Goal: Task Accomplishment & Management: Manage account settings

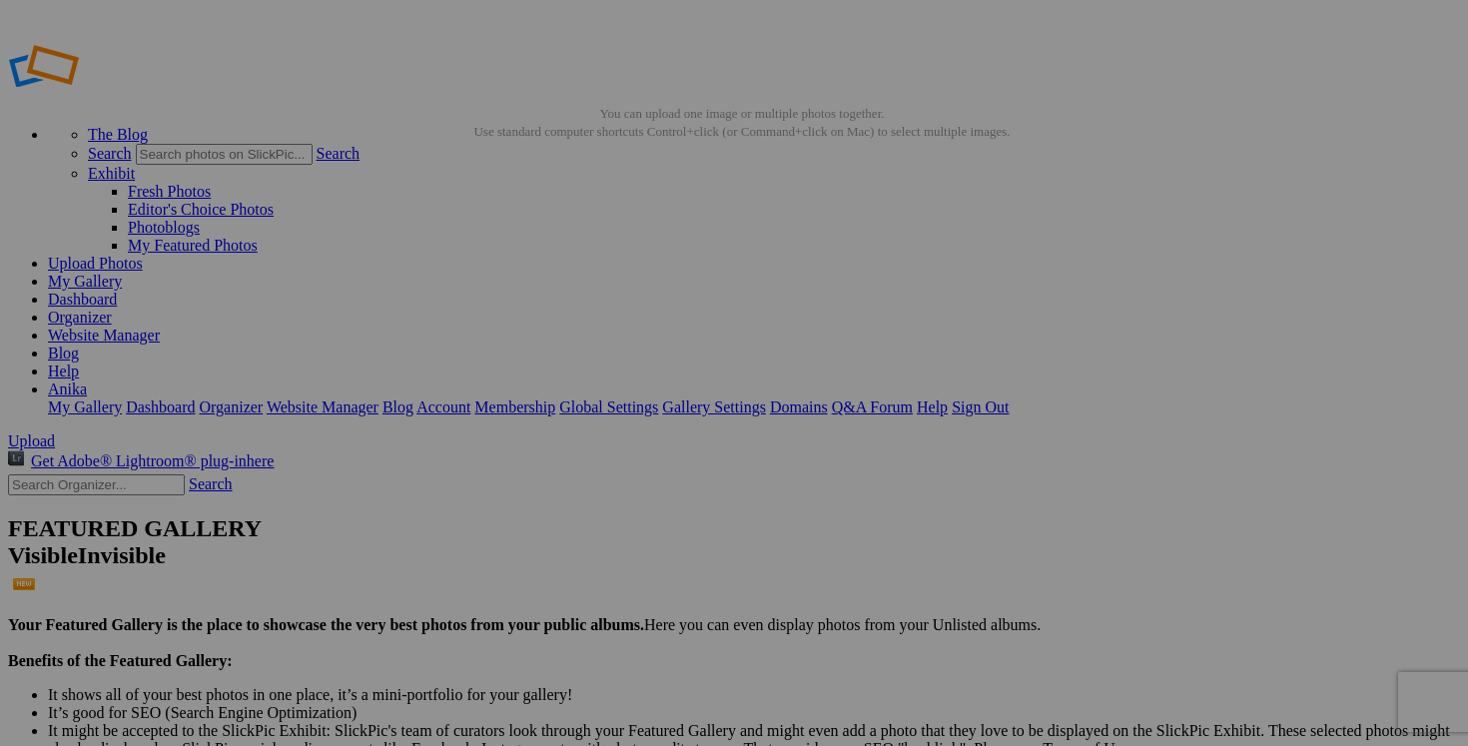
scroll to position [137, 0]
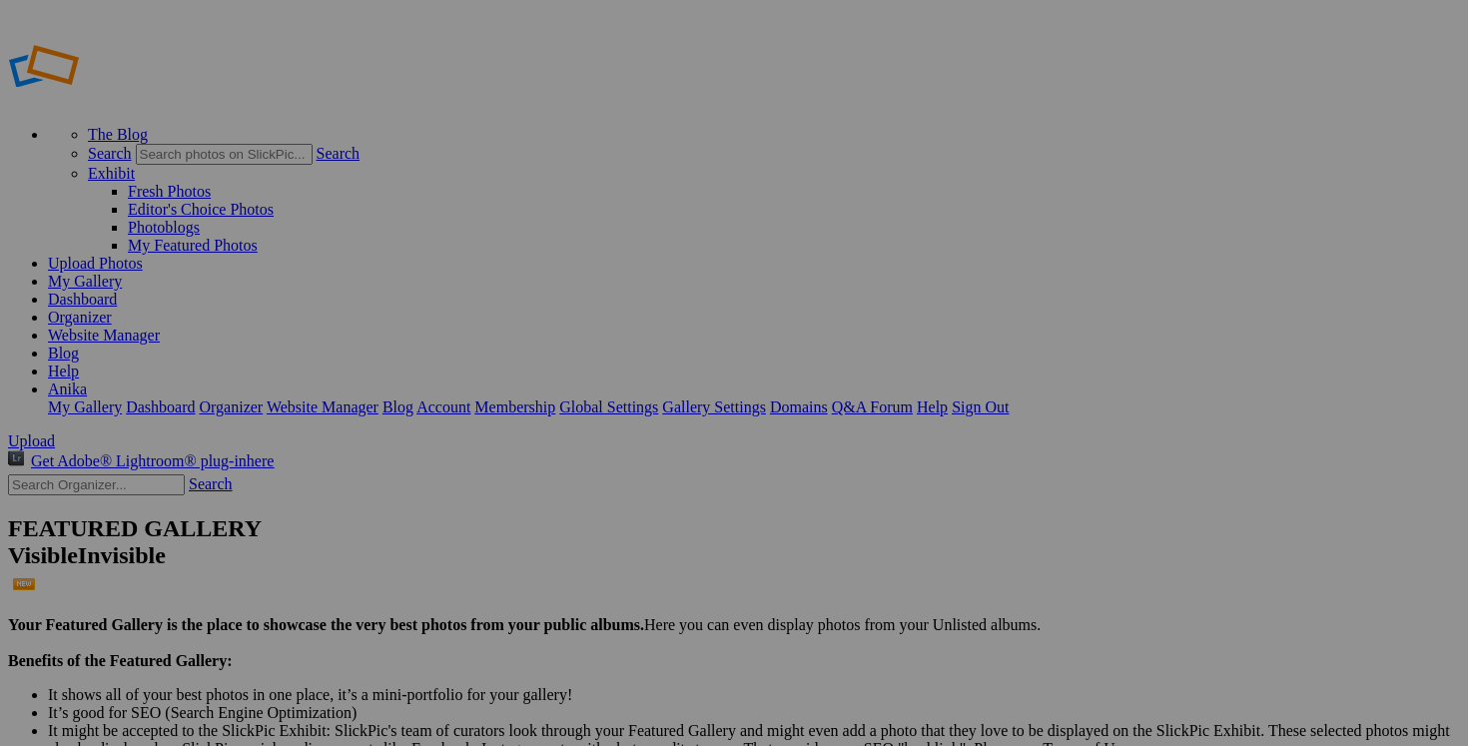
type input "2025/2026 AUTOMNE HIVER"
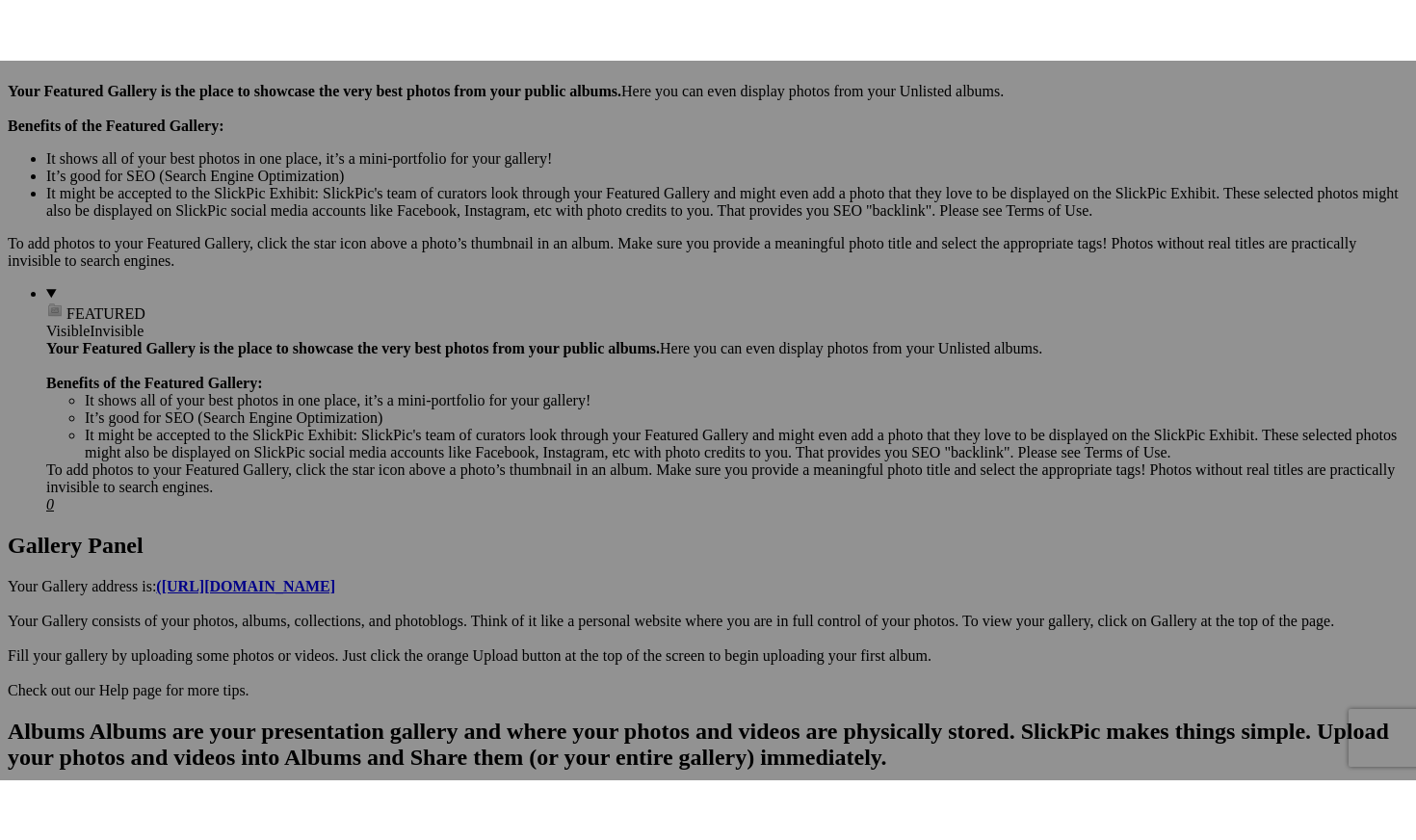
scroll to position [1272, 0]
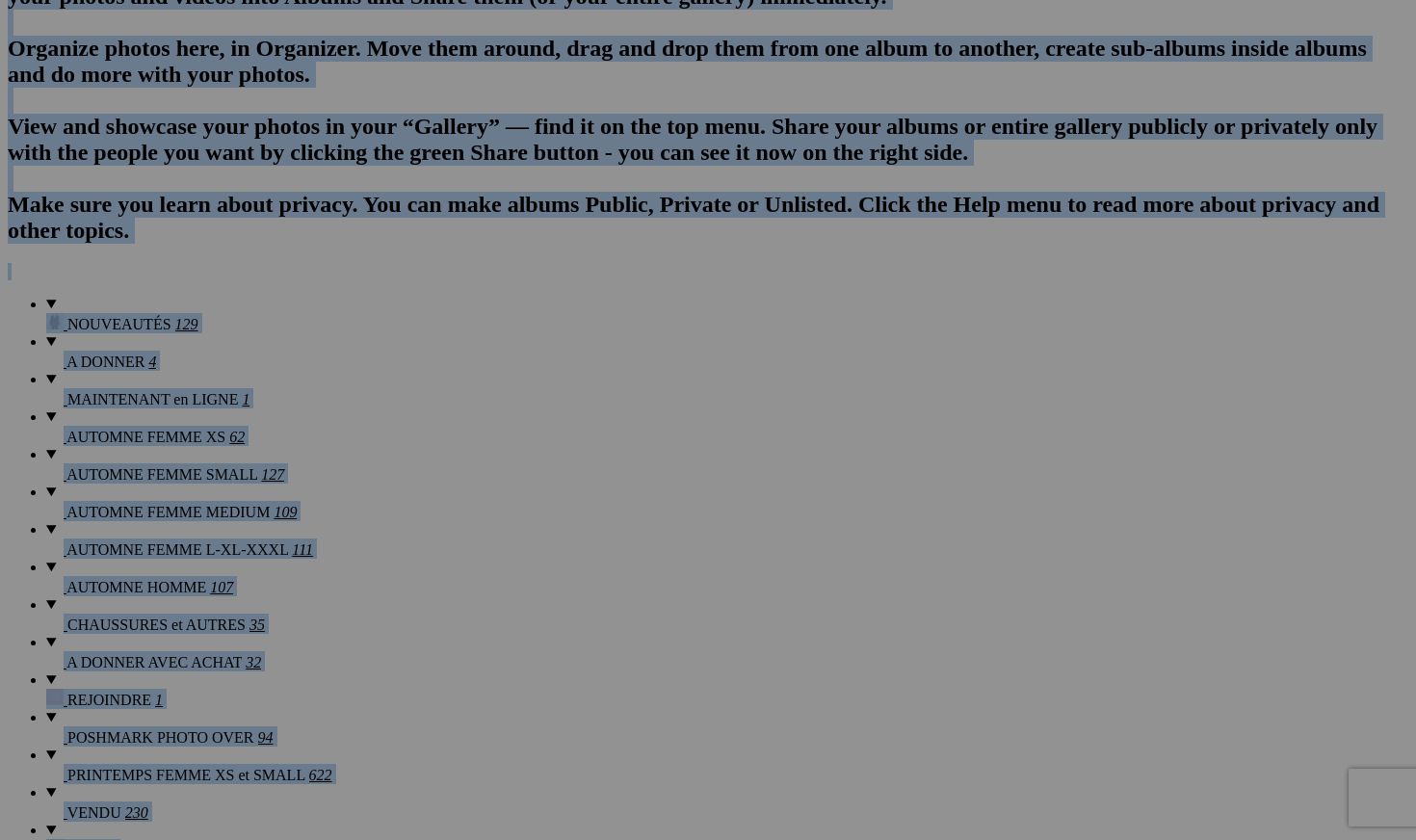
drag, startPoint x: 1415, startPoint y: 436, endPoint x: 910, endPoint y: 475, distance: 506.5
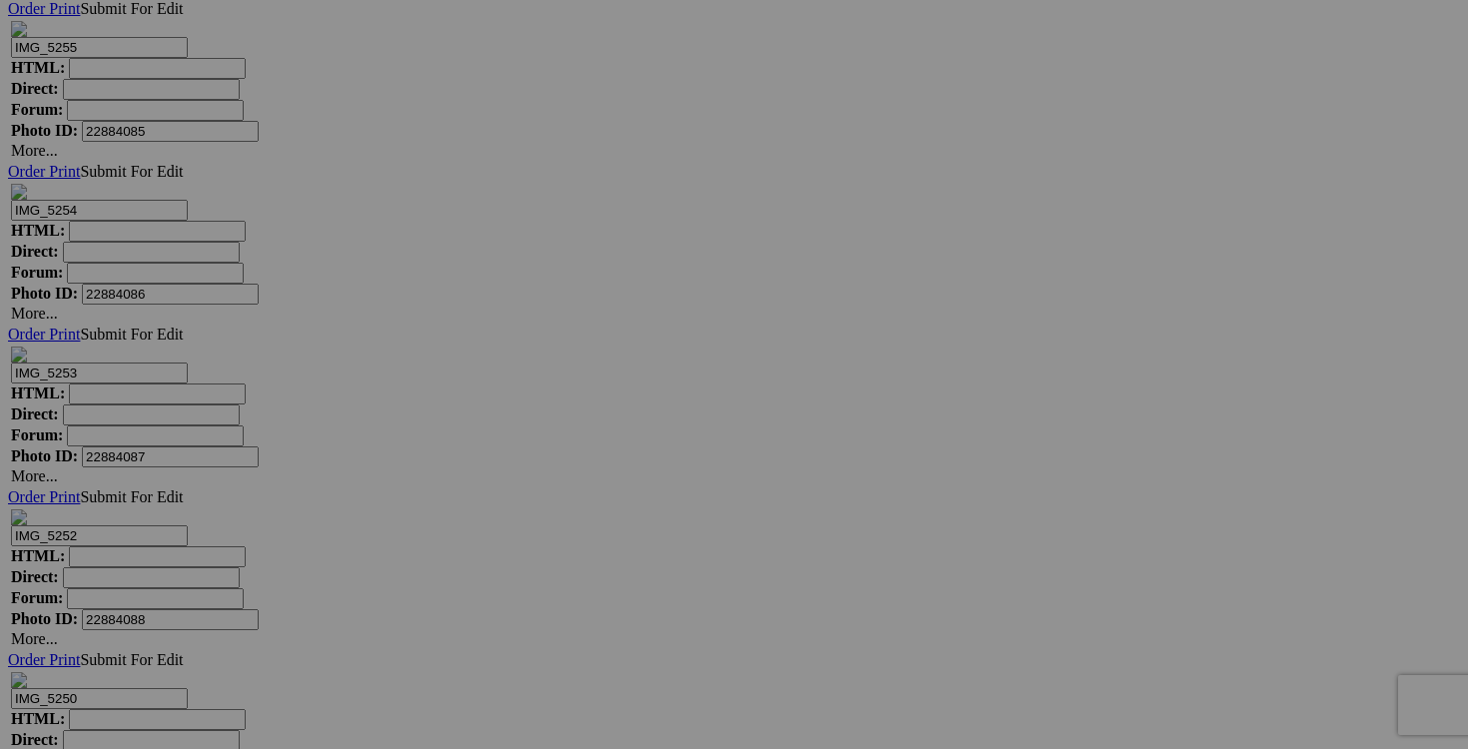
scroll to position [31898, 0]
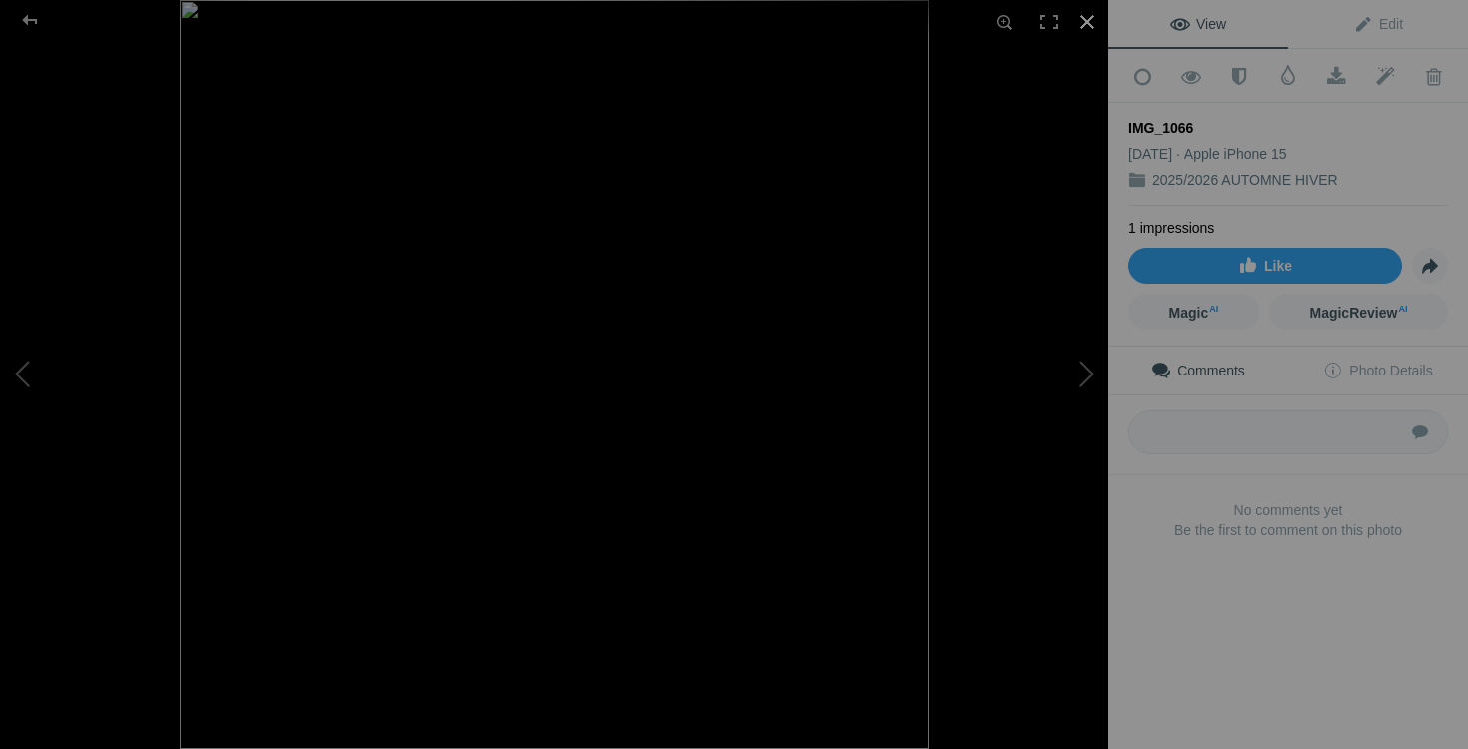
click at [1085, 17] on div at bounding box center [1087, 22] width 44 height 44
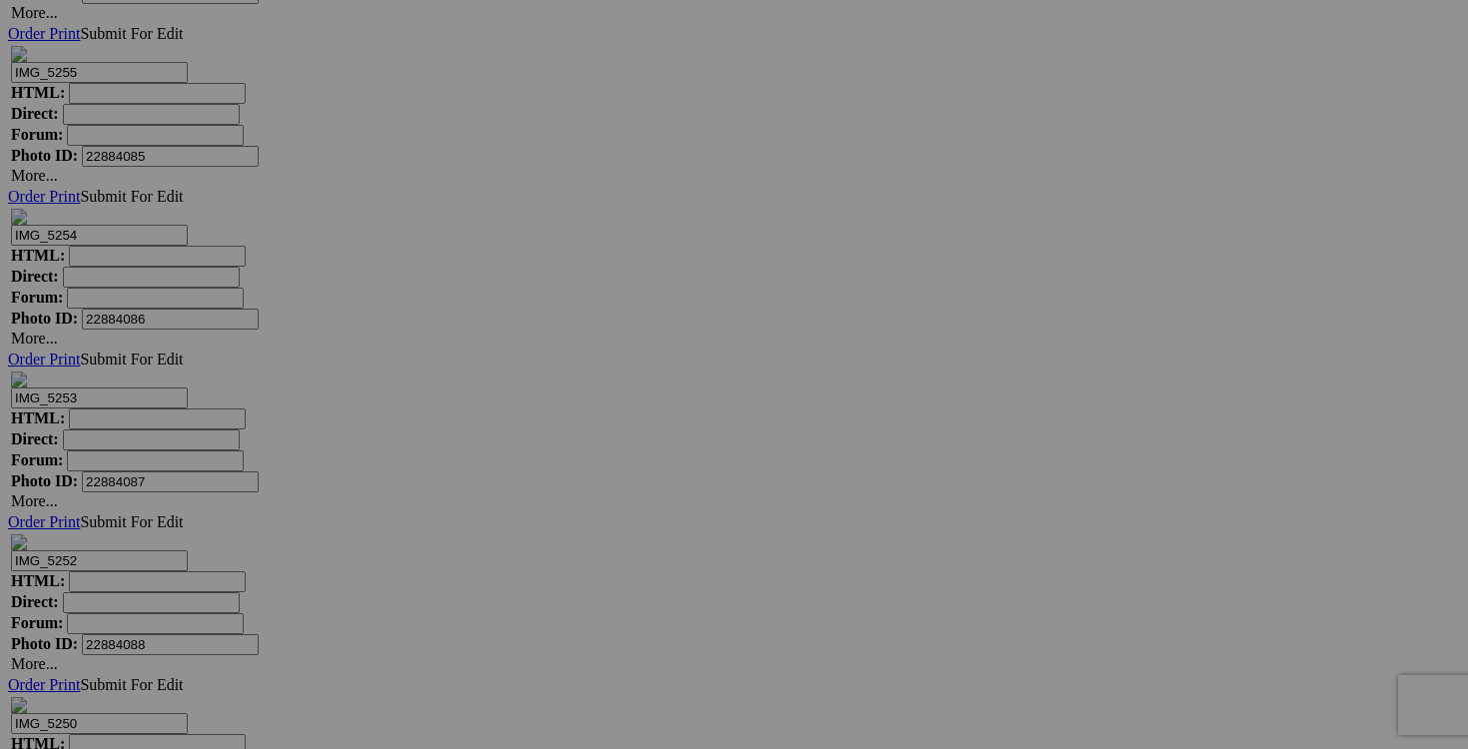
click at [601, 503] on link "Yes" at bounding box center [589, 505] width 23 height 17
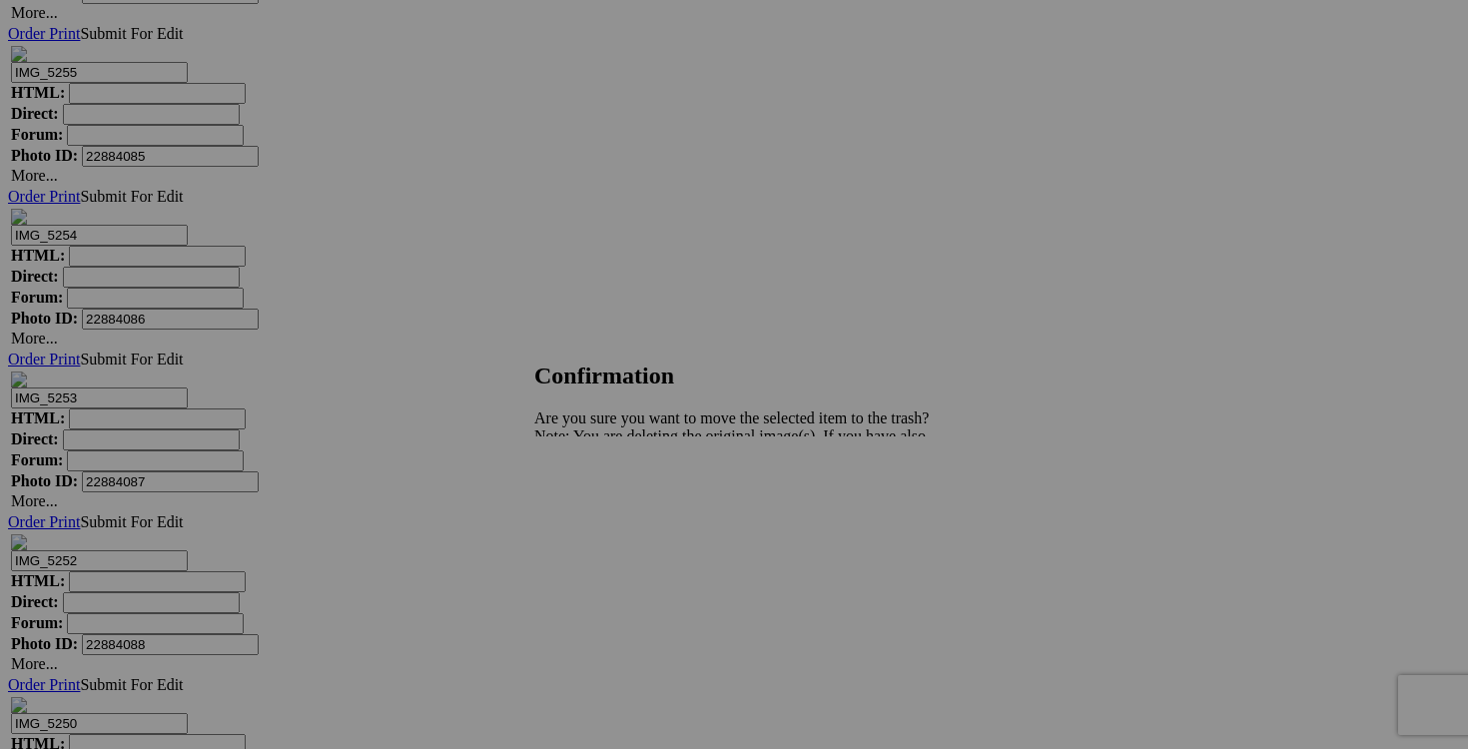
click at [601, 503] on link "Yes" at bounding box center [589, 505] width 23 height 17
drag, startPoint x: 592, startPoint y: 485, endPoint x: 520, endPoint y: 485, distance: 71.9
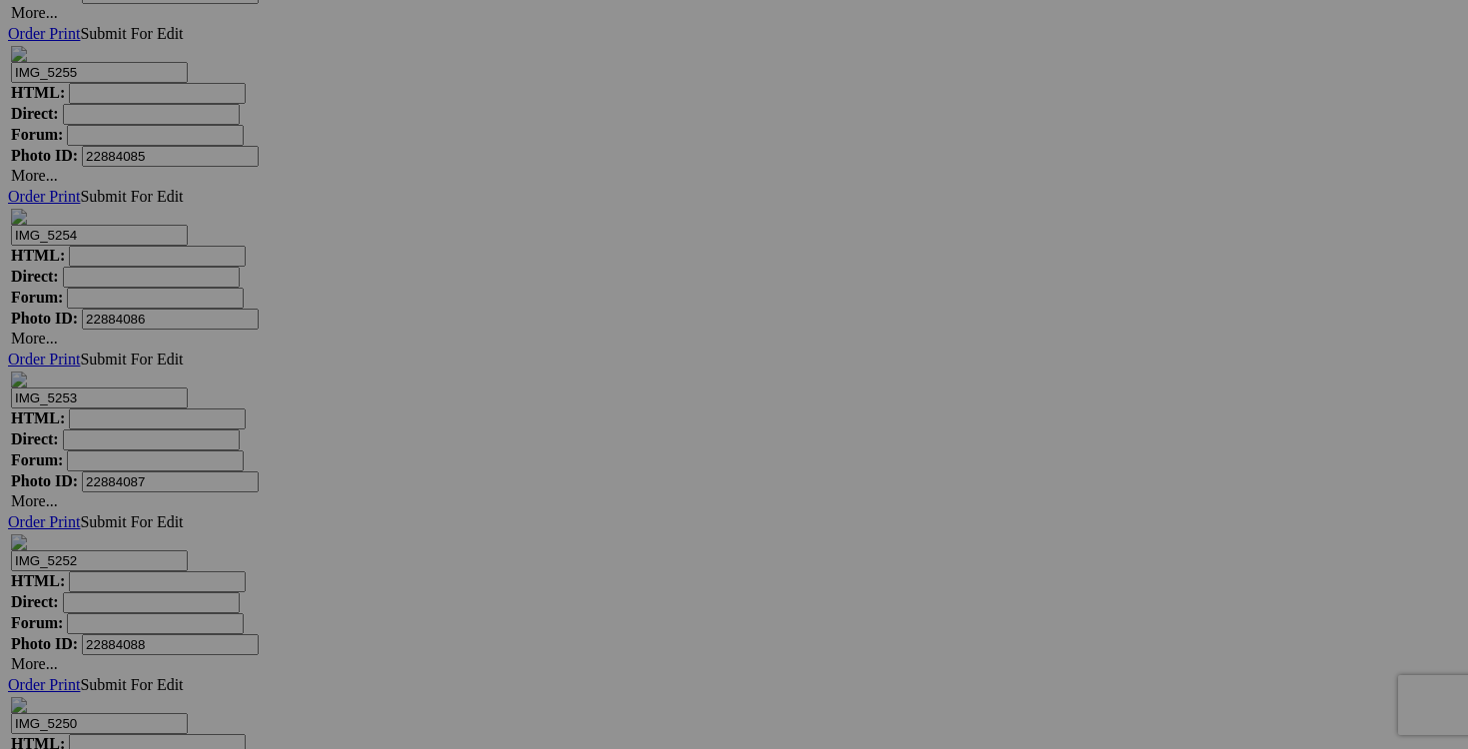
type input "chandail ORLY XL(a donner avec achat de 20$)"
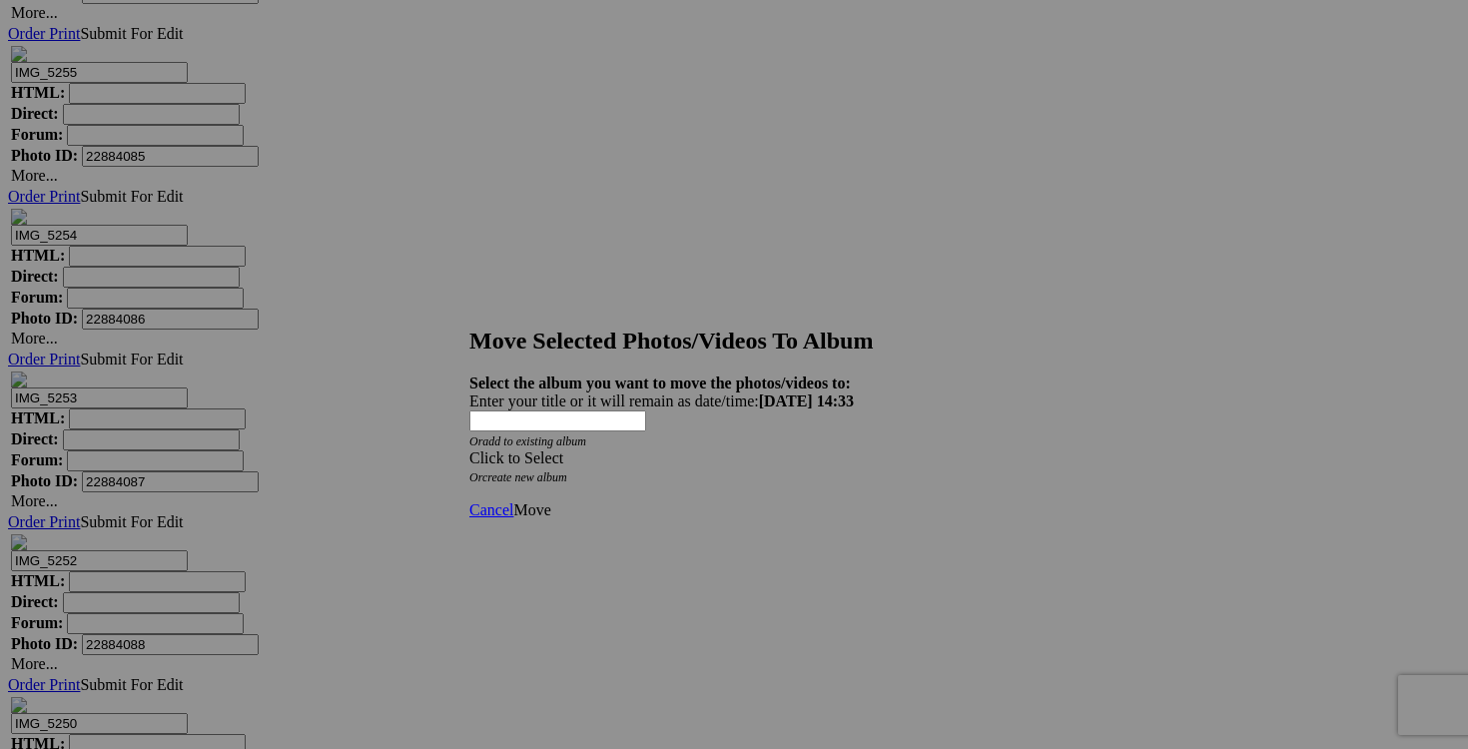
click at [469, 449] on span at bounding box center [469, 457] width 0 height 17
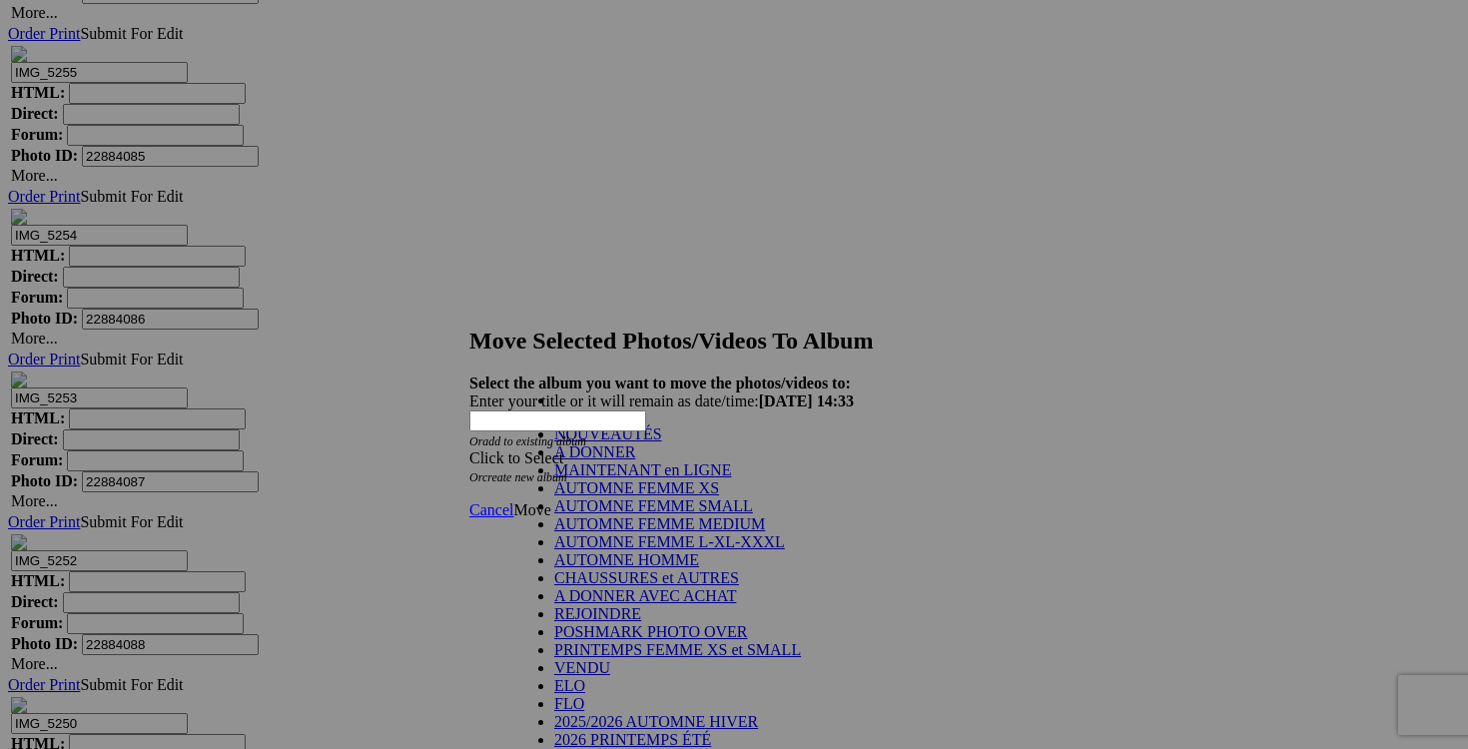
click at [635, 460] on link "A DONNER" at bounding box center [594, 451] width 81 height 17
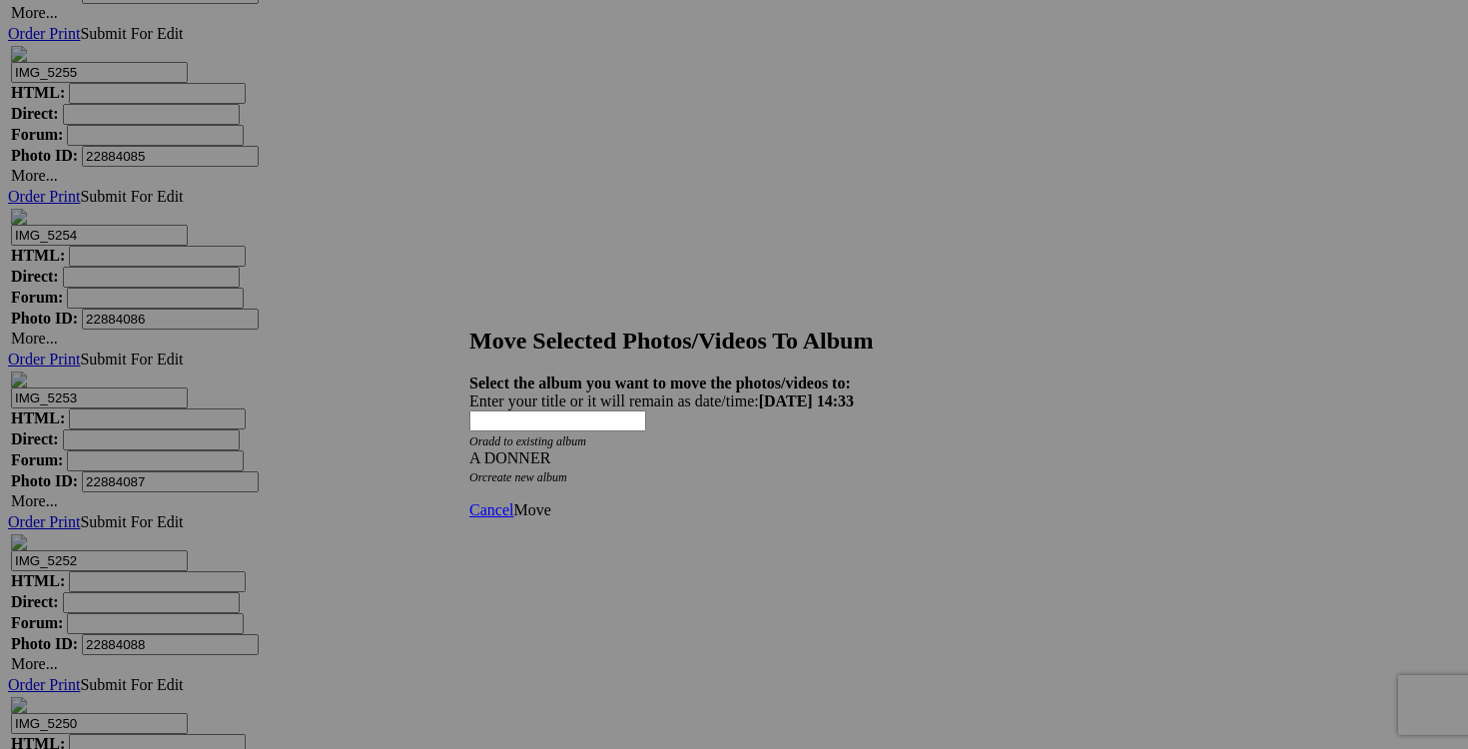
click at [550, 501] on span "Move" at bounding box center [531, 509] width 37 height 17
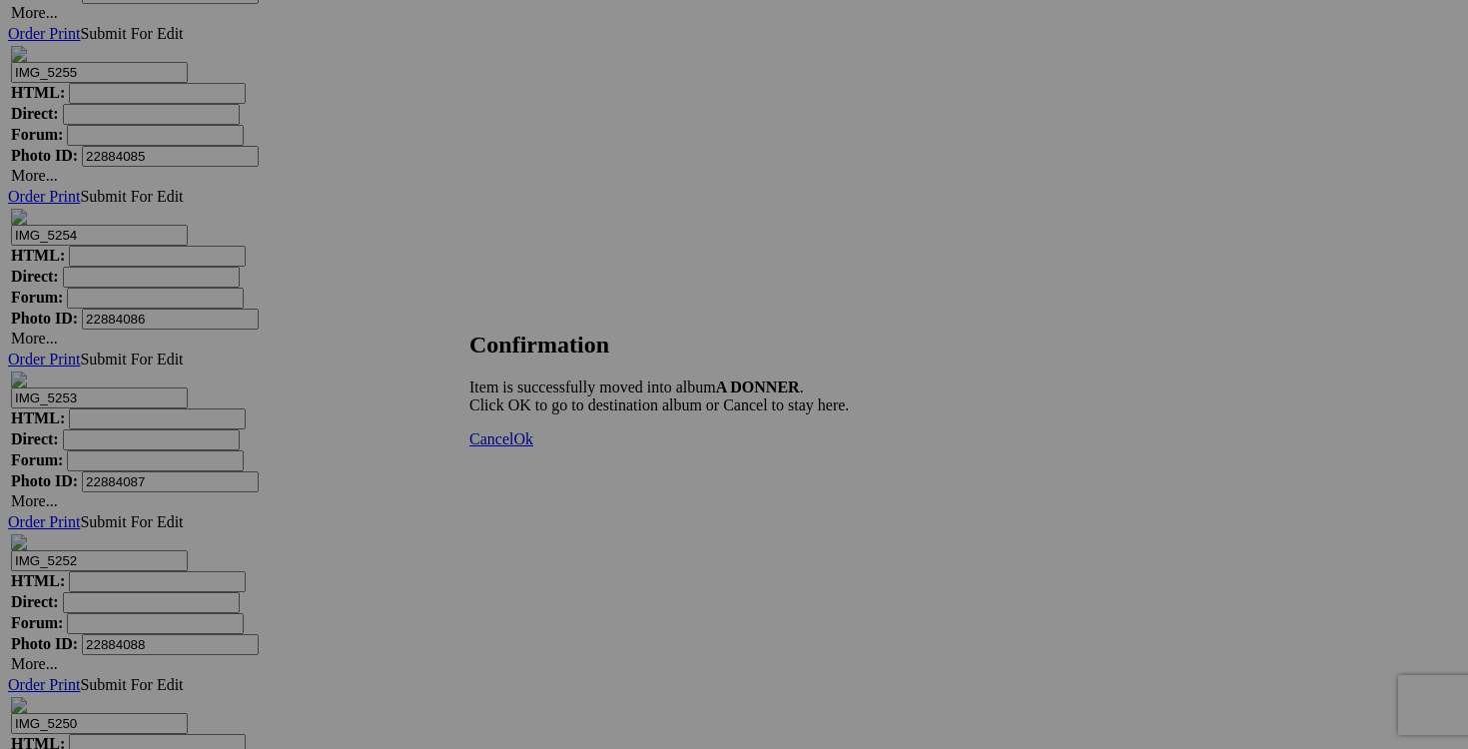
click at [513, 447] on span "Cancel" at bounding box center [491, 439] width 44 height 17
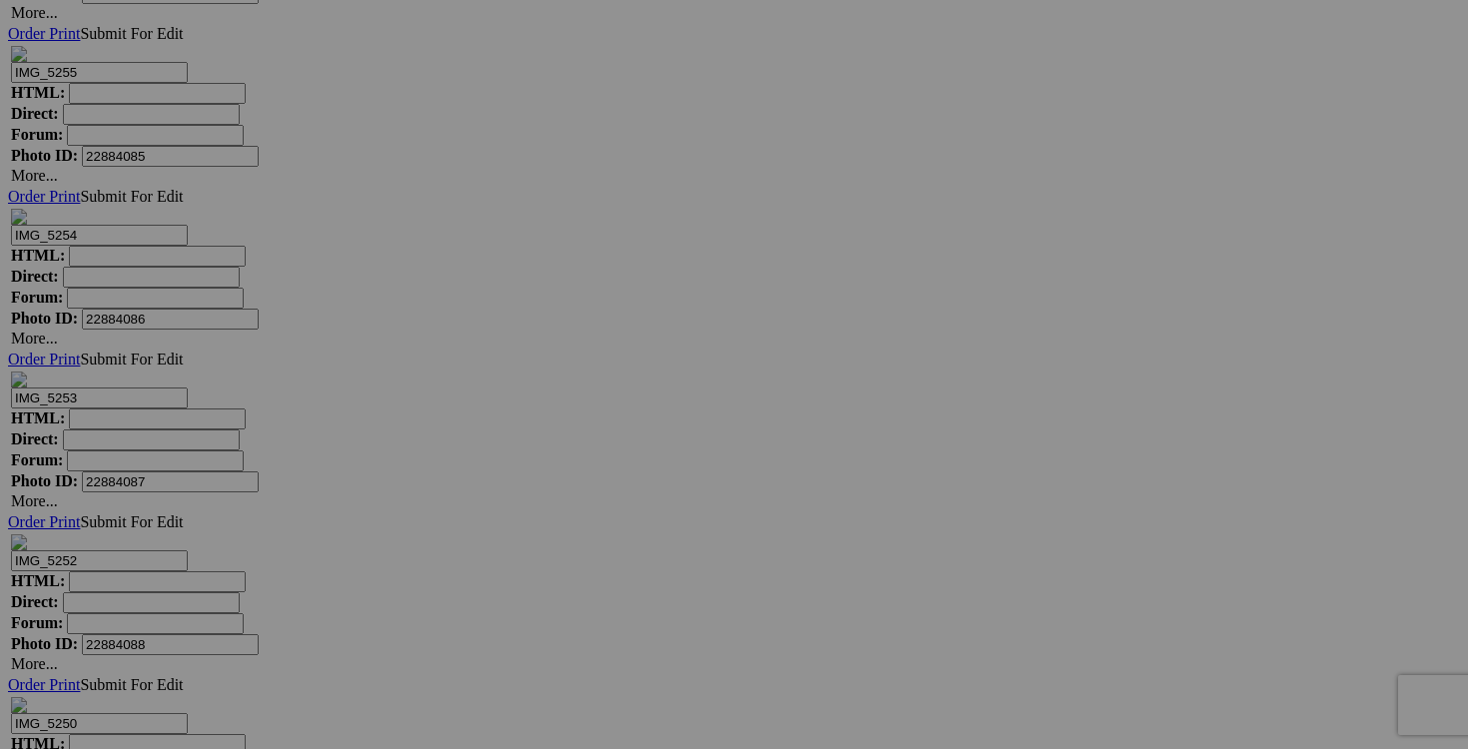
drag, startPoint x: 603, startPoint y: 492, endPoint x: 460, endPoint y: 491, distance: 142.8
type input "chandail L"
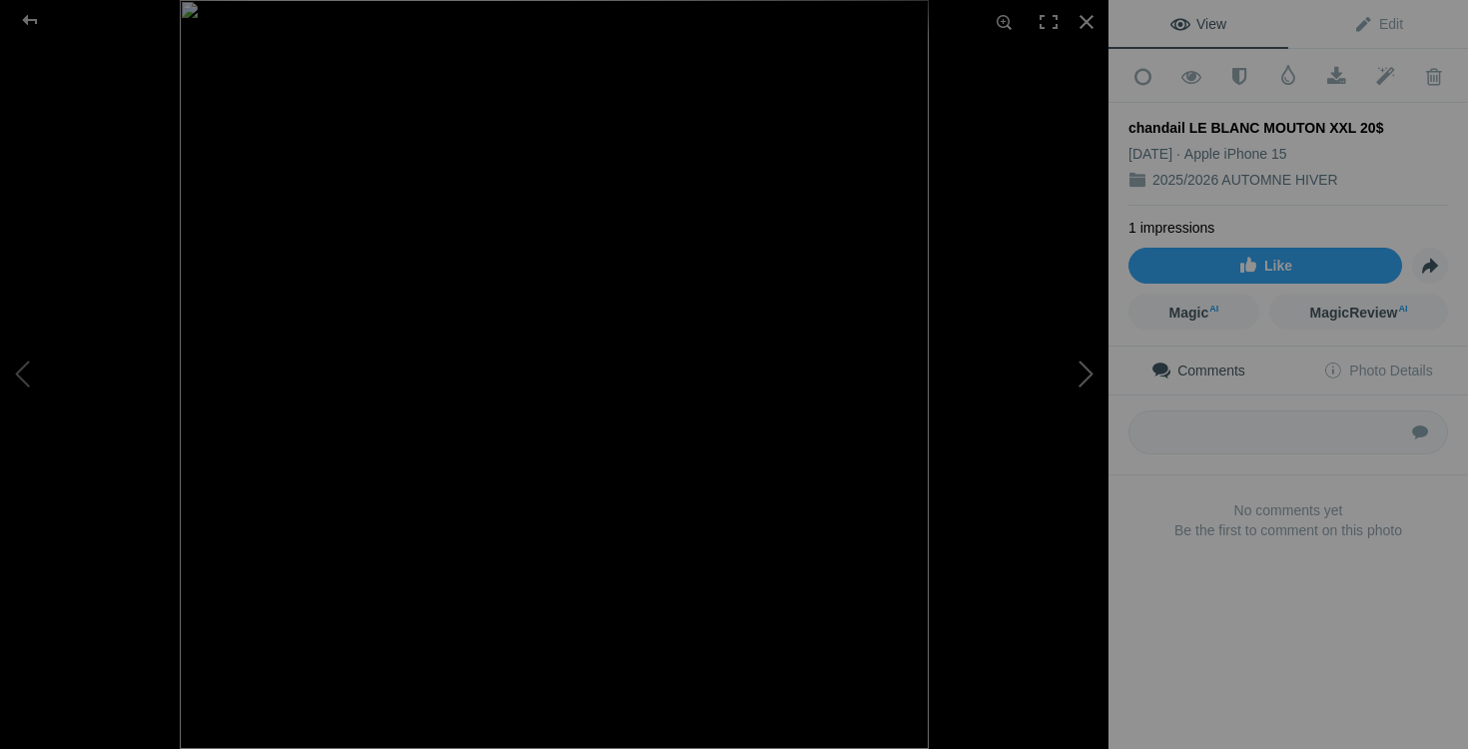
click at [1103, 361] on button at bounding box center [1034, 375] width 150 height 270
click at [1090, 18] on div at bounding box center [1087, 22] width 44 height 44
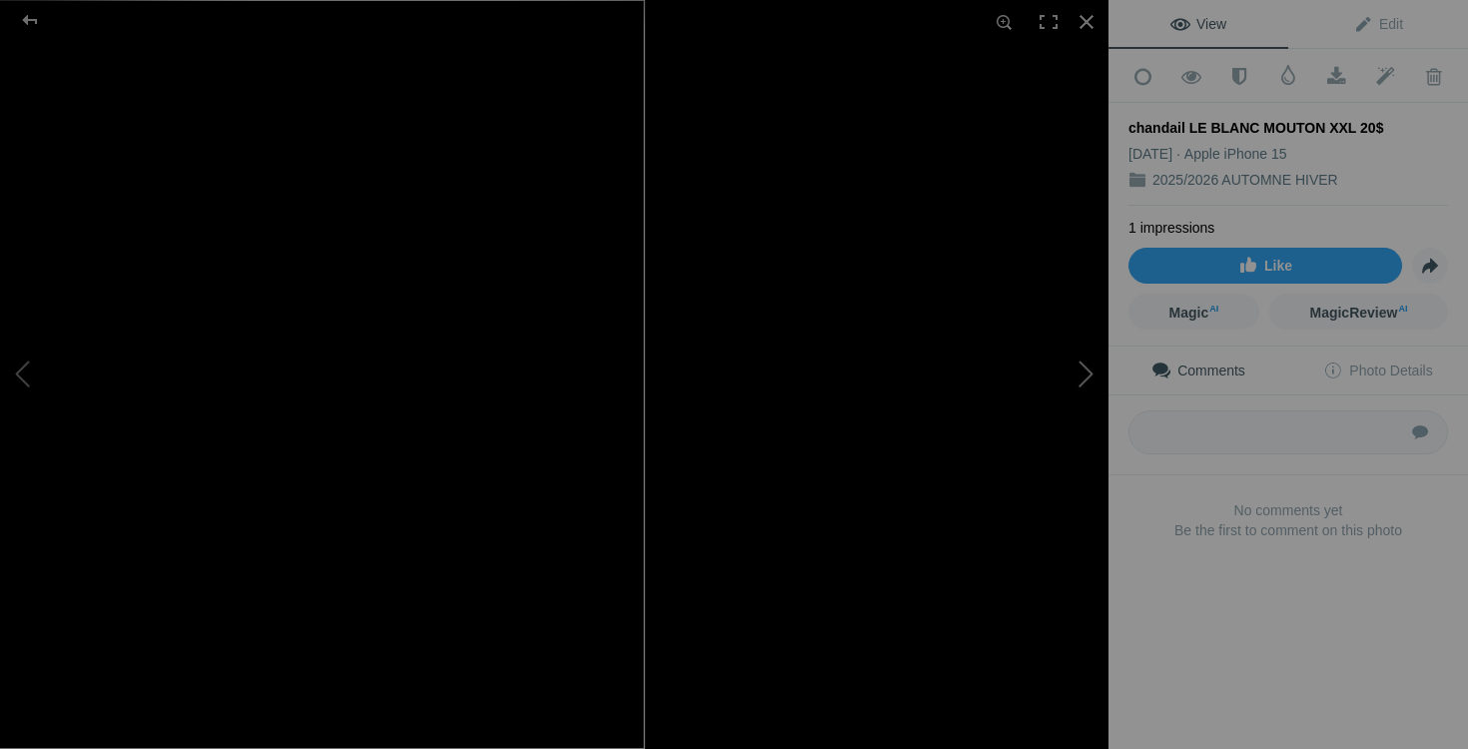
click at [1017, 400] on button at bounding box center [1034, 375] width 150 height 270
click at [34, 379] on button at bounding box center [75, 375] width 150 height 270
click at [1076, 20] on div at bounding box center [1087, 22] width 44 height 44
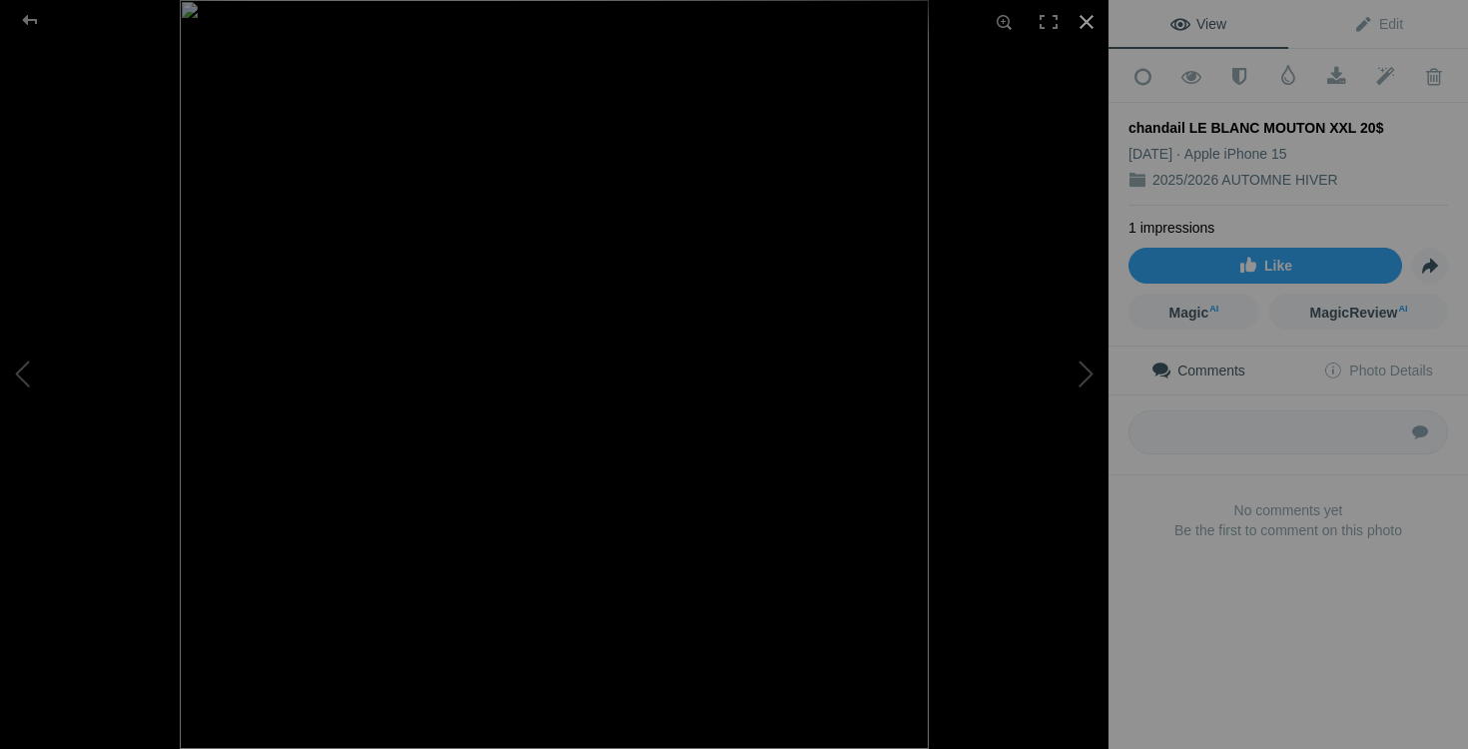
click at [1090, 25] on div at bounding box center [1087, 22] width 44 height 44
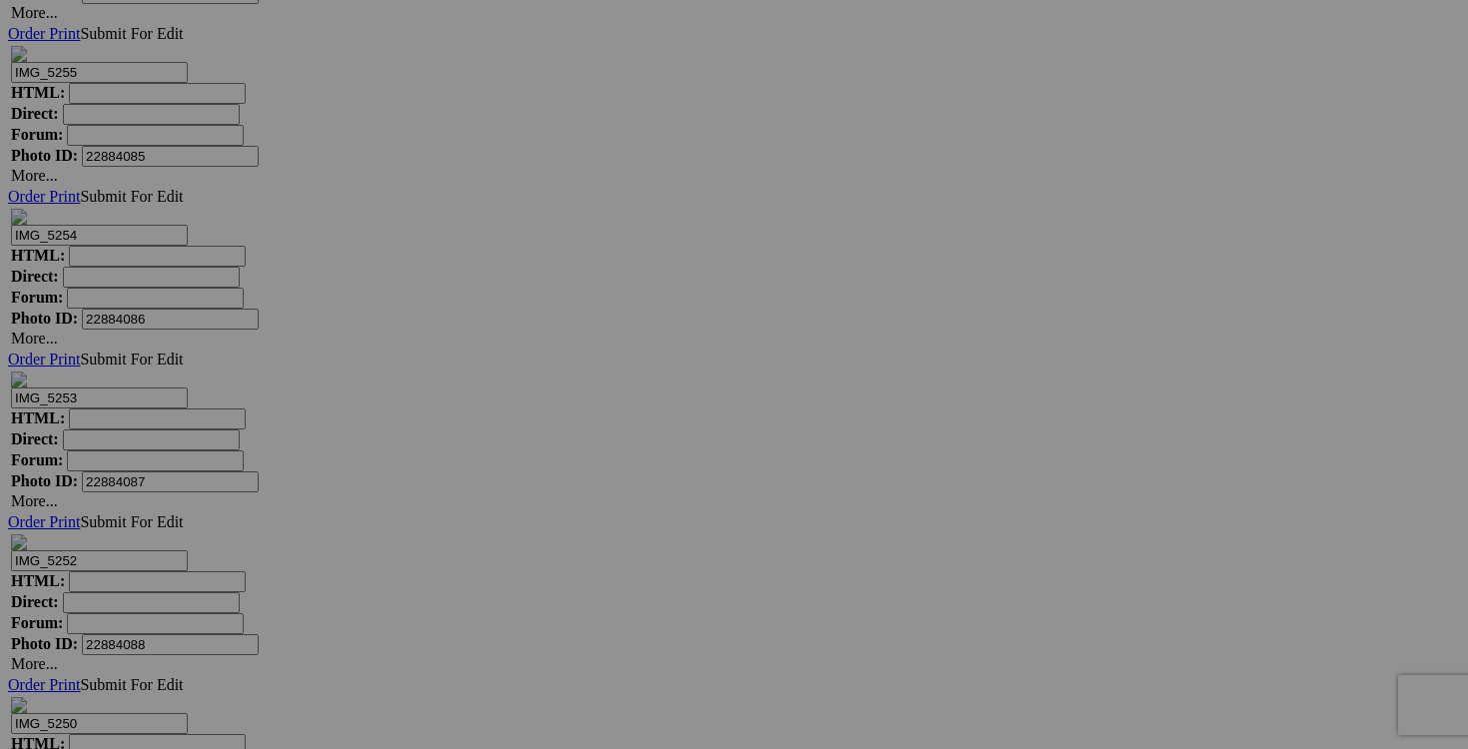
scroll to position [0, 42]
drag, startPoint x: 597, startPoint y: 486, endPoint x: 628, endPoint y: 486, distance: 31.0
drag, startPoint x: 516, startPoint y: 490, endPoint x: 461, endPoint y: 488, distance: 55.0
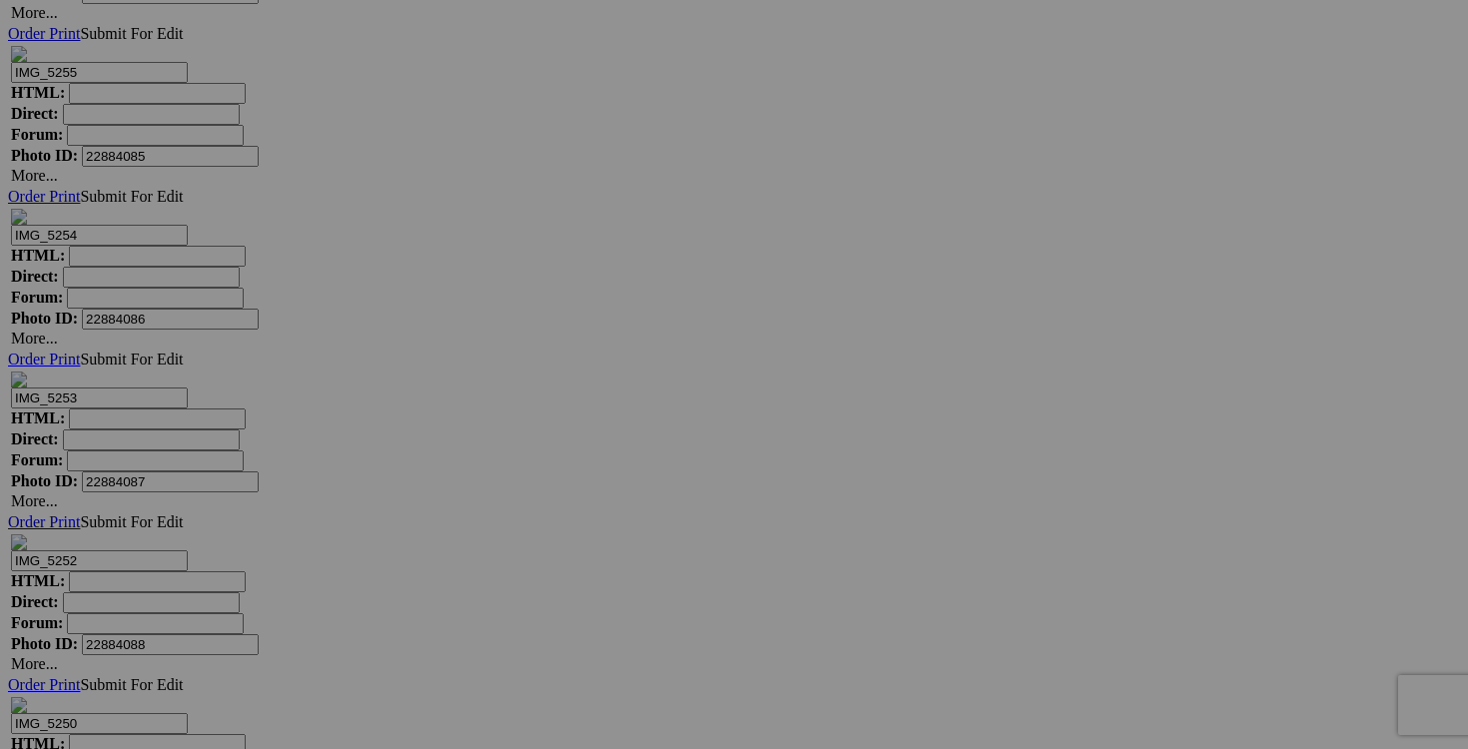
drag, startPoint x: 567, startPoint y: 490, endPoint x: 470, endPoint y: 485, distance: 97.0
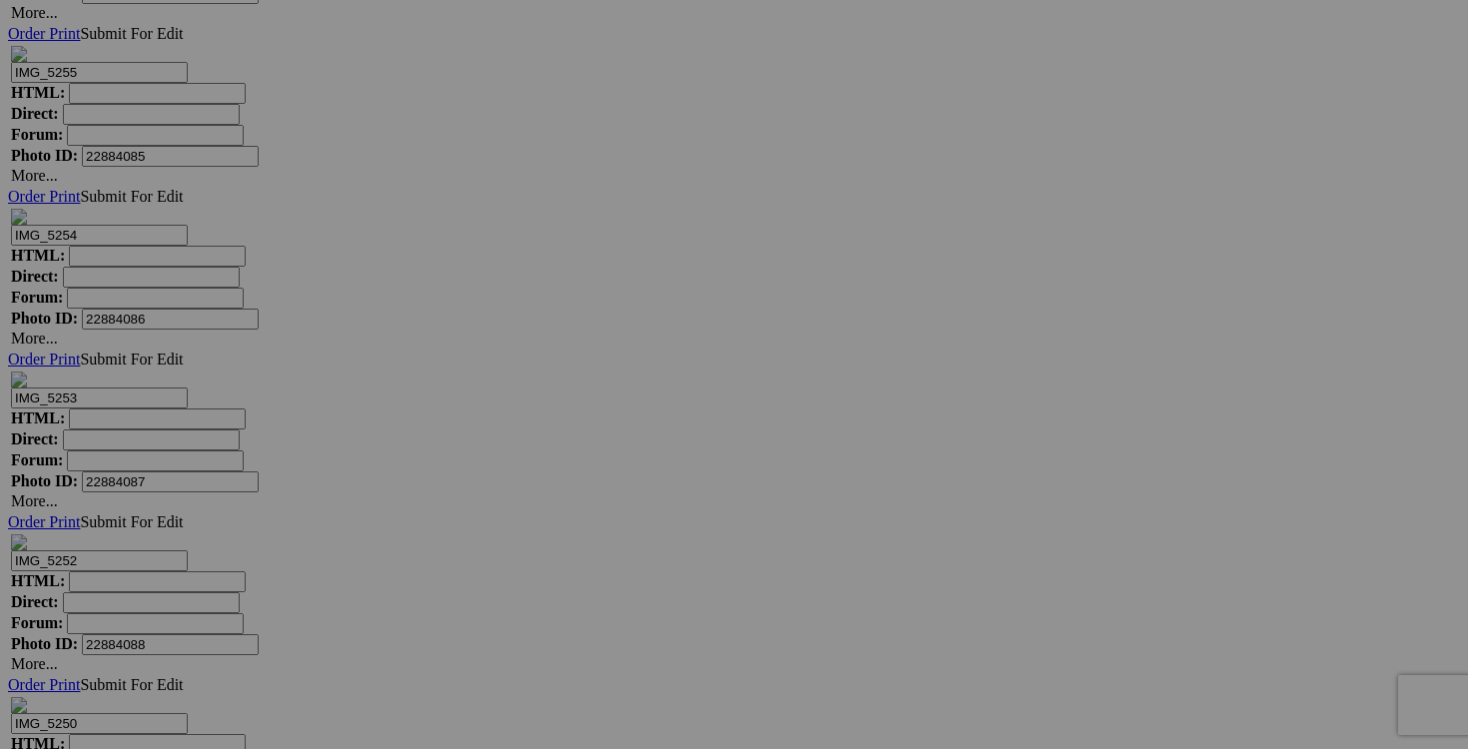
type input "chandail LE BLANC [PERSON_NAME] XXL 20$(comme neuf, fait au [GEOGRAPHIC_DATA])"
drag, startPoint x: 762, startPoint y: 488, endPoint x: 665, endPoint y: 479, distance: 97.3
paste input "chandail LE BLANC MOUTON XXL"
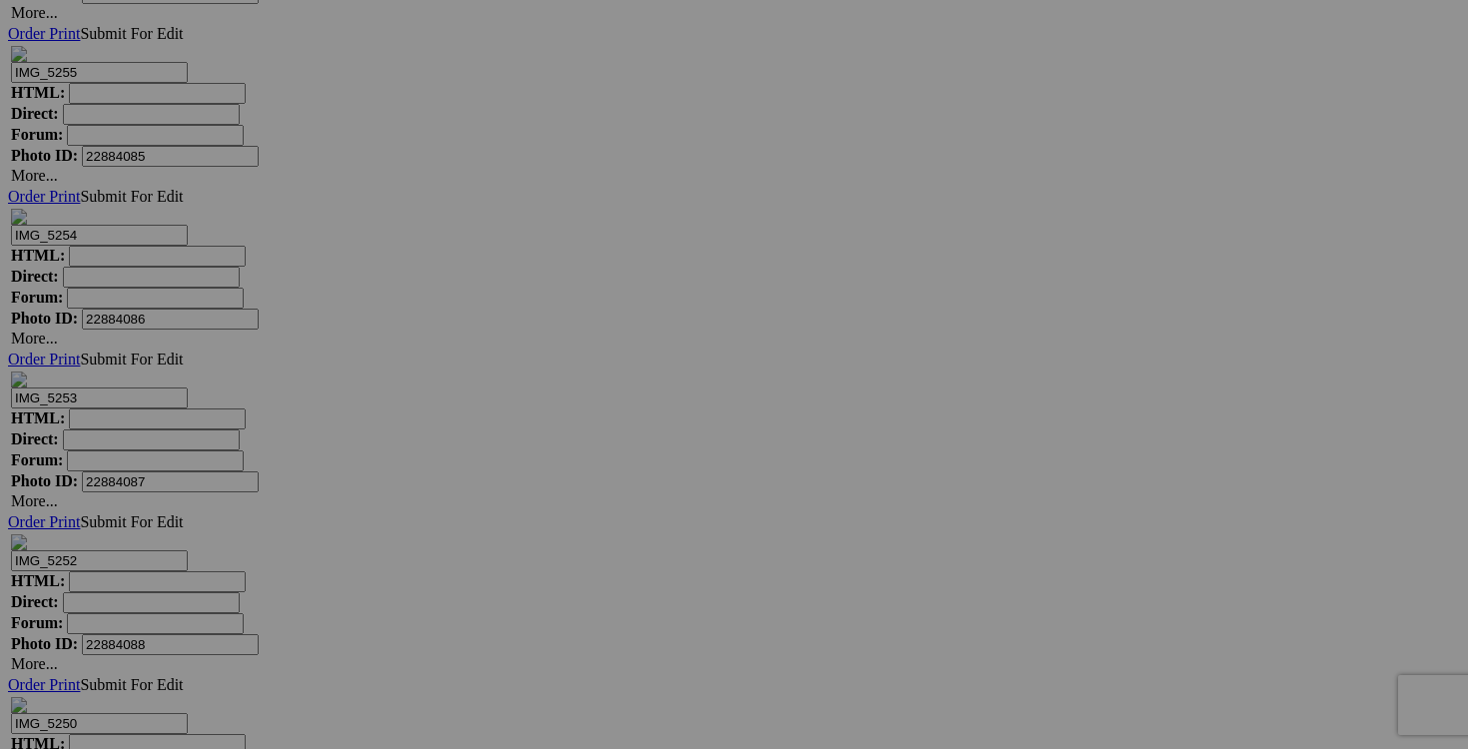
type input "chandail LE BLANC MOUTON XXL"
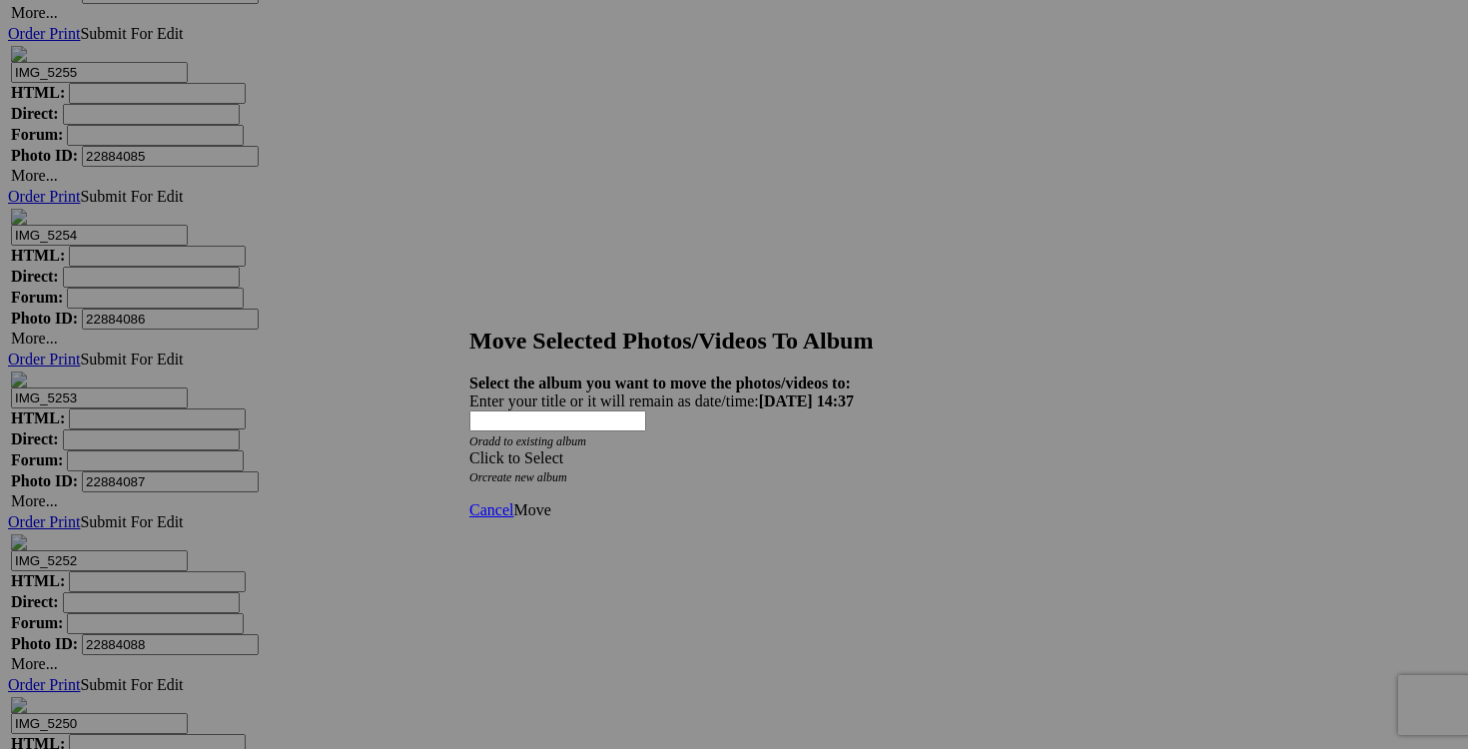
click at [469, 449] on span at bounding box center [469, 457] width 0 height 17
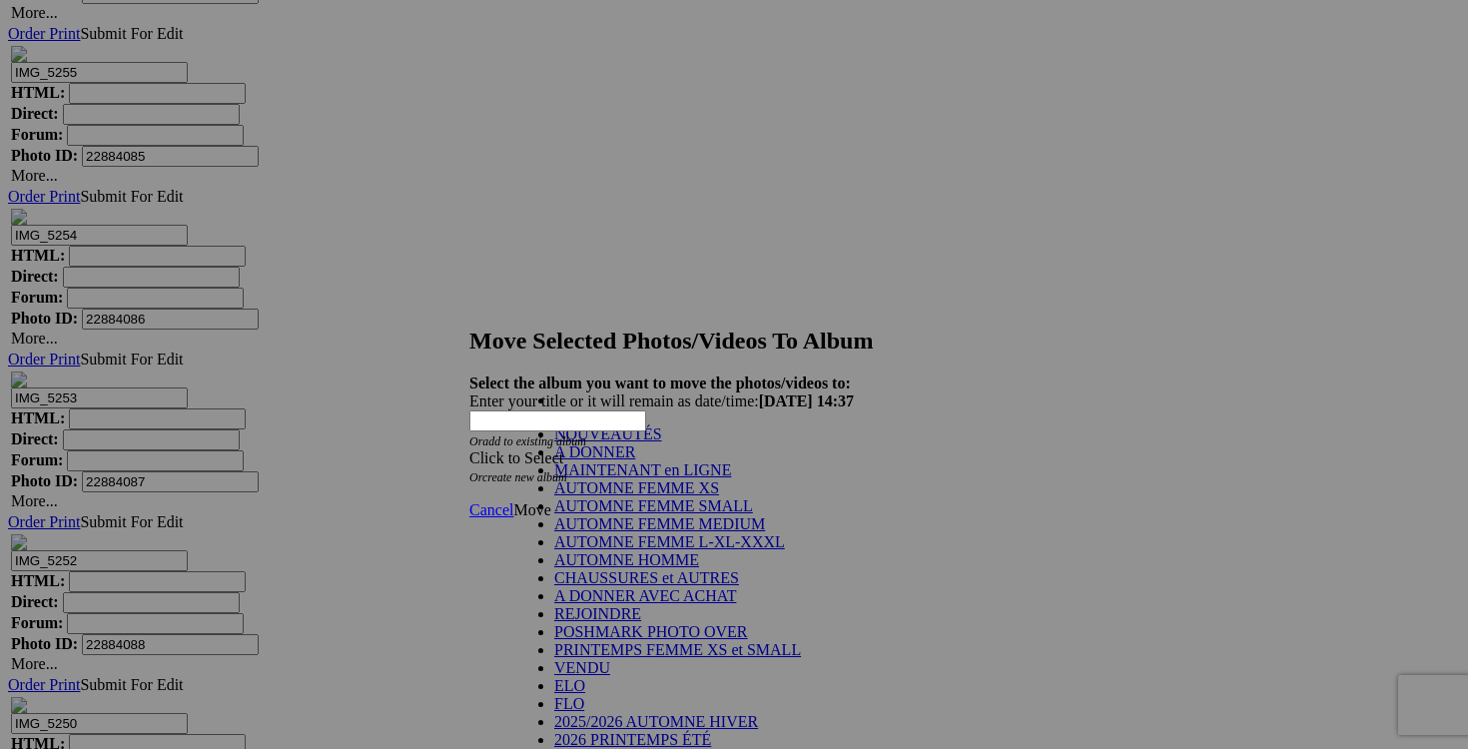
click at [656, 442] on link "NOUVEAUTÉS" at bounding box center [608, 434] width 108 height 17
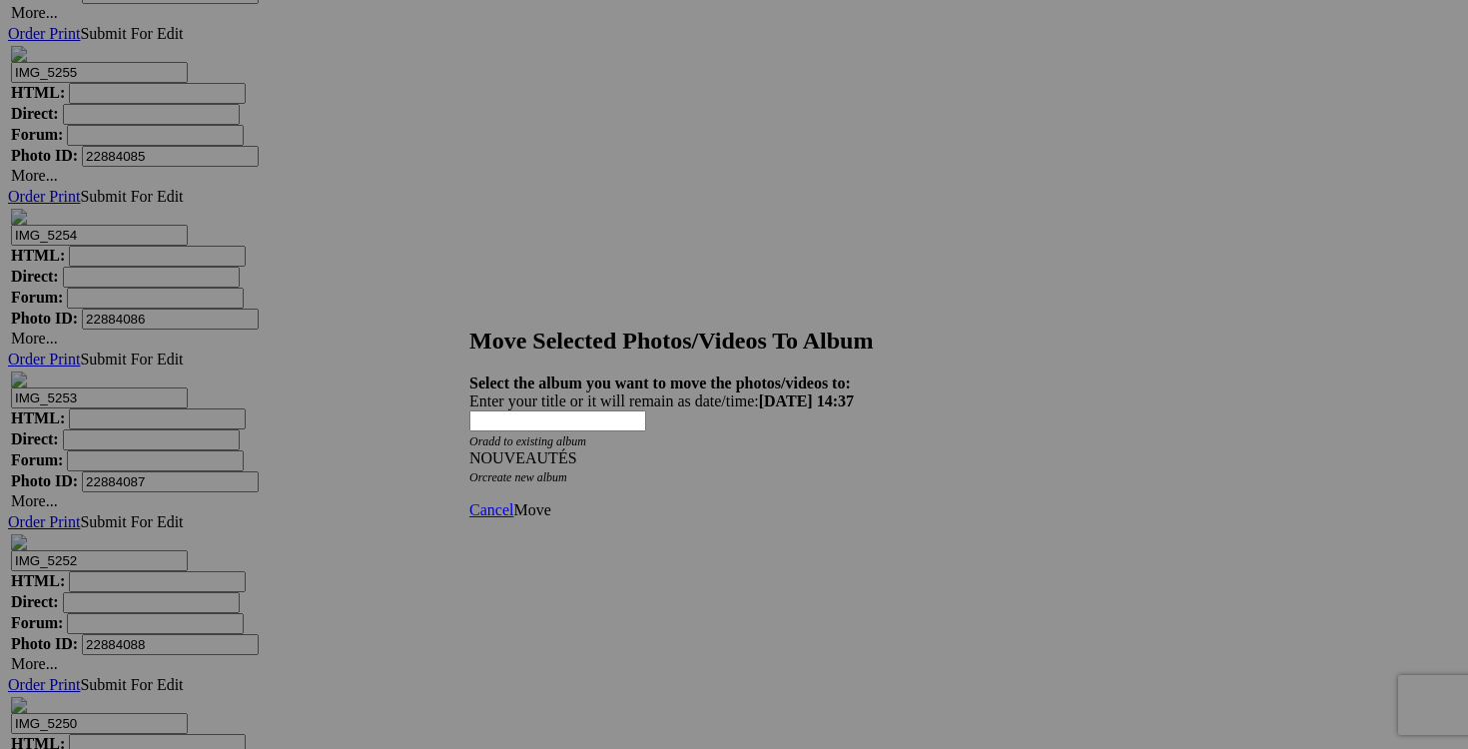
click at [550, 501] on span "Move" at bounding box center [531, 509] width 37 height 17
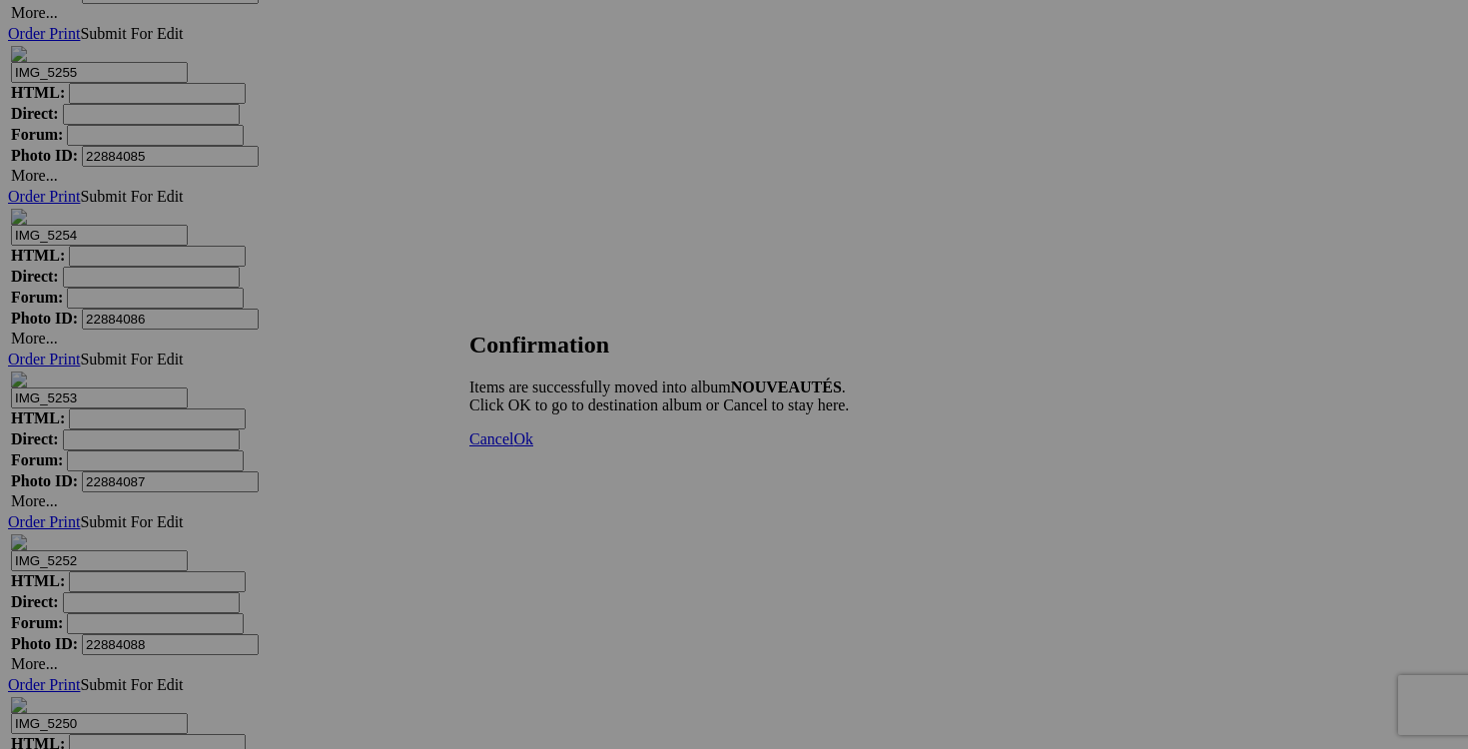
click at [513, 447] on link "Cancel" at bounding box center [491, 439] width 44 height 17
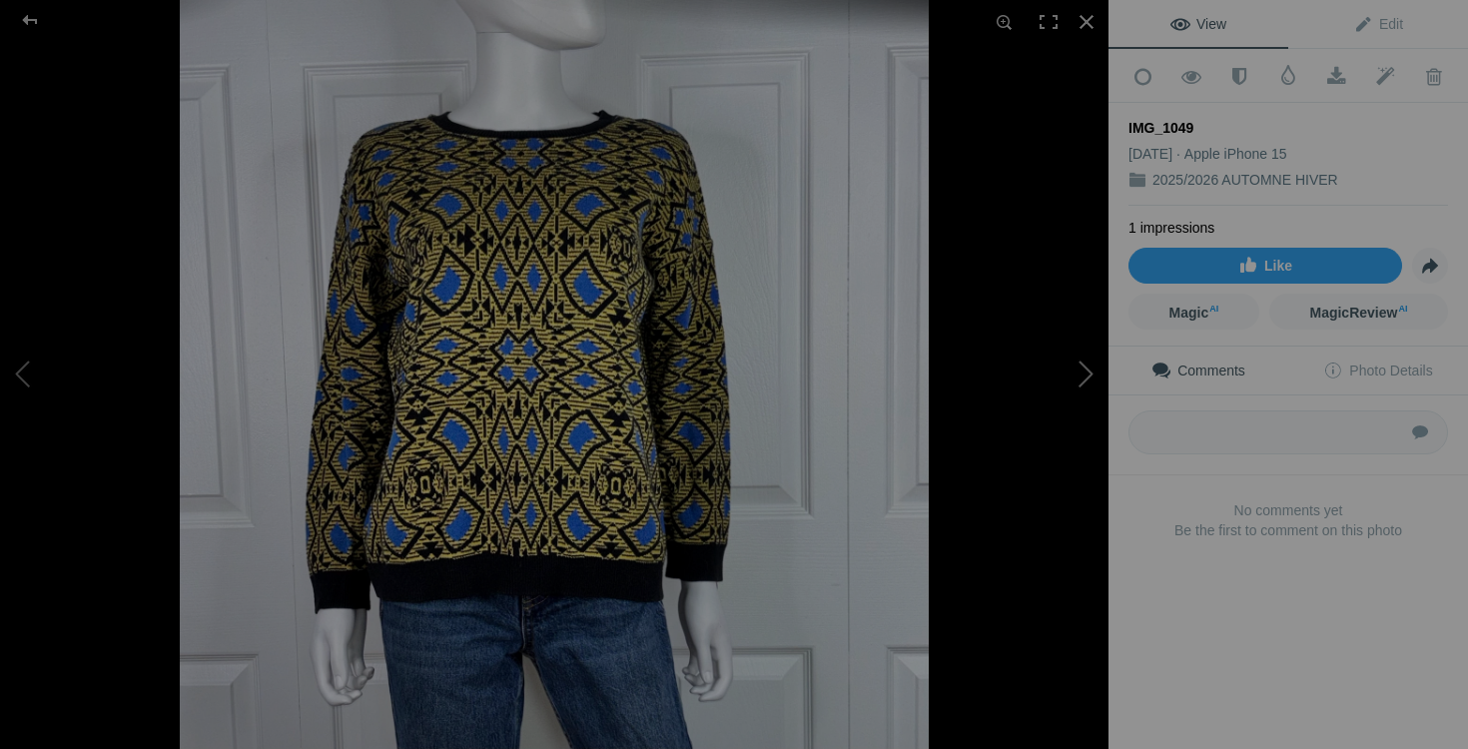
click at [1077, 380] on button at bounding box center [1034, 375] width 150 height 270
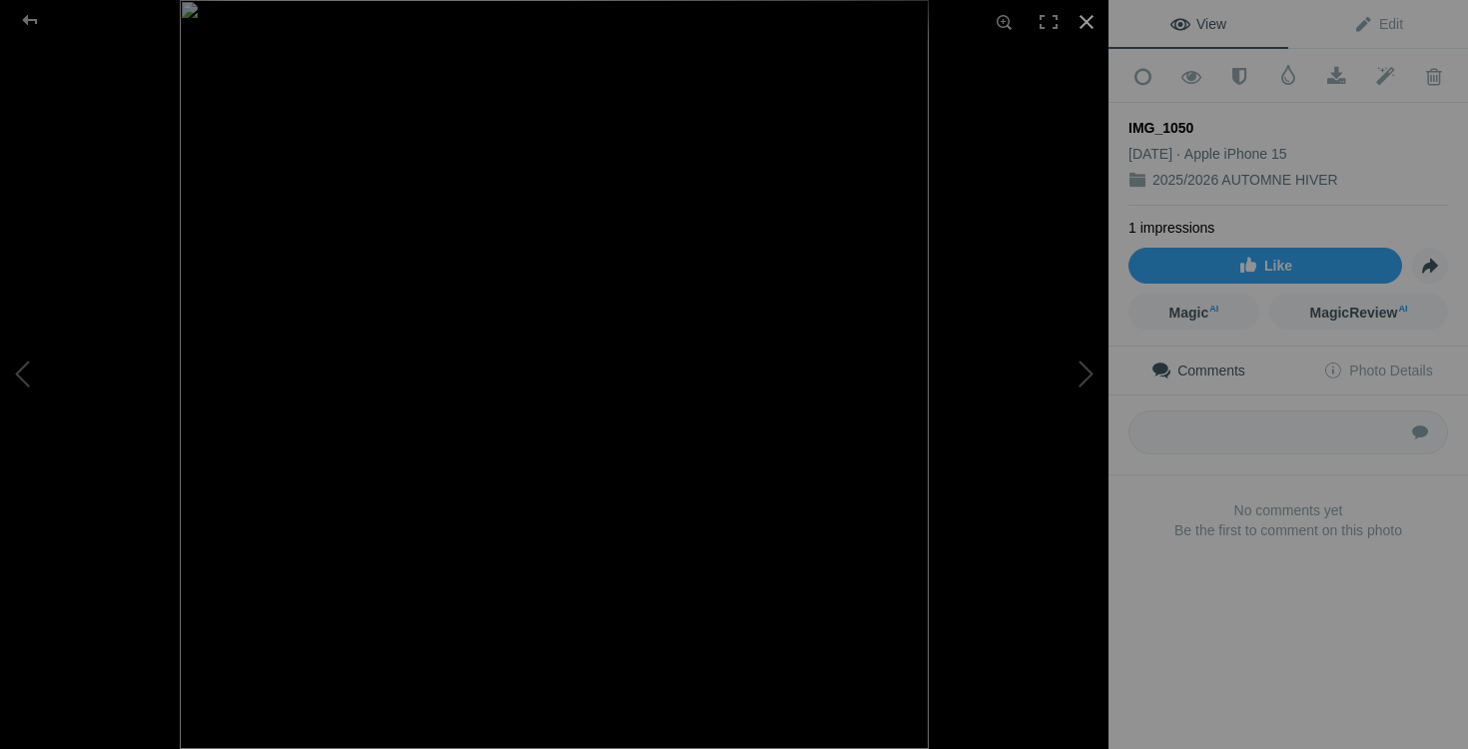
click at [1086, 29] on div at bounding box center [1087, 22] width 44 height 44
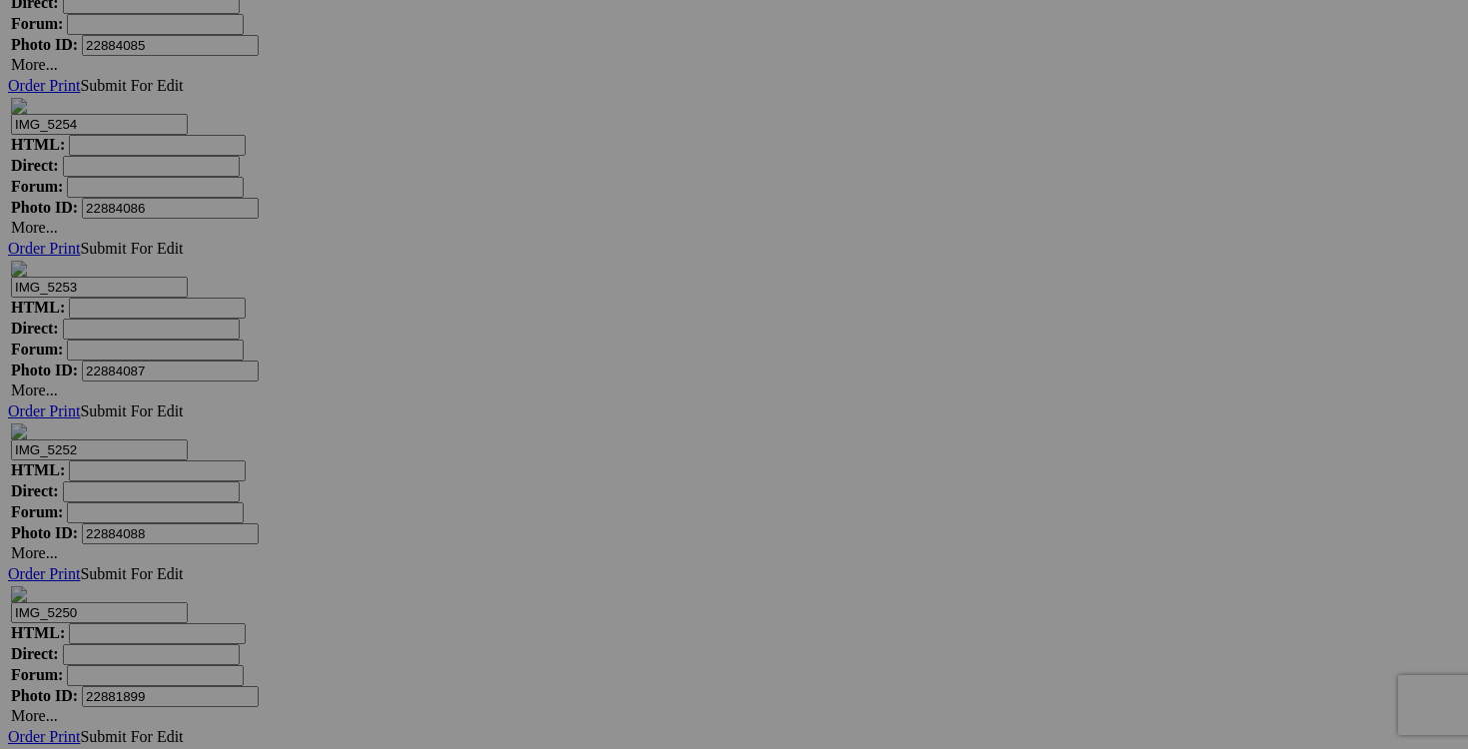
scroll to position [32029, 0]
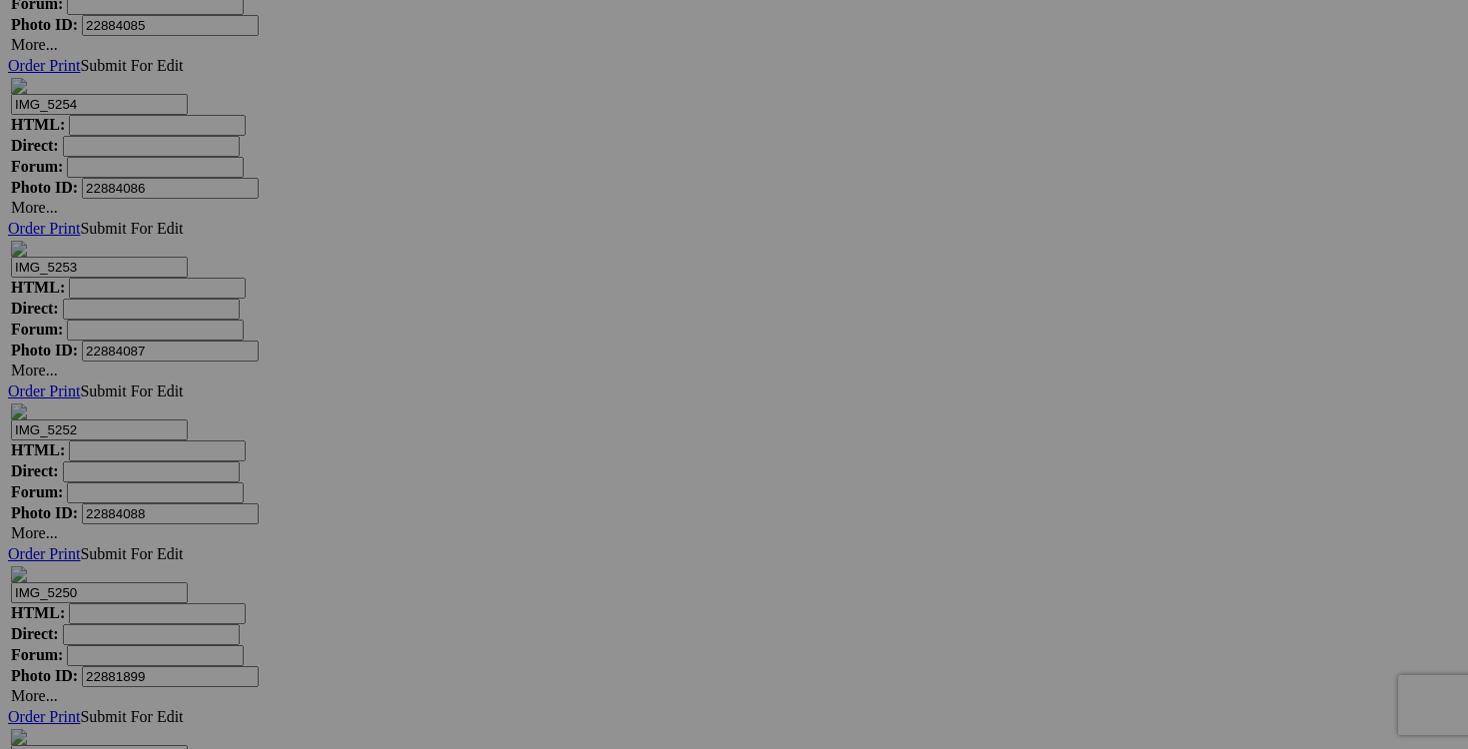
drag, startPoint x: 946, startPoint y: 608, endPoint x: 814, endPoint y: 607, distance: 131.9
drag, startPoint x: 898, startPoint y: 610, endPoint x: 793, endPoint y: 607, distance: 104.9
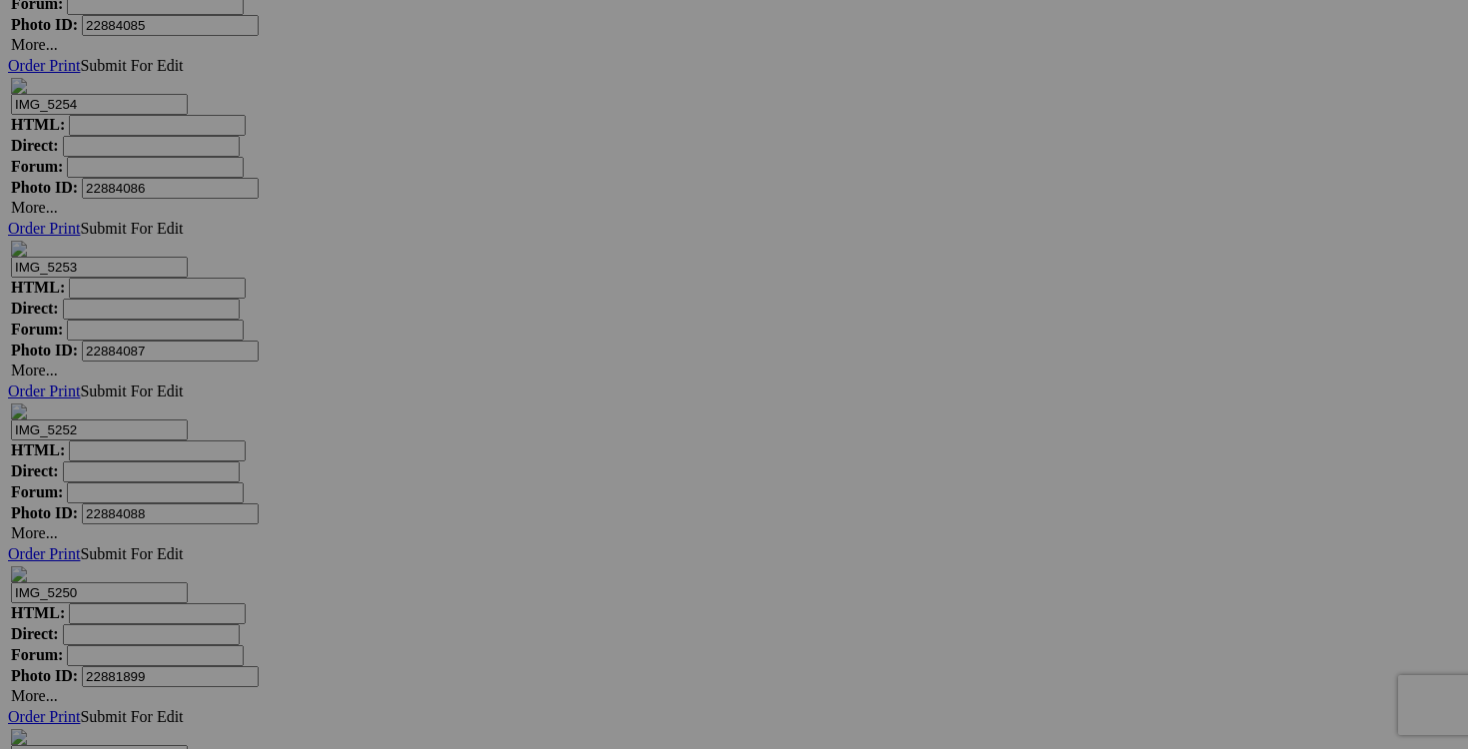
type input "chandail ZARA small 20$(comme neuf)"
drag, startPoint x: 1133, startPoint y: 612, endPoint x: 1042, endPoint y: 603, distance: 91.3
paste input "chandail ZARA small"
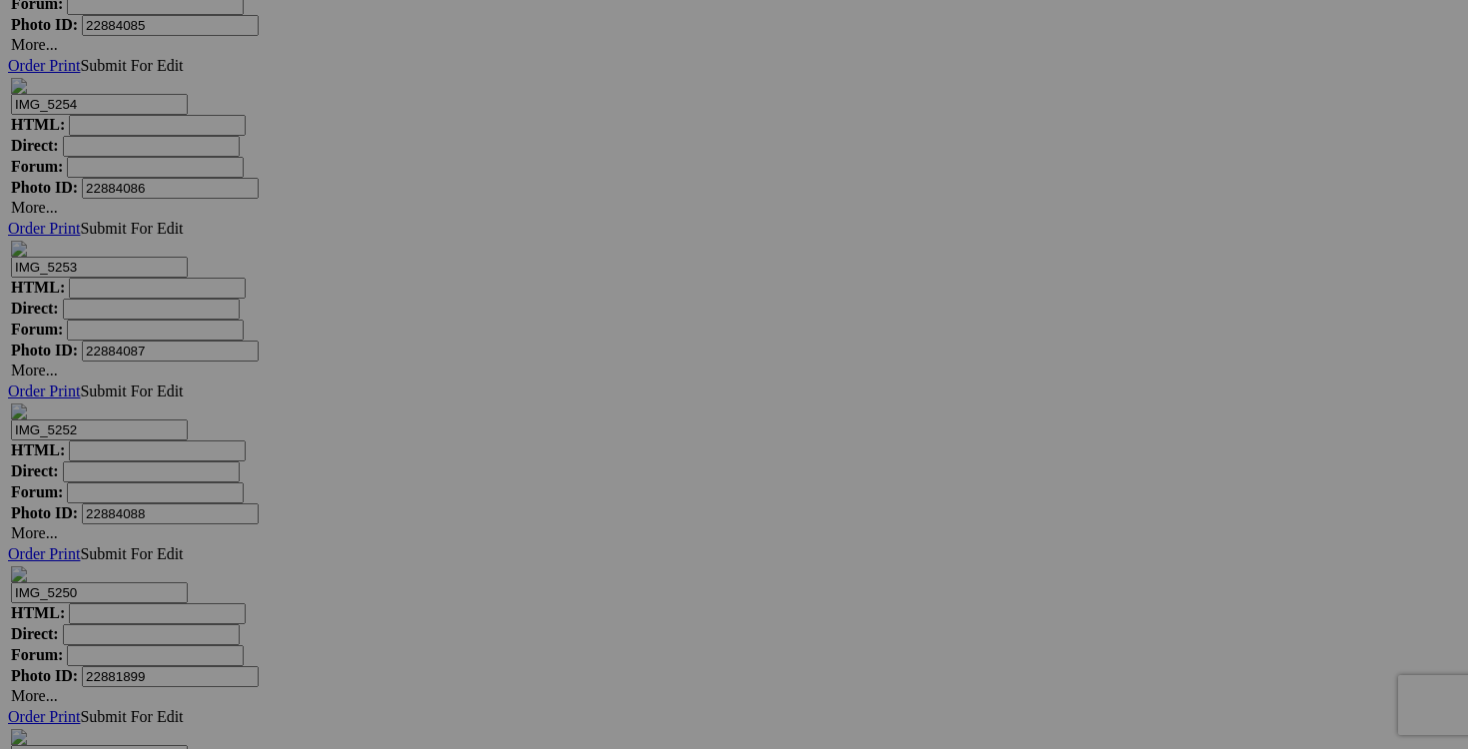
type input "chandail ZARA small"
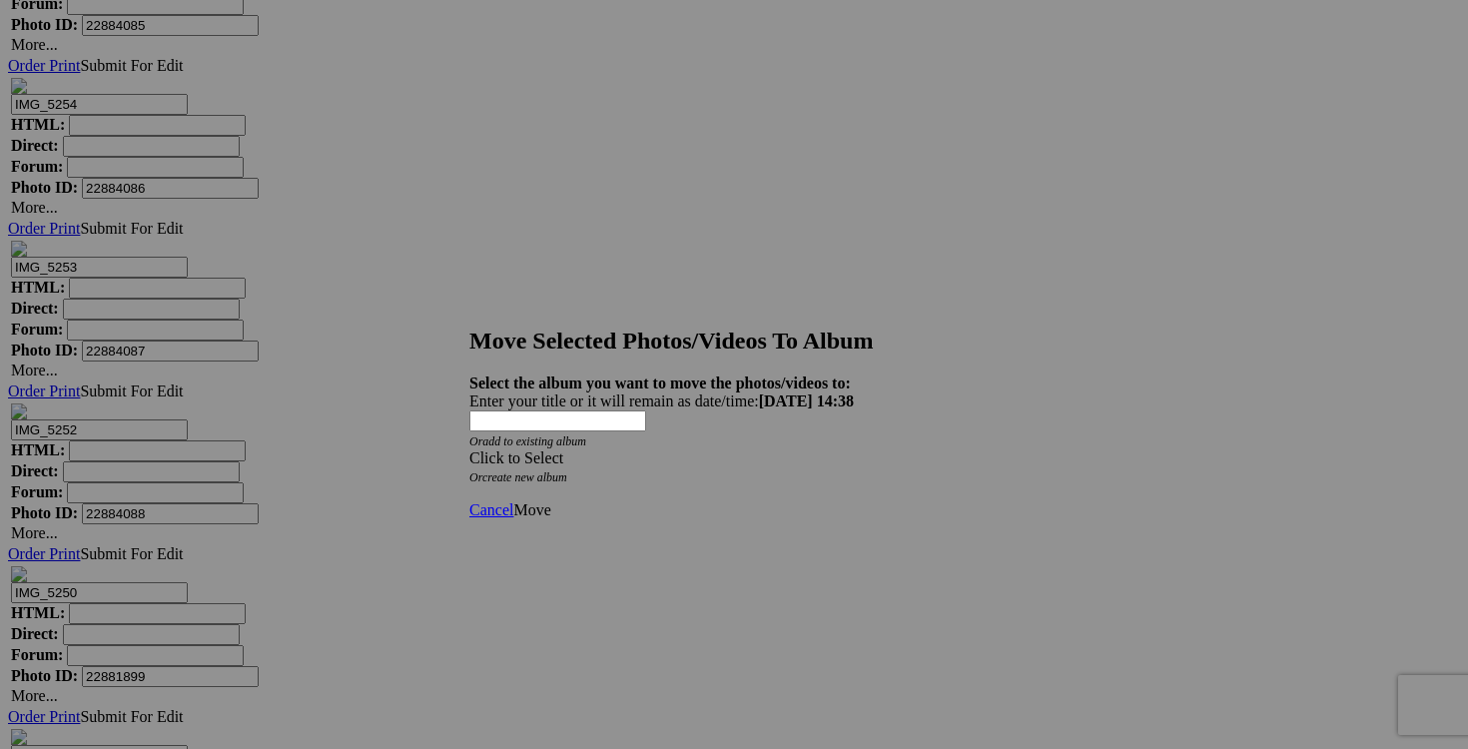
click at [847, 449] on div "Click to Select" at bounding box center [733, 458] width 529 height 18
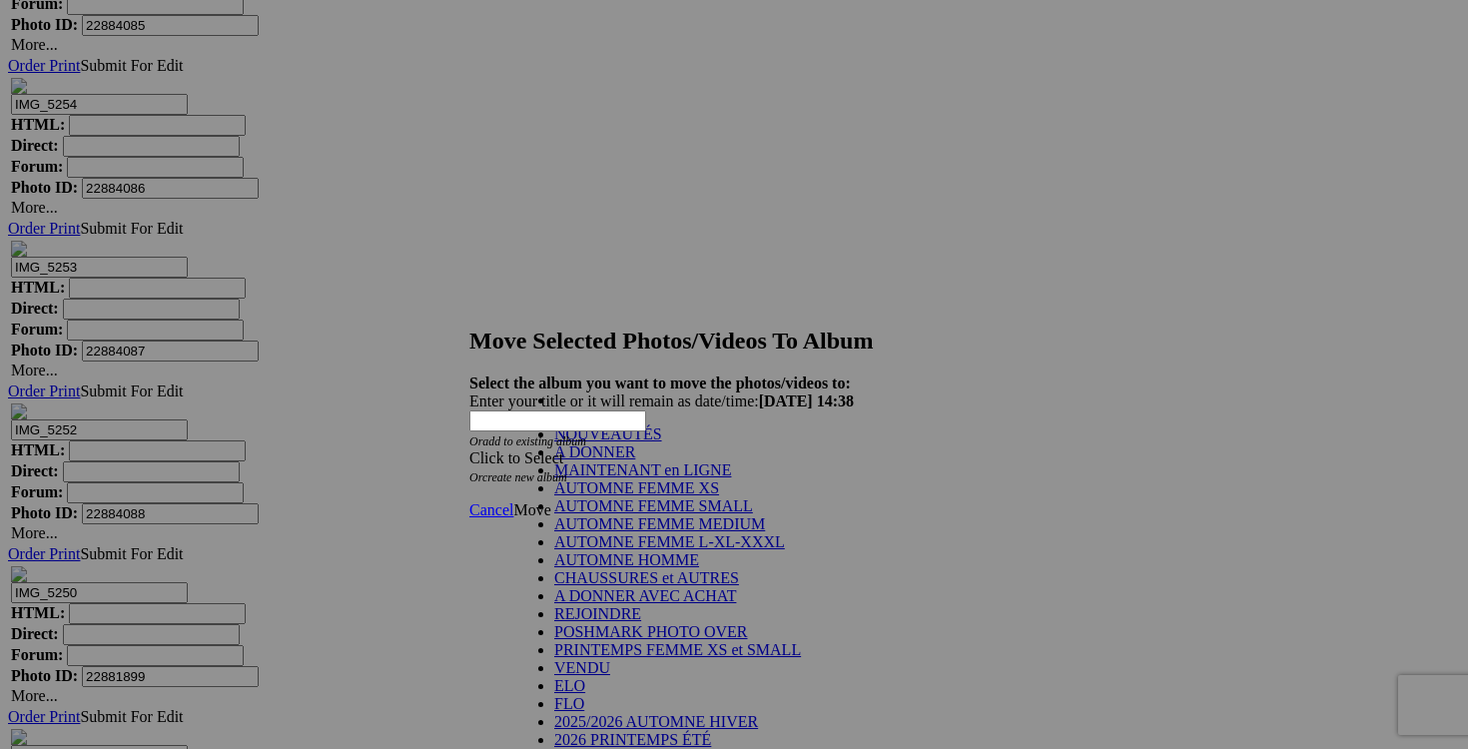
click at [662, 442] on link "NOUVEAUTÉS" at bounding box center [608, 434] width 108 height 17
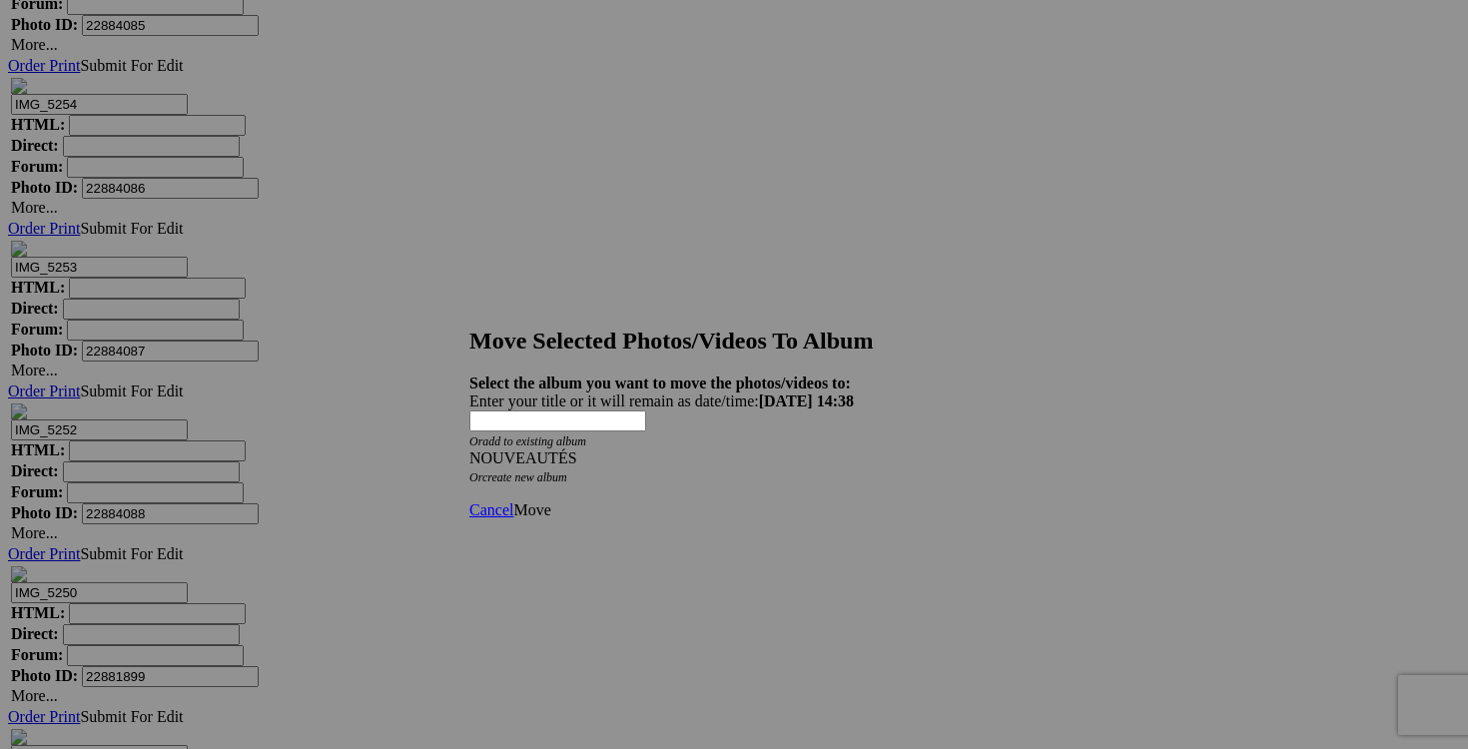
click at [550, 501] on span "Move" at bounding box center [531, 509] width 37 height 17
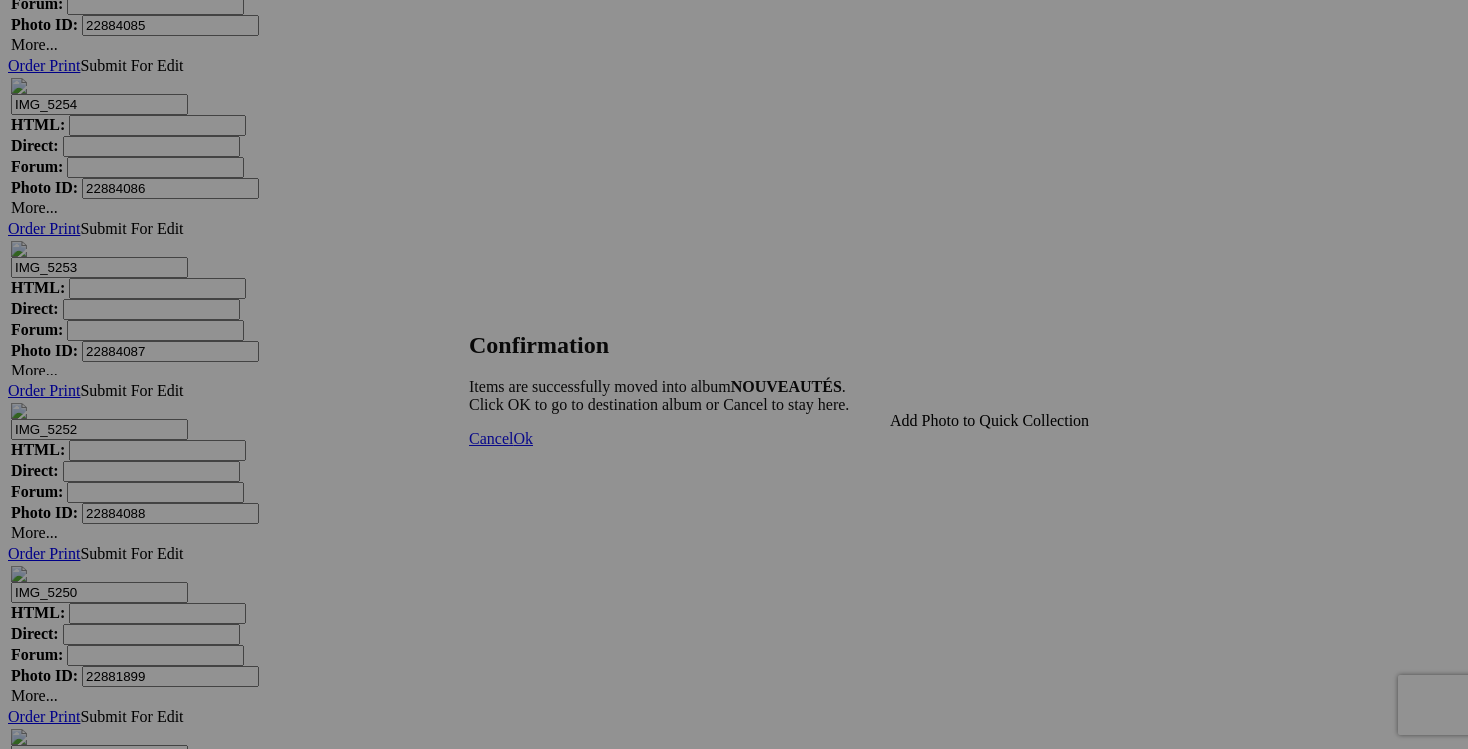
click at [513, 447] on span "Cancel" at bounding box center [491, 439] width 44 height 17
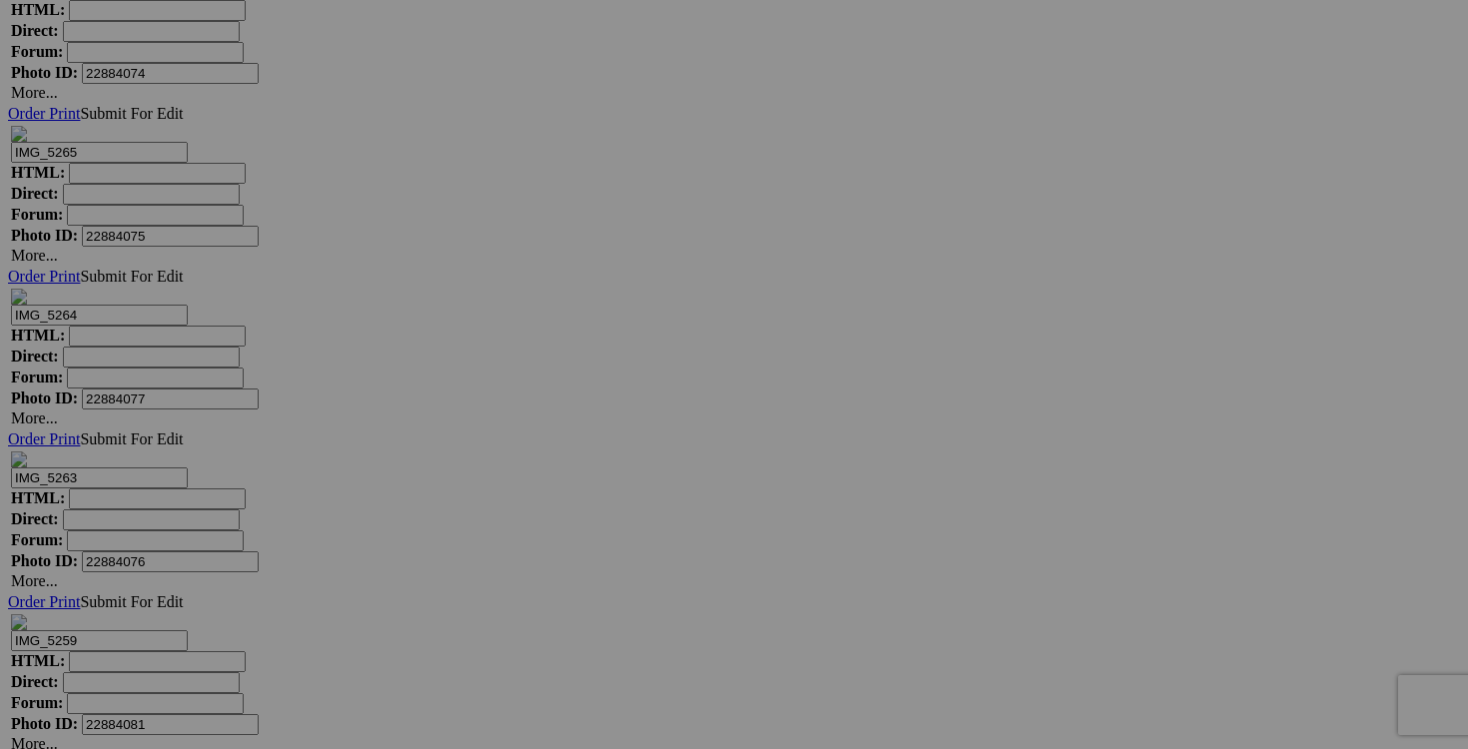
scroll to position [30673, 0]
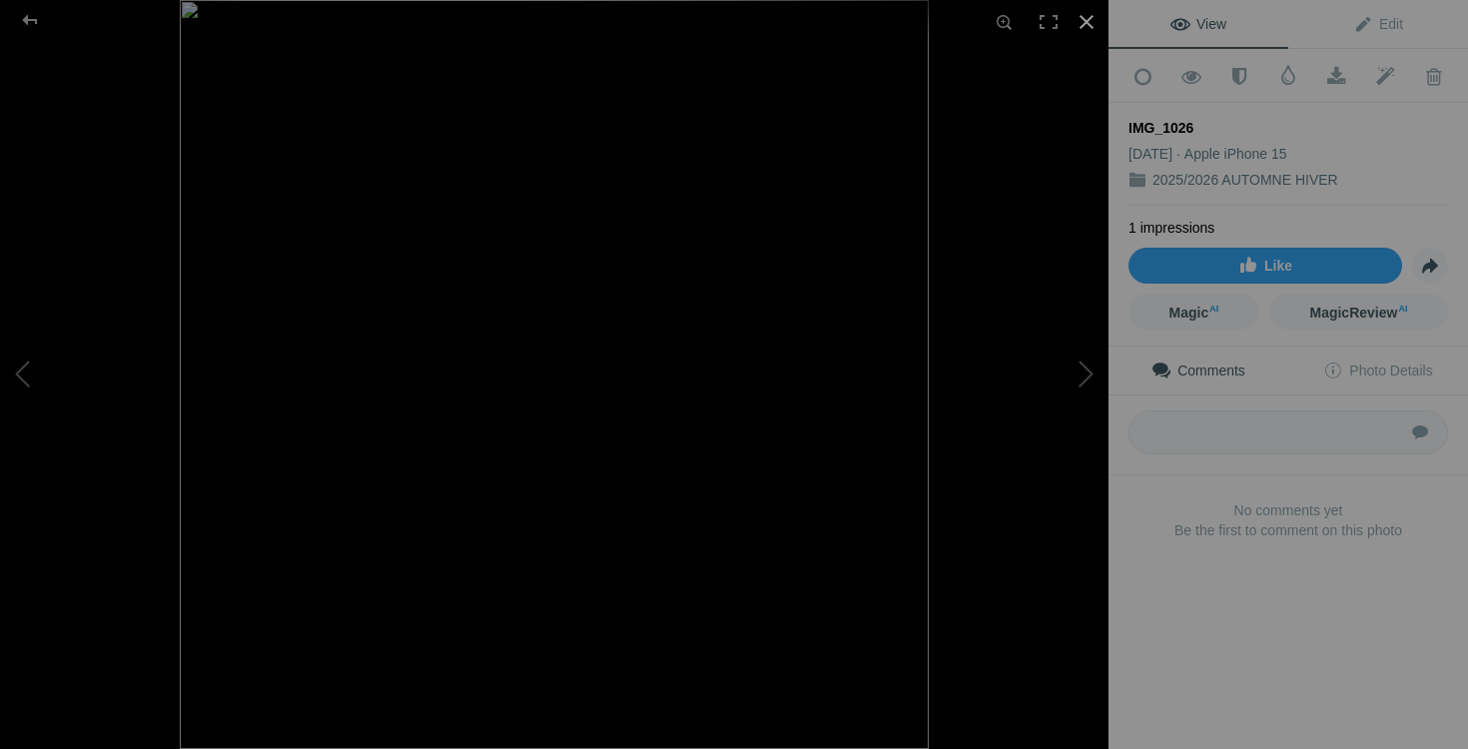
click at [1093, 16] on div at bounding box center [1087, 22] width 44 height 44
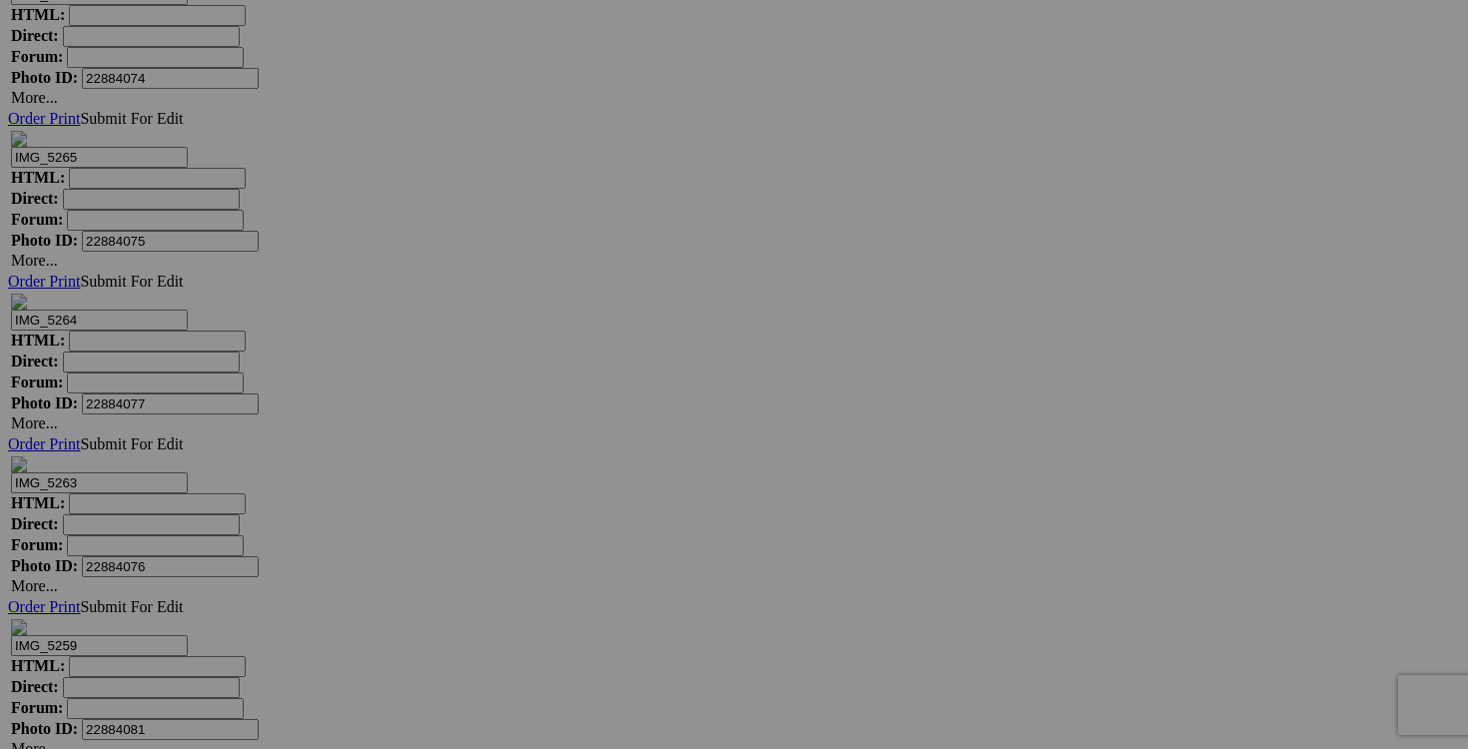
drag, startPoint x: 784, startPoint y: 446, endPoint x: 647, endPoint y: 445, distance: 136.8
type input "C"
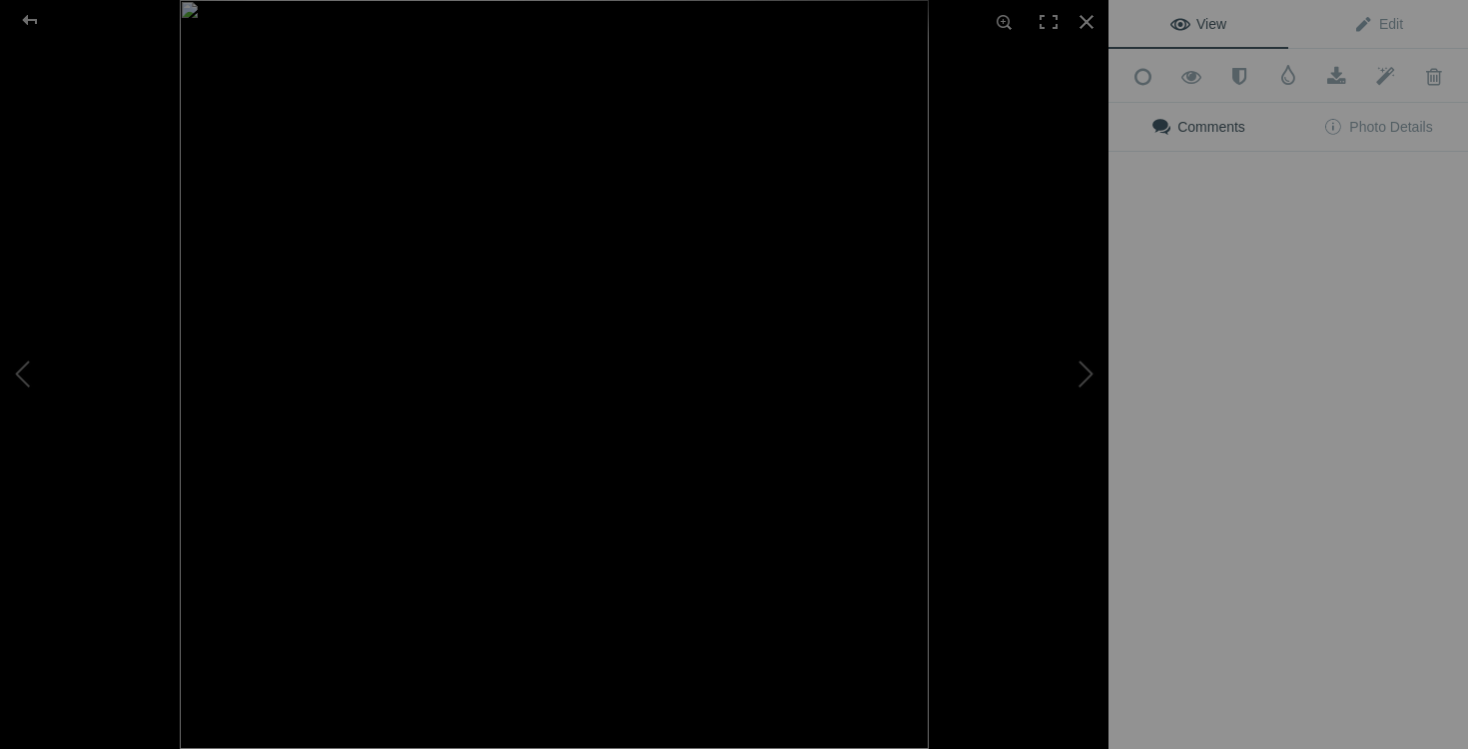
type input "chandail HKR large 25$(comme neuf, tres doux)"
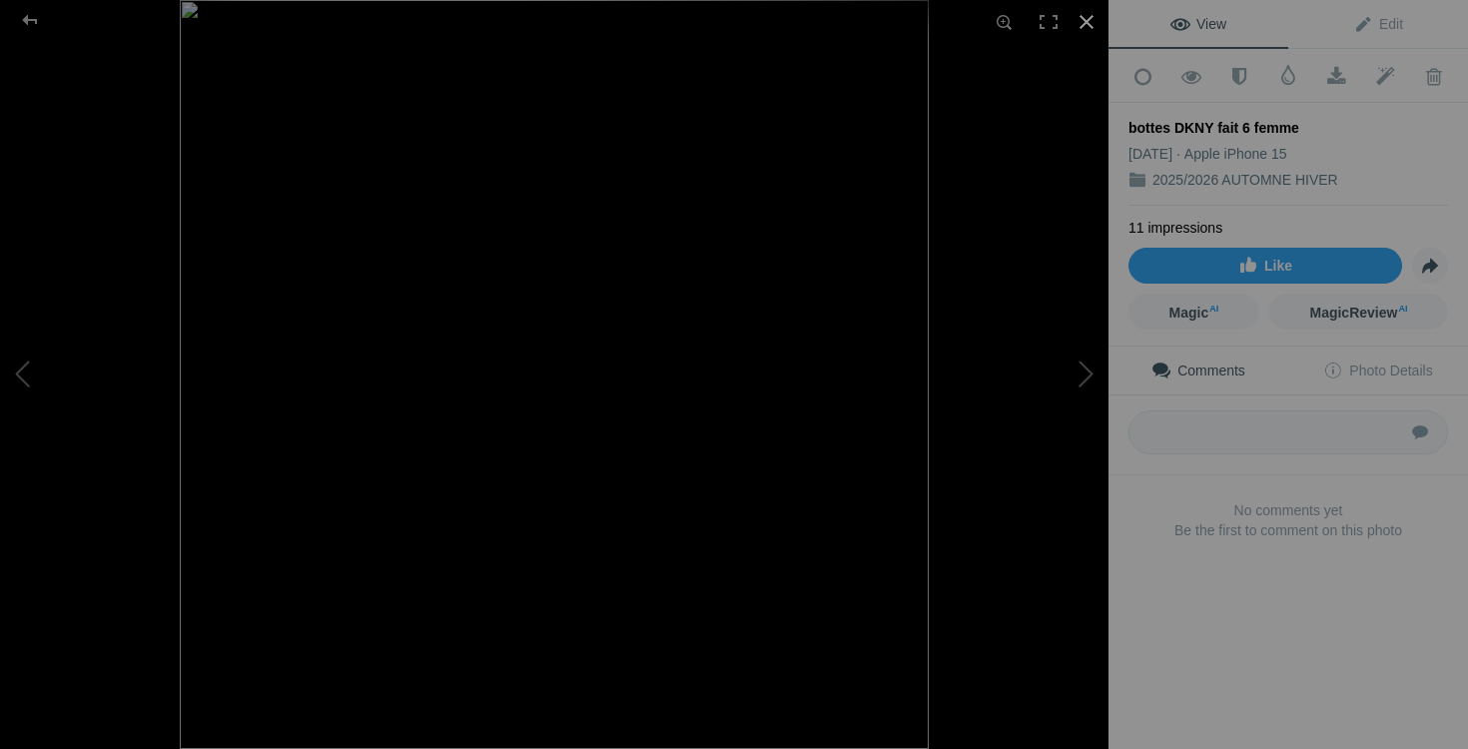
click at [1092, 23] on div at bounding box center [1087, 22] width 44 height 44
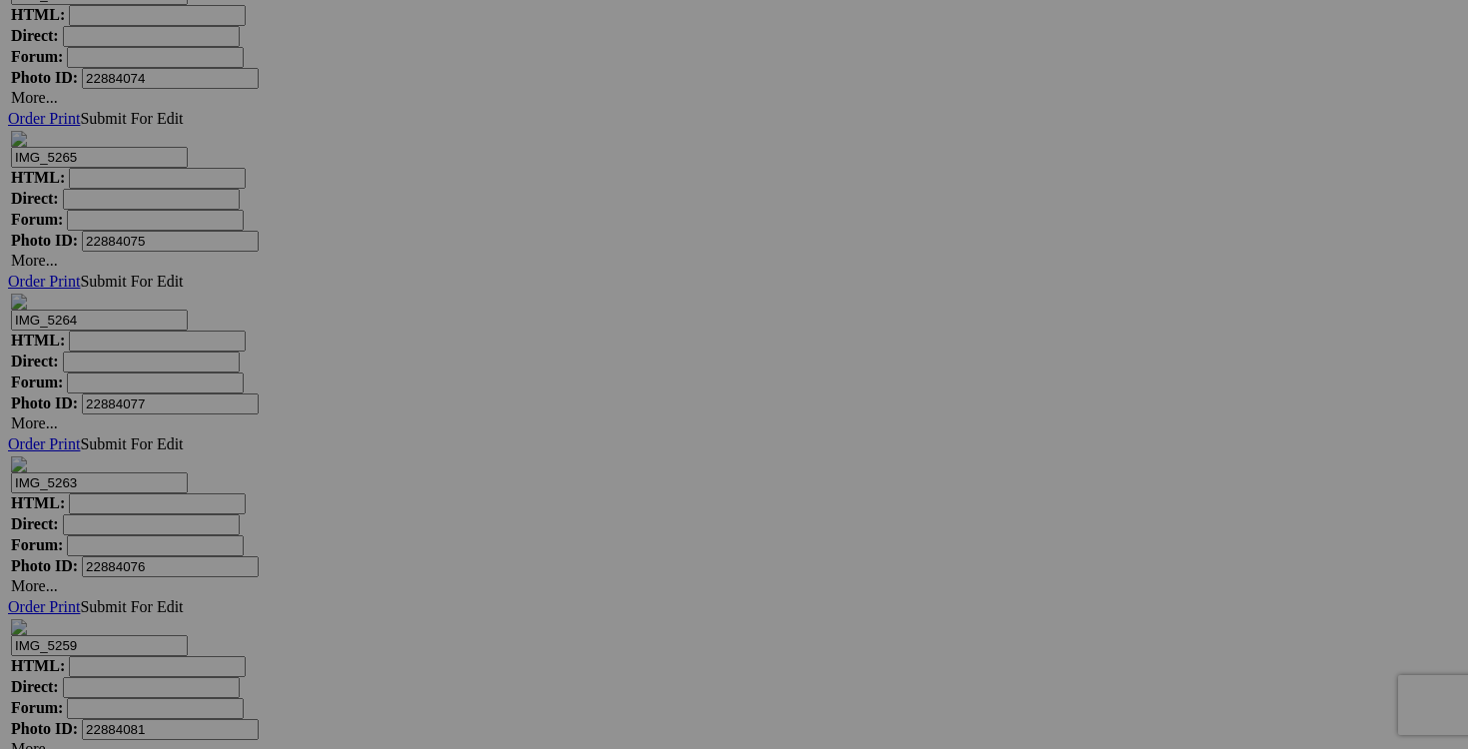
drag, startPoint x: 754, startPoint y: 443, endPoint x: 657, endPoint y: 440, distance: 96.9
drag, startPoint x: 945, startPoint y: 441, endPoint x: 851, endPoint y: 441, distance: 93.9
paste input "chandail HKR large"
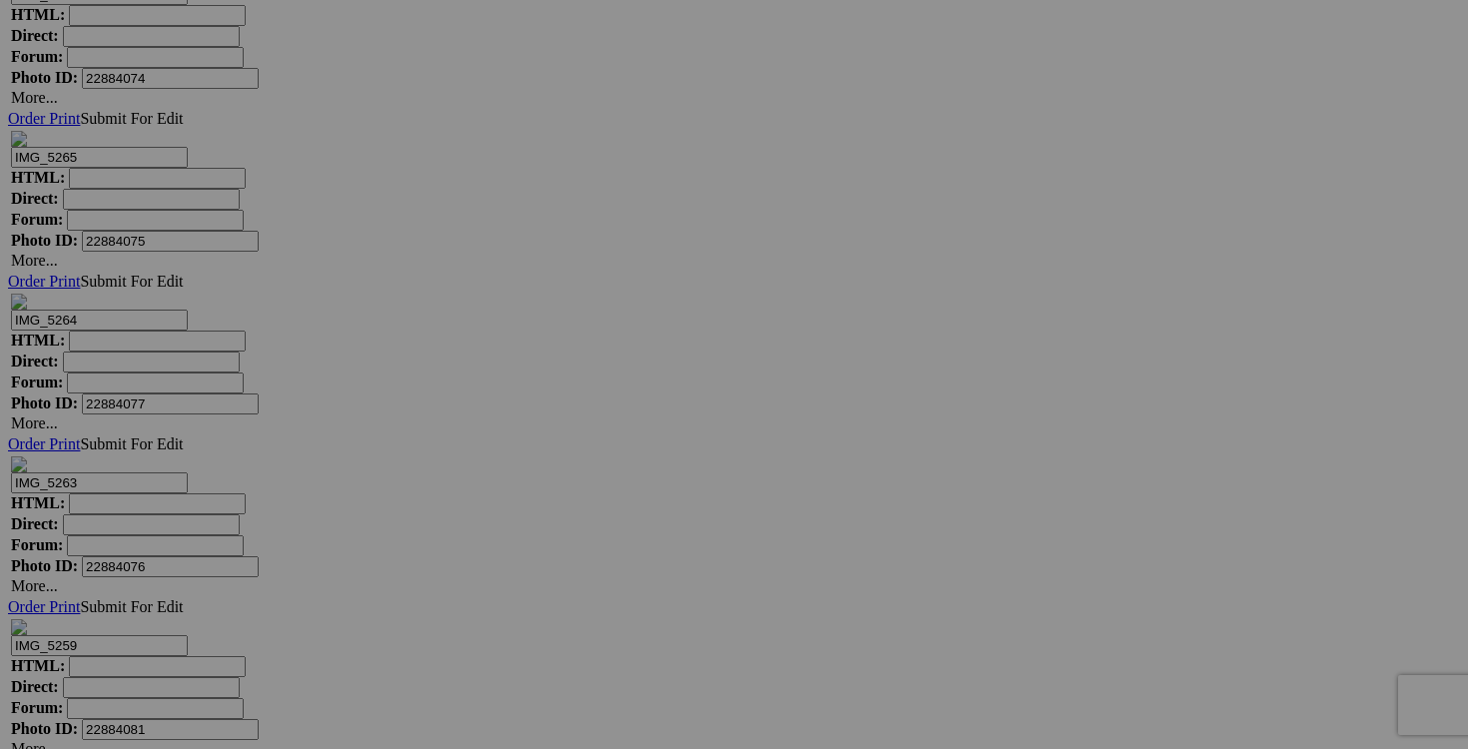
type input "chandail HKR large"
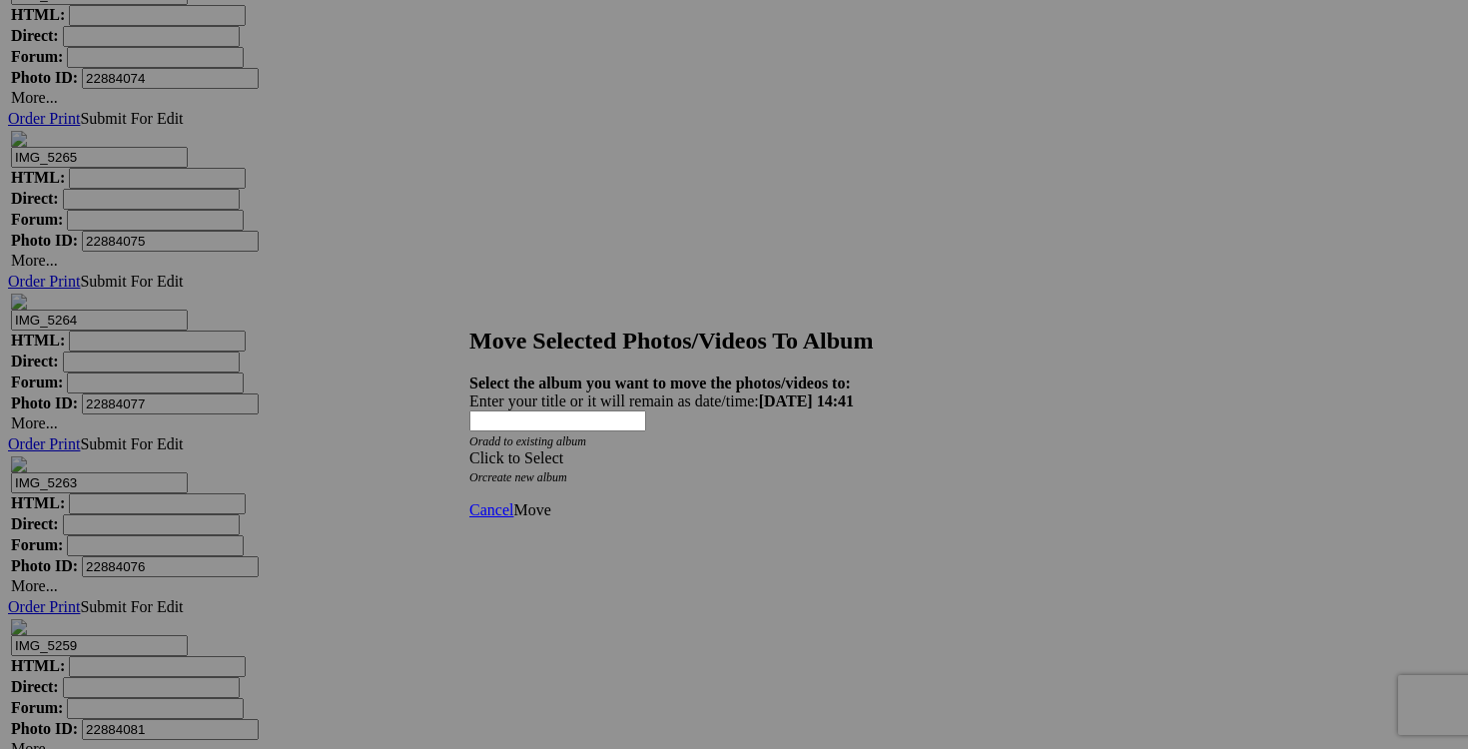
click at [864, 449] on div "Click to Select" at bounding box center [733, 458] width 529 height 18
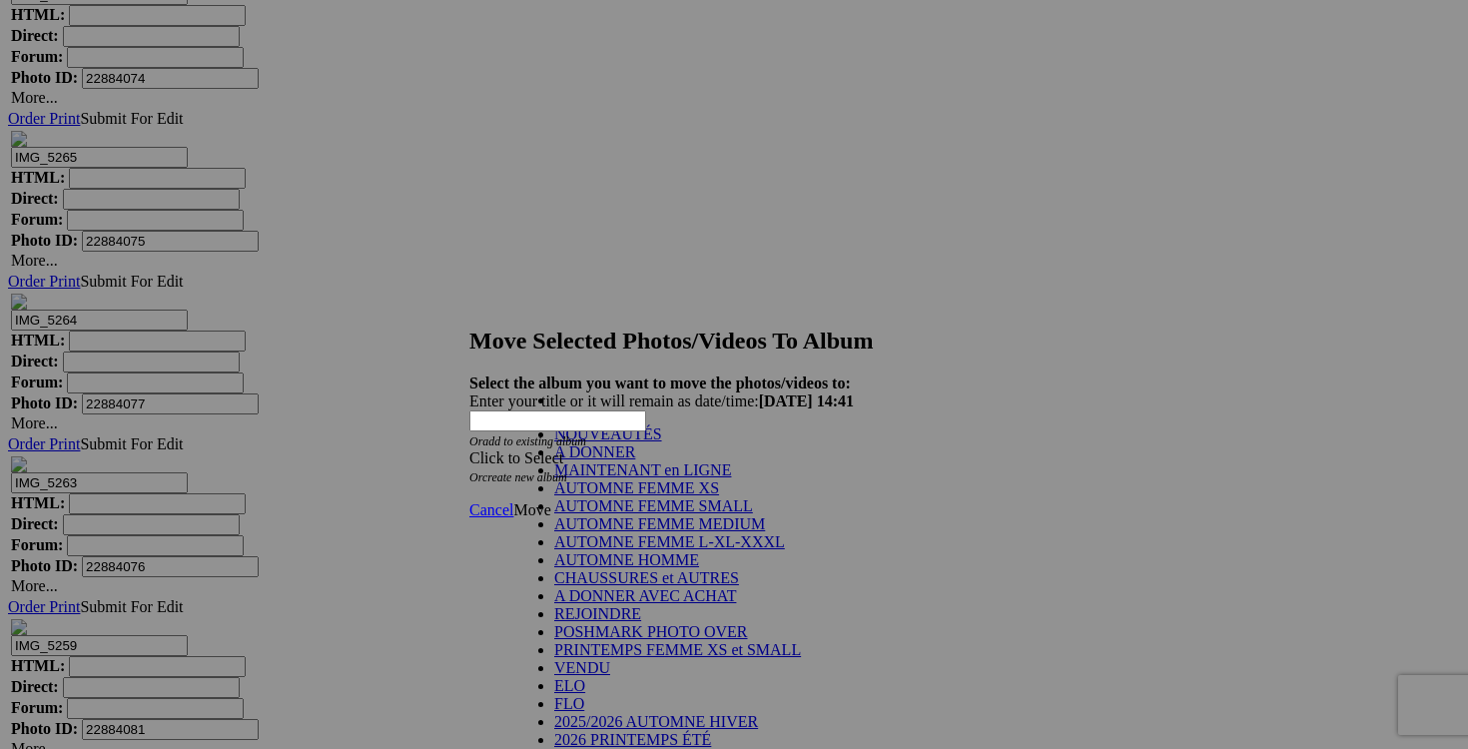
click at [662, 442] on link "NOUVEAUTÉS" at bounding box center [608, 434] width 108 height 17
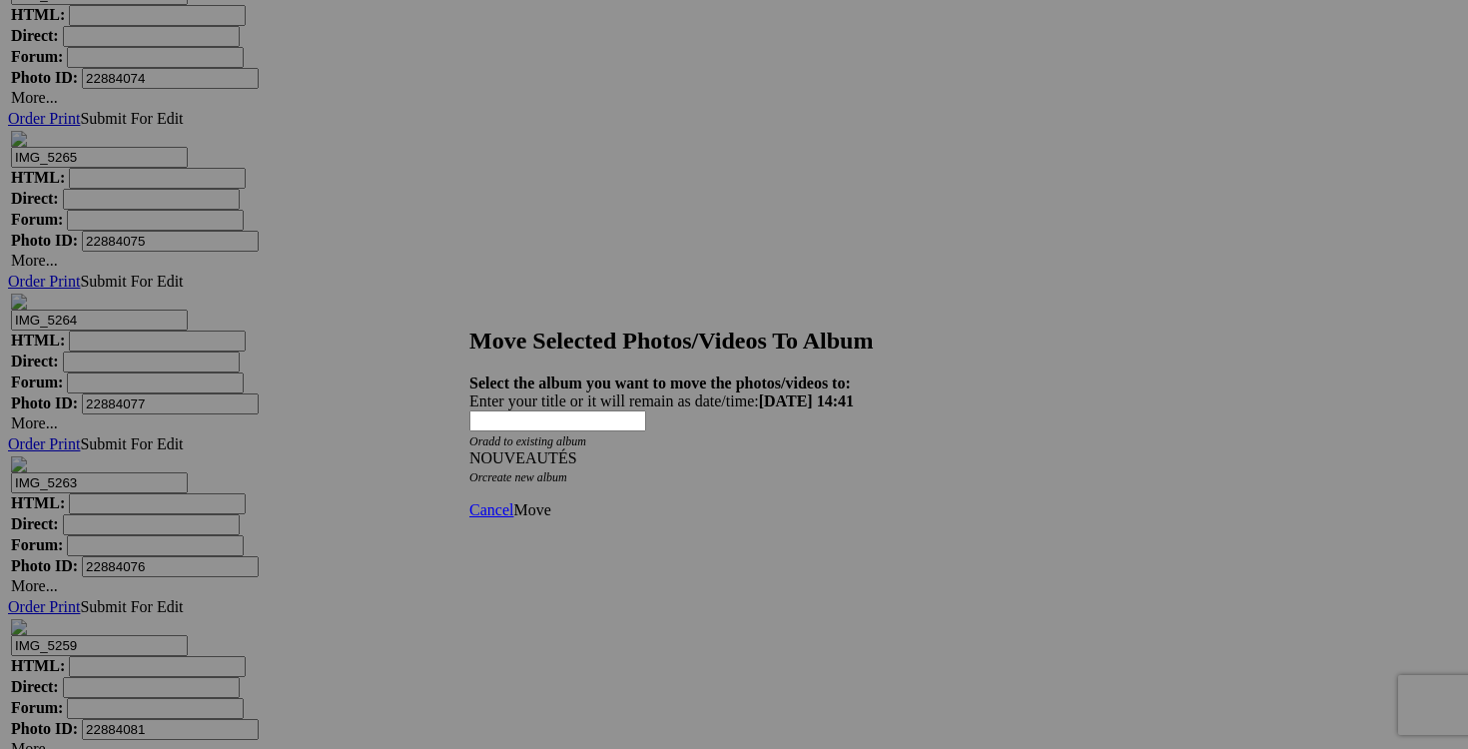
click at [550, 501] on span "Move" at bounding box center [531, 509] width 37 height 17
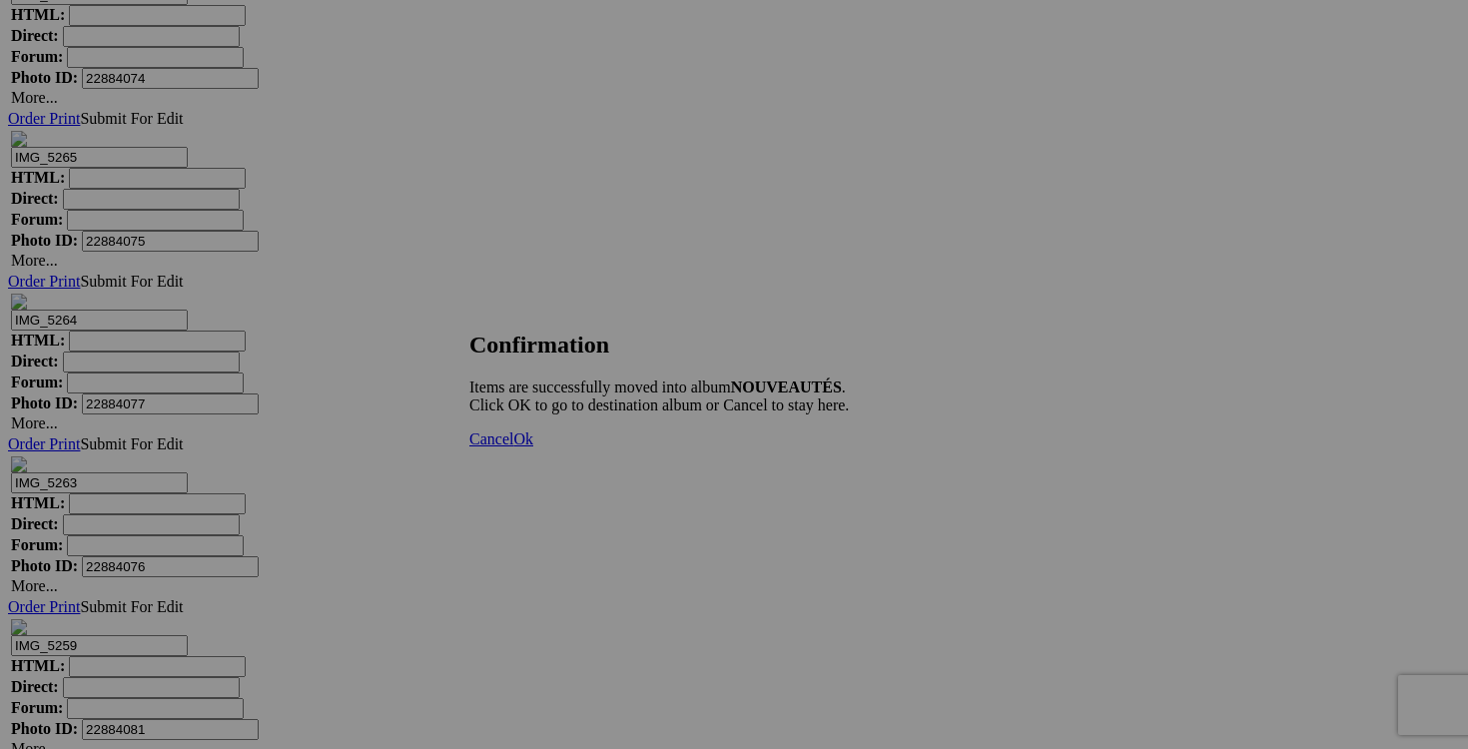
click at [513, 447] on link "Cancel" at bounding box center [491, 439] width 44 height 17
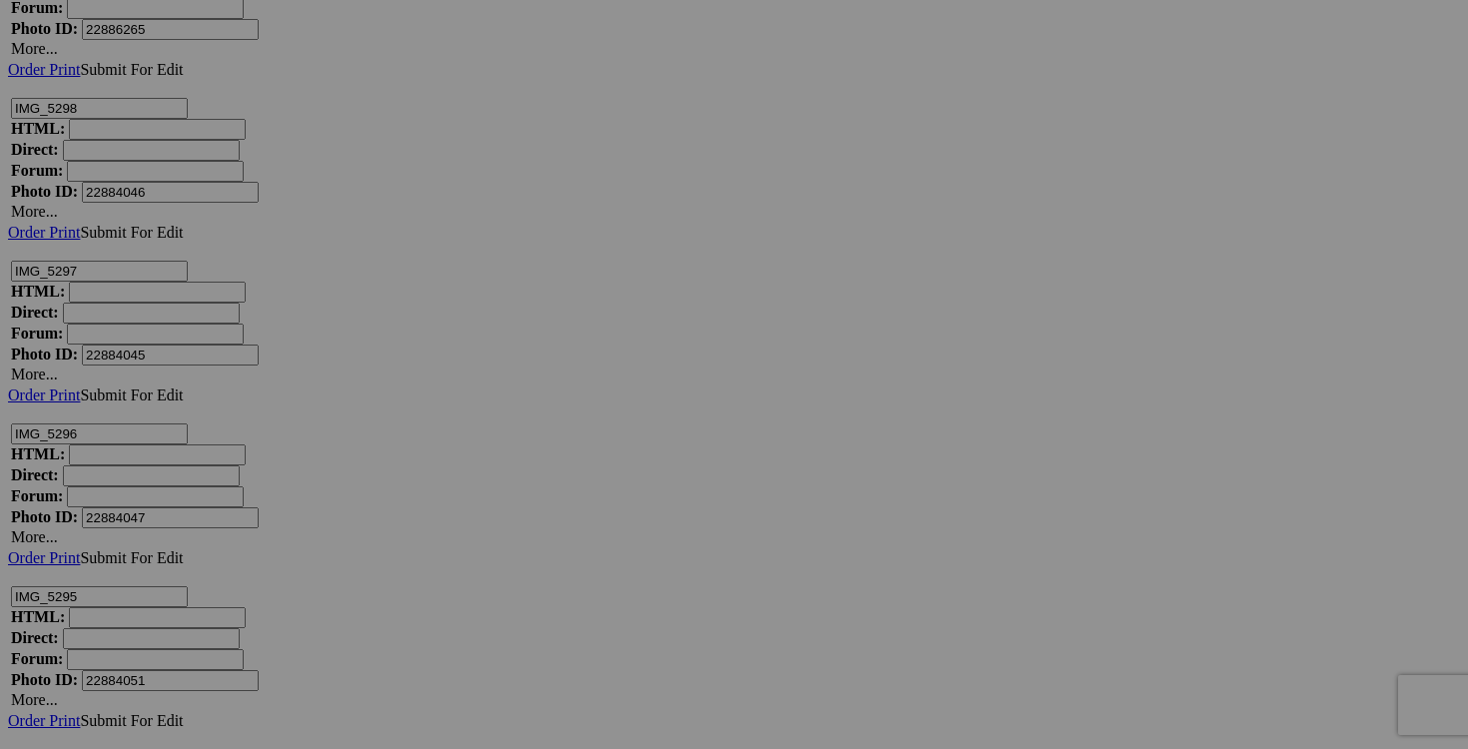
scroll to position [26160, 0]
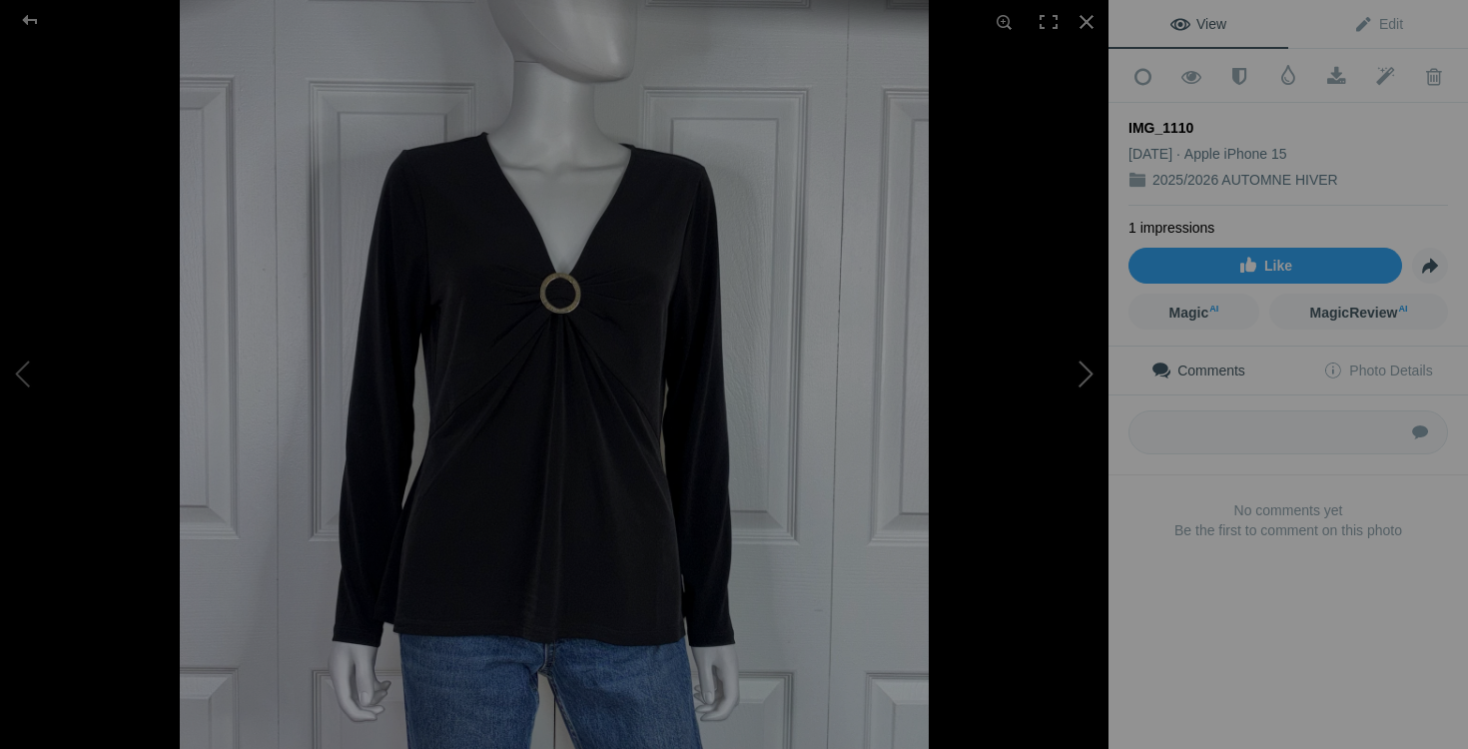
click at [1082, 368] on button at bounding box center [1034, 375] width 150 height 270
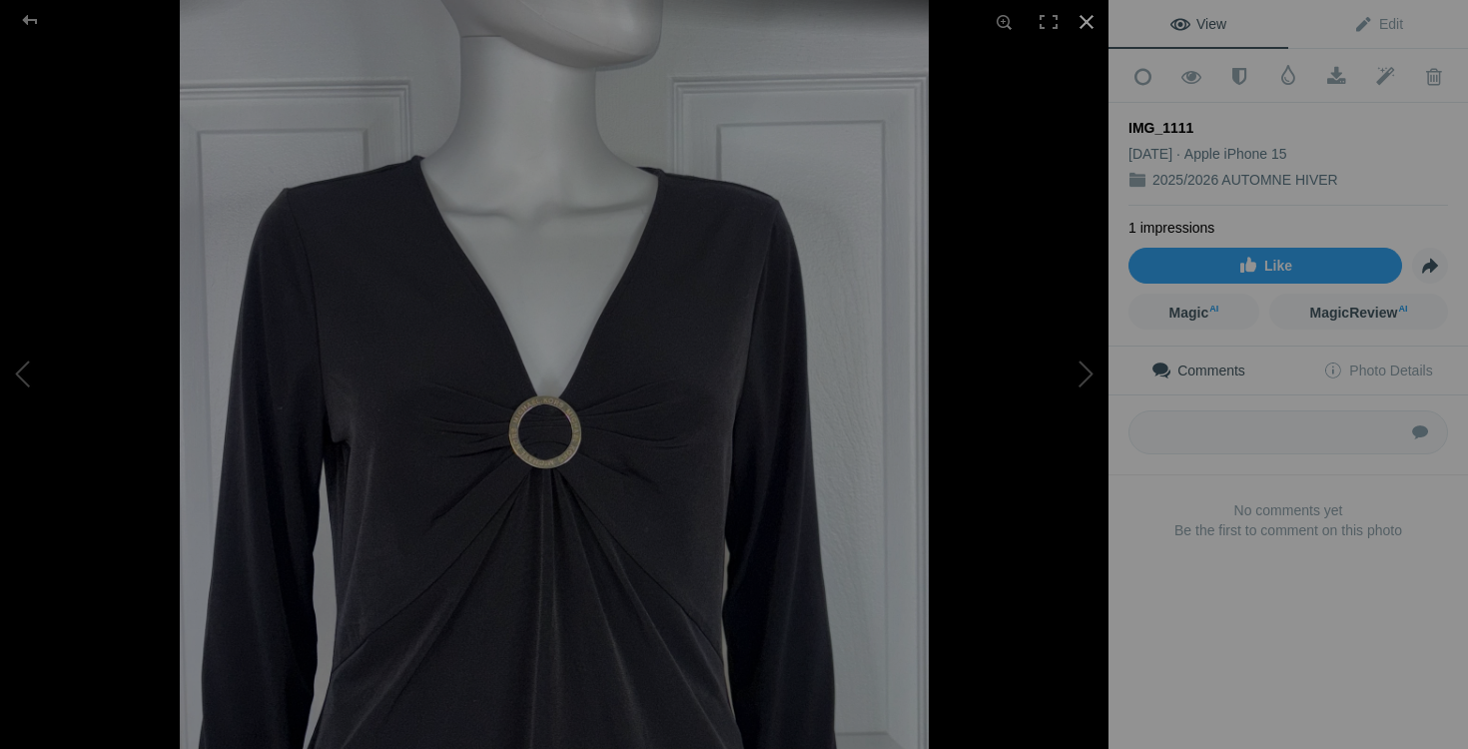
click at [1087, 16] on div at bounding box center [1087, 22] width 44 height 44
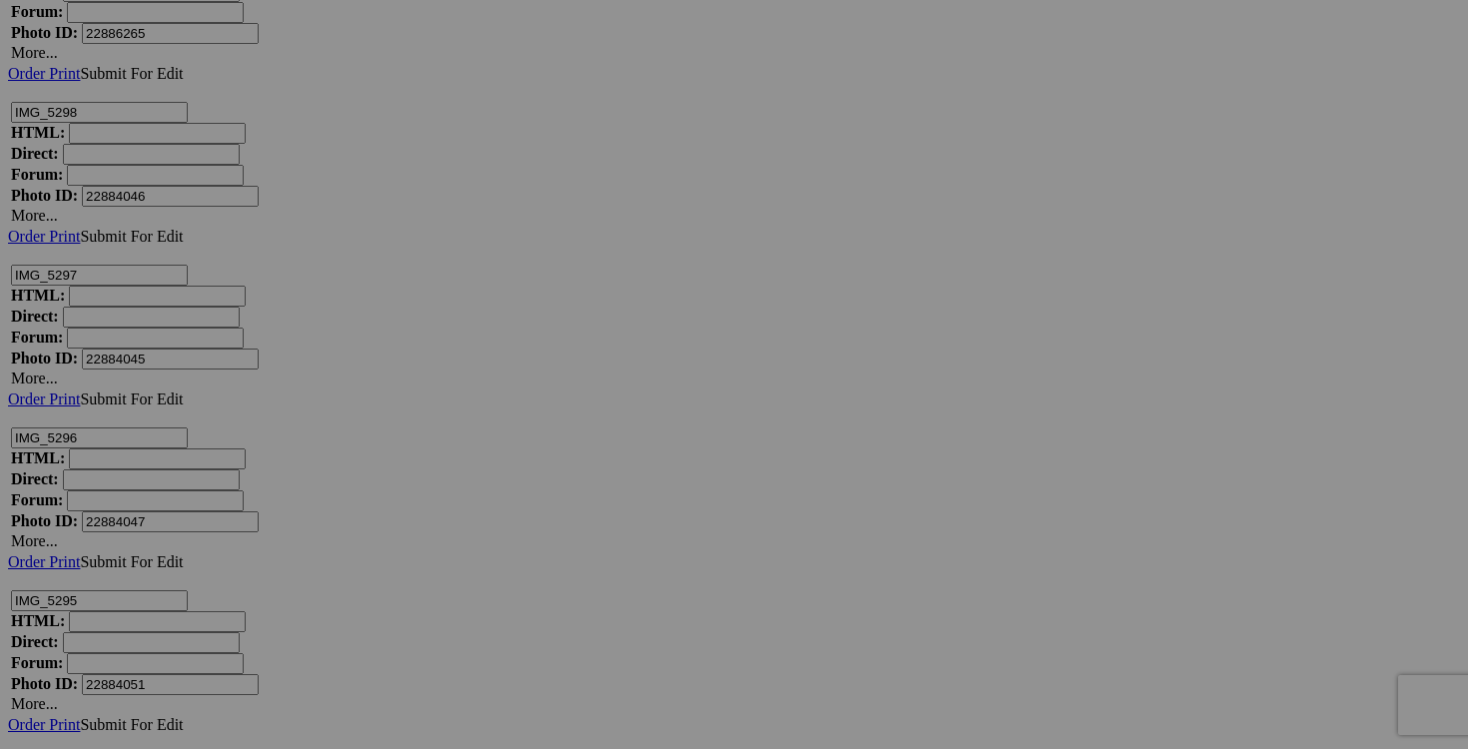
drag, startPoint x: 1131, startPoint y: 389, endPoint x: 966, endPoint y: 379, distance: 165.1
drag, startPoint x: 1072, startPoint y: 394, endPoint x: 1015, endPoint y: 392, distance: 57.0
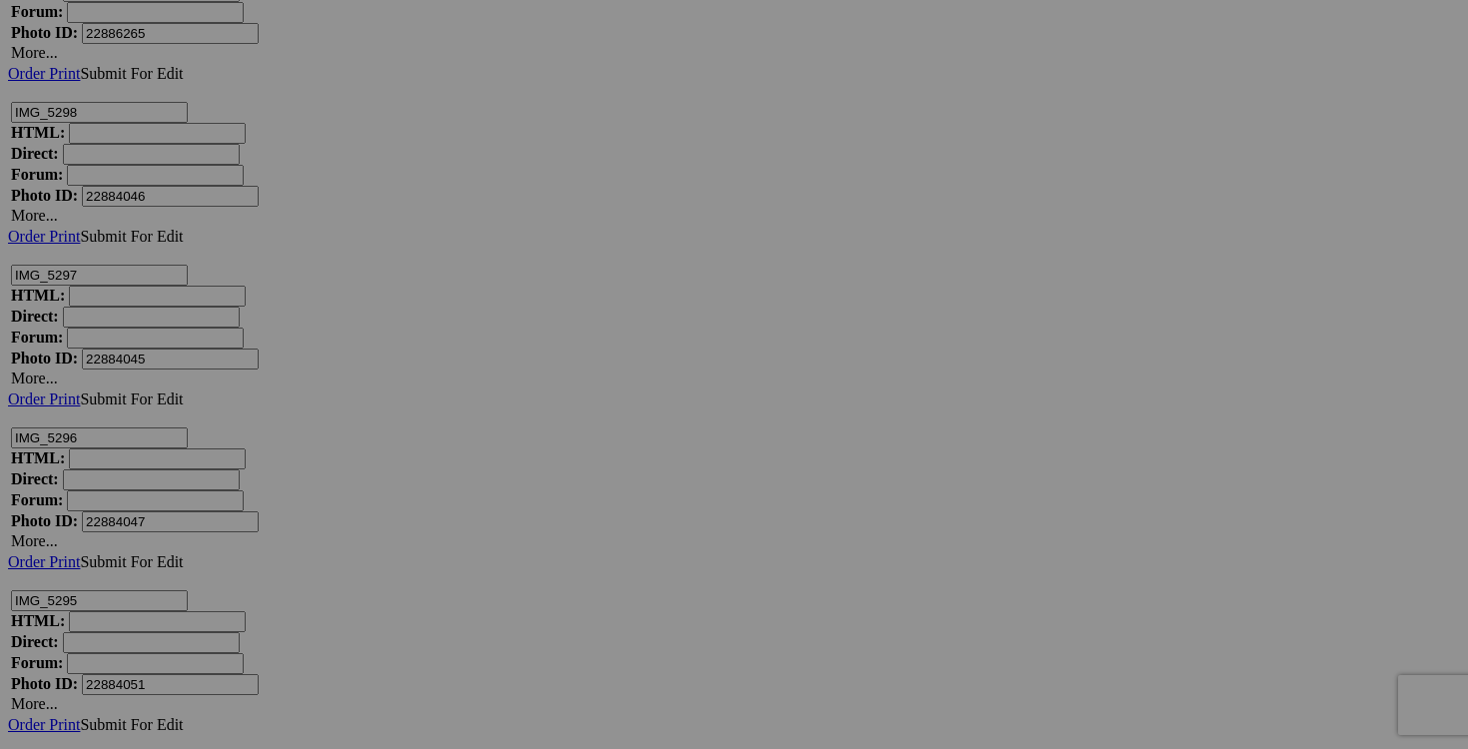
type input "chandail [PERSON_NAME] large 20$(comme neuf)"
drag, startPoint x: 1309, startPoint y: 386, endPoint x: 1220, endPoint y: 385, distance: 89.9
paste input "chandail [PERSON_NAME] large"
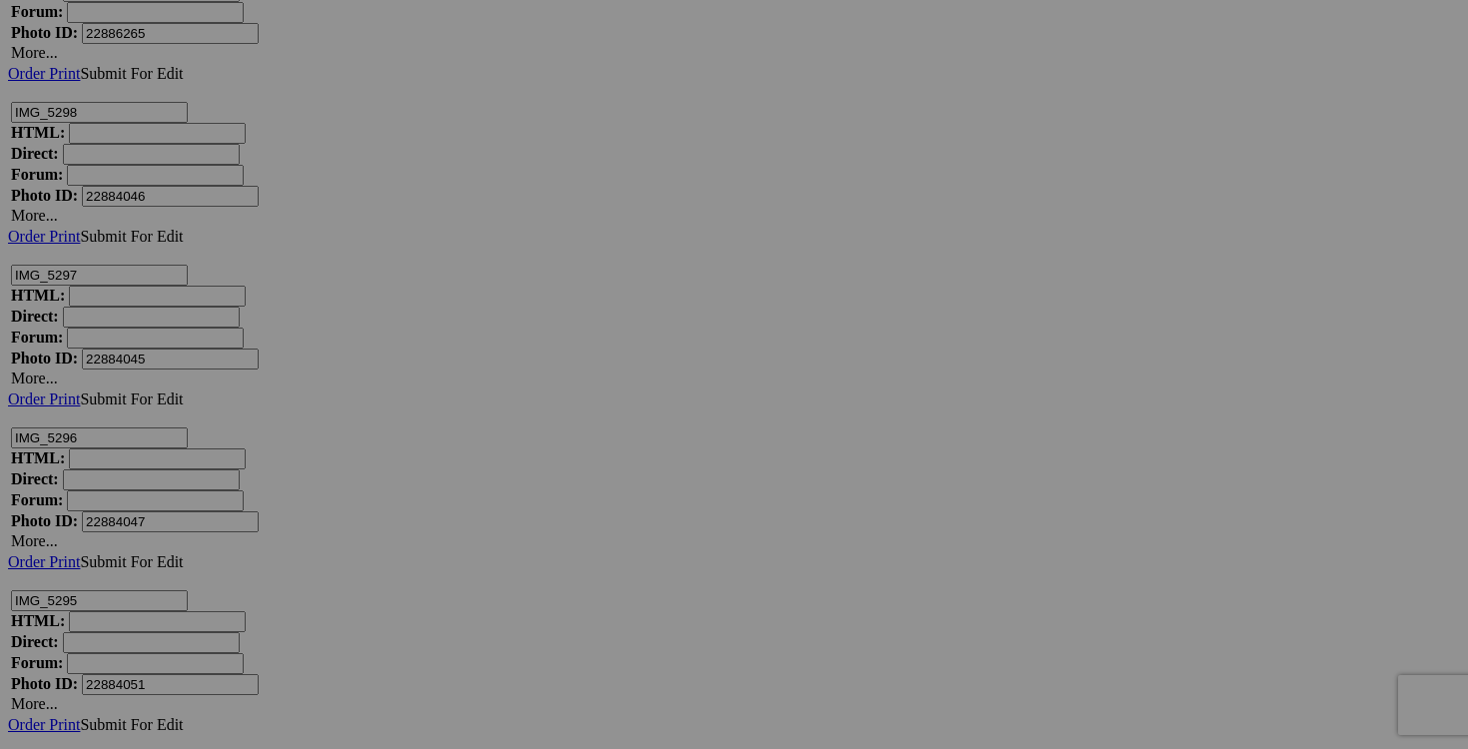
type input "chandail [PERSON_NAME] large"
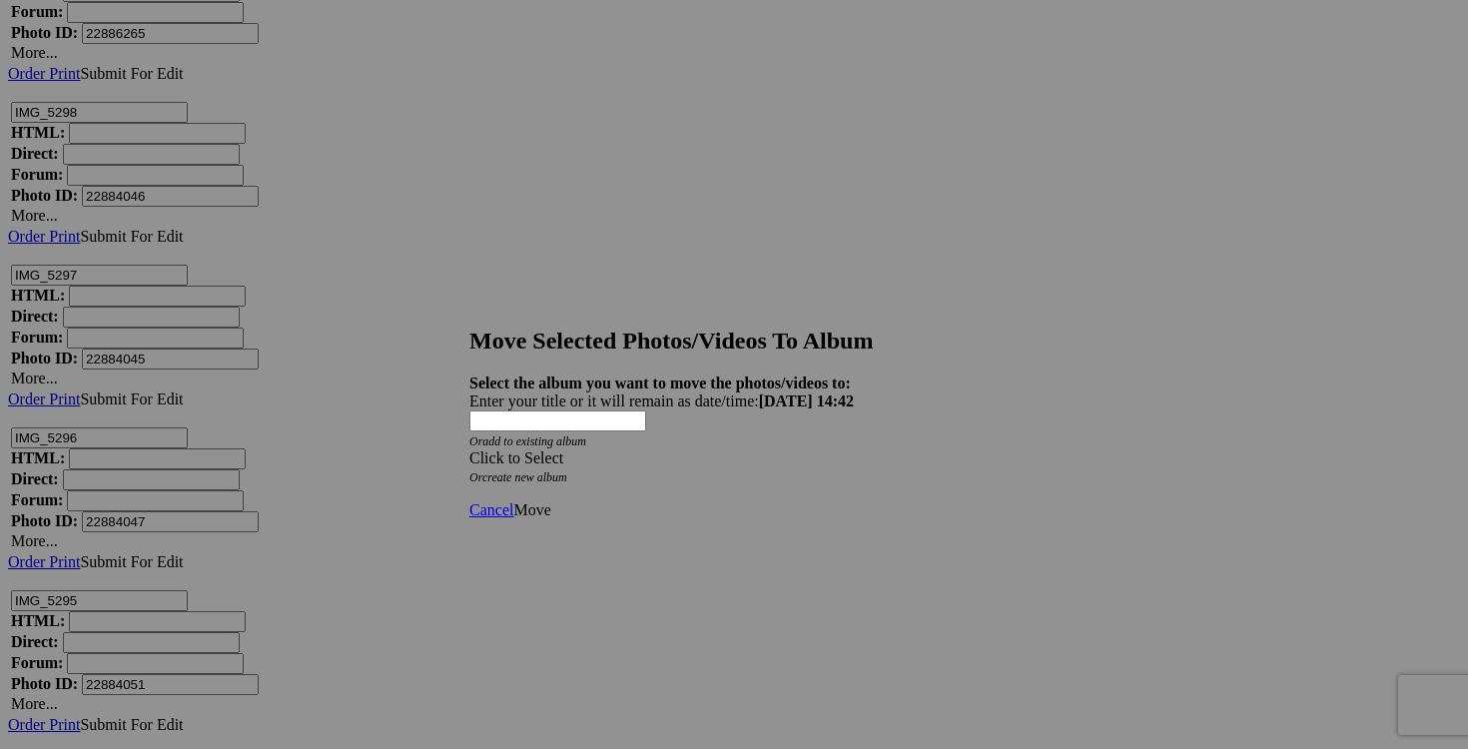
click at [469, 449] on span at bounding box center [469, 457] width 0 height 17
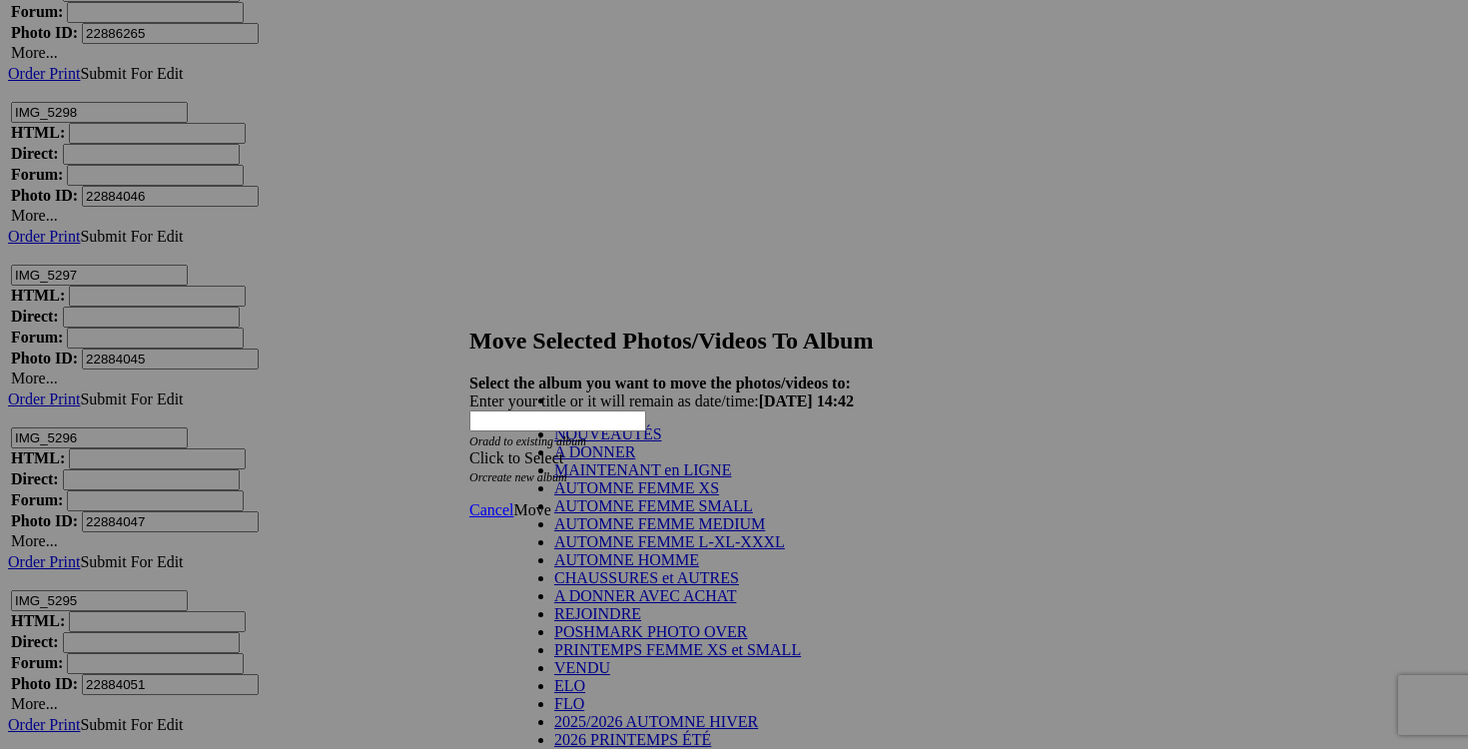
click at [662, 442] on link "NOUVEAUTÉS" at bounding box center [608, 434] width 108 height 17
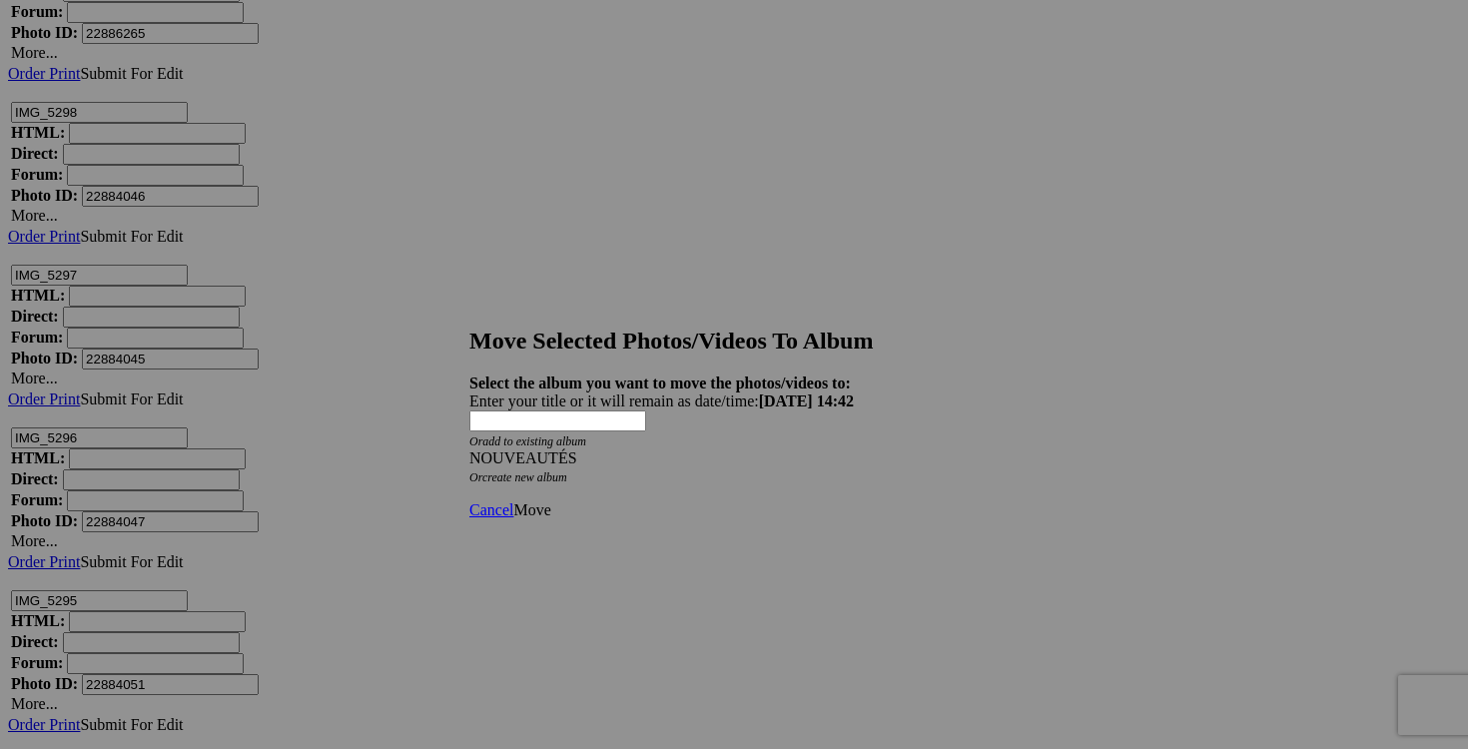
click at [550, 501] on span "Move" at bounding box center [531, 509] width 37 height 17
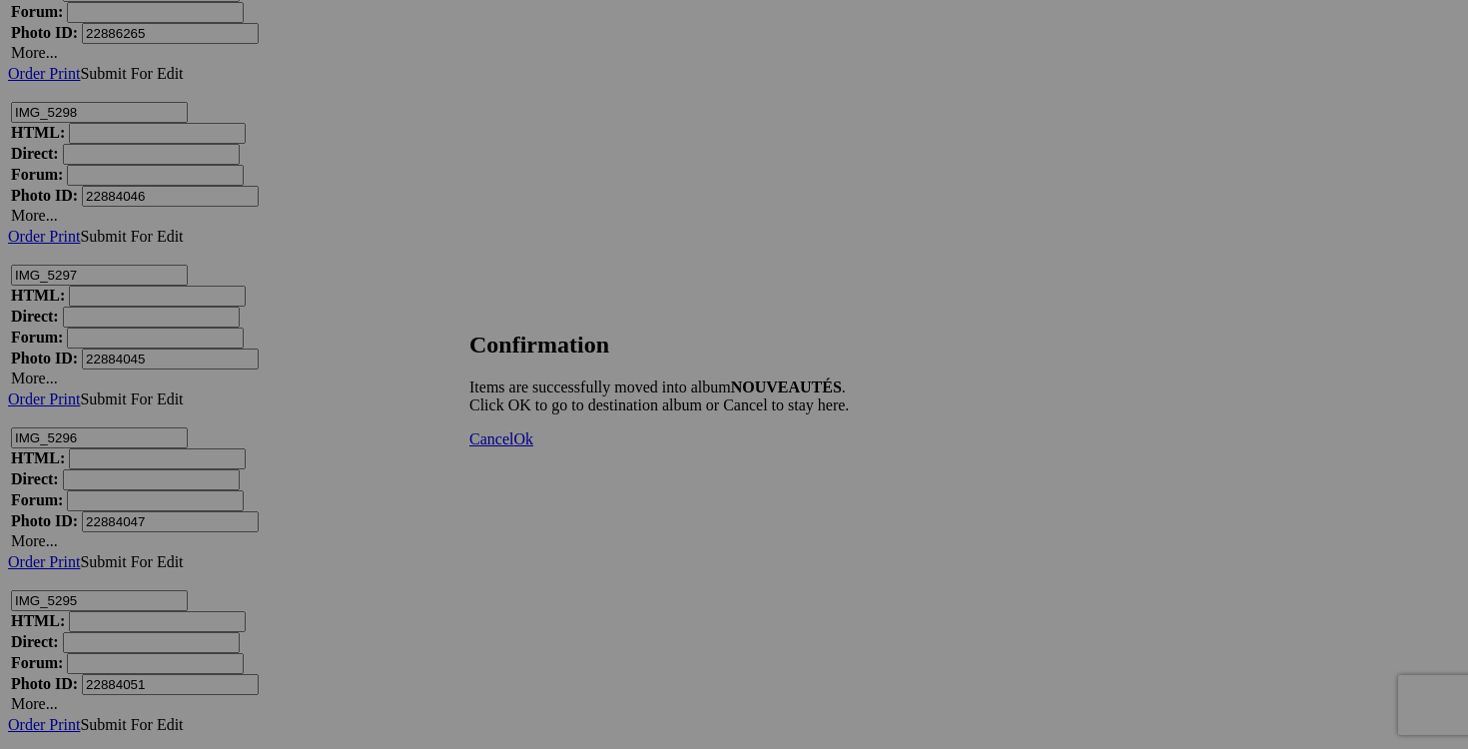
click at [513, 447] on span "Cancel" at bounding box center [491, 439] width 44 height 17
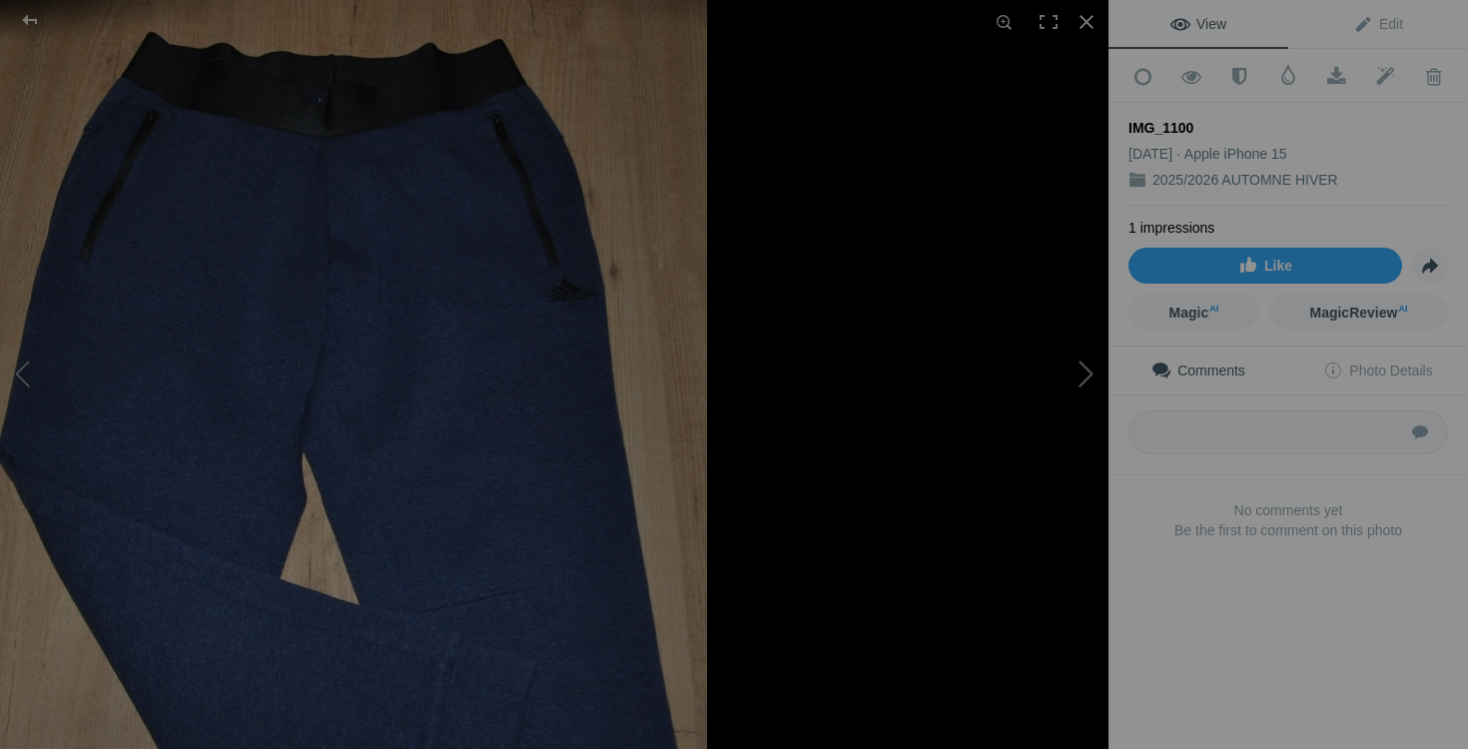
click at [1046, 426] on button at bounding box center [1034, 375] width 150 height 270
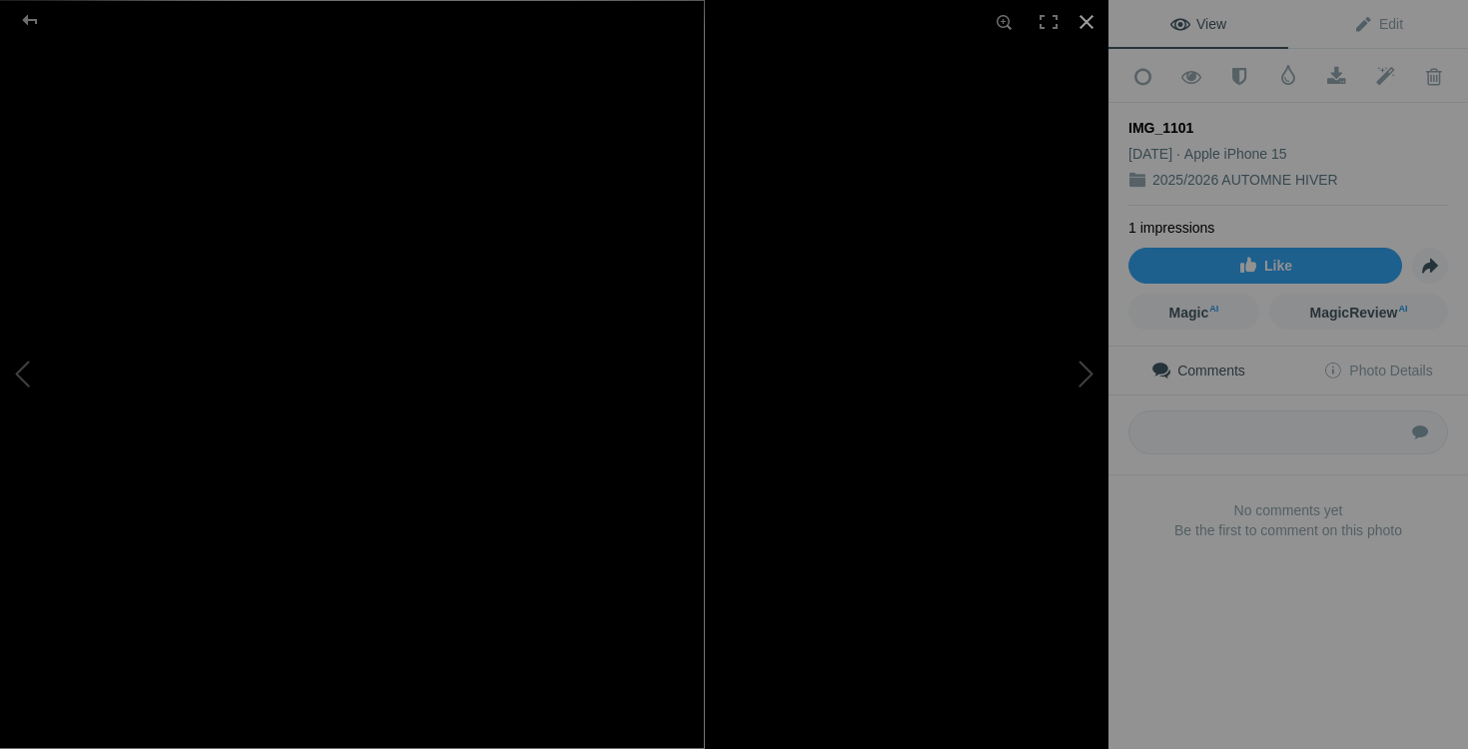
click at [1091, 14] on div at bounding box center [1087, 22] width 44 height 44
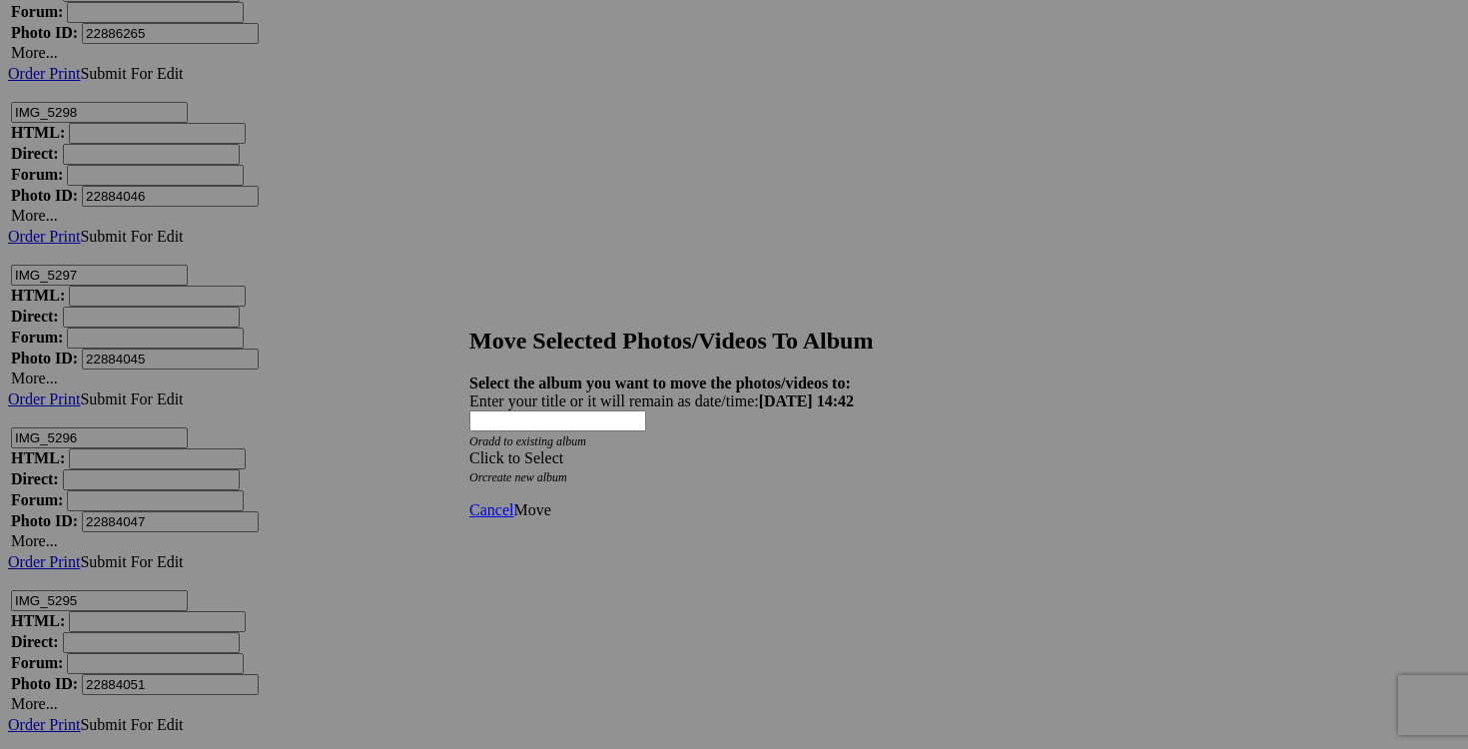
click at [469, 449] on span at bounding box center [469, 457] width 0 height 17
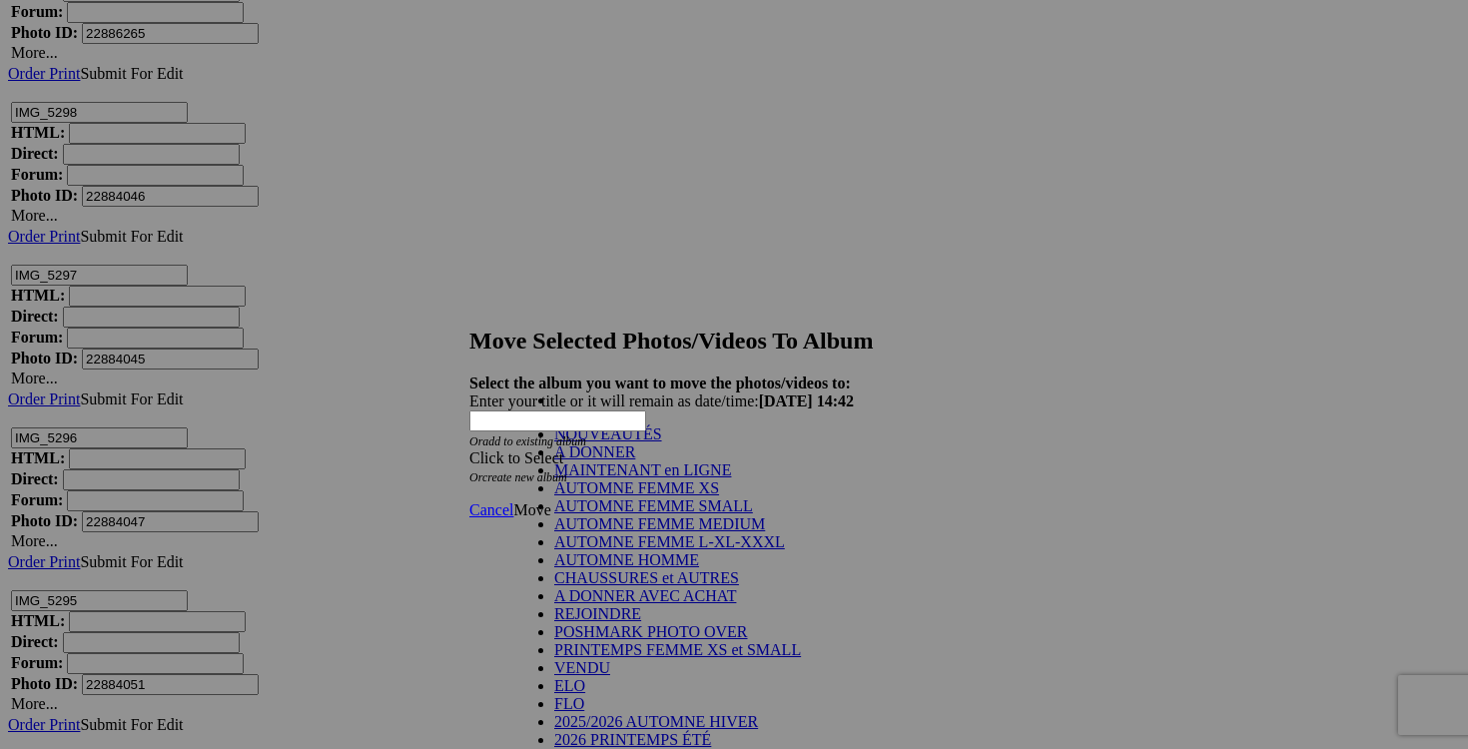
click at [640, 442] on link "NOUVEAUTÉS" at bounding box center [608, 434] width 108 height 17
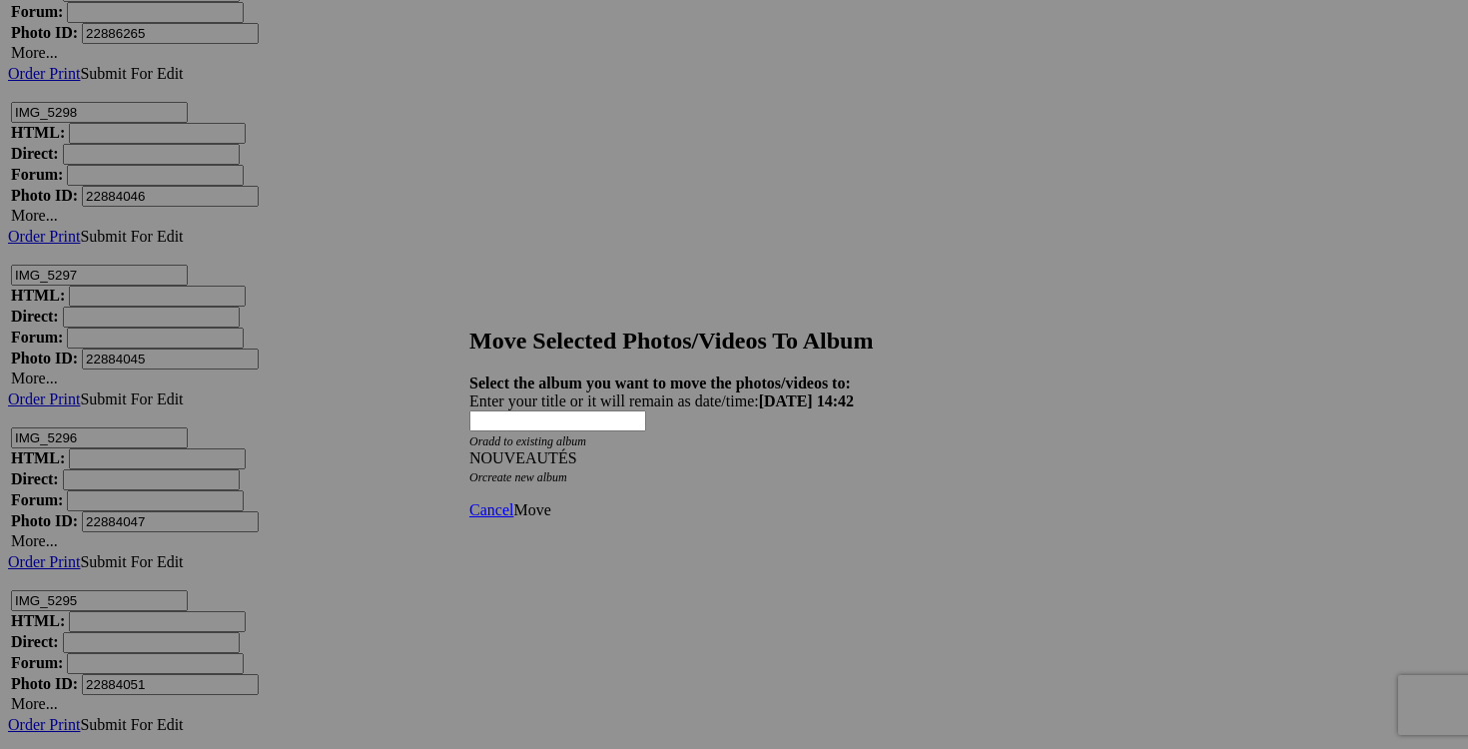
click at [550, 501] on span "Move" at bounding box center [531, 509] width 37 height 17
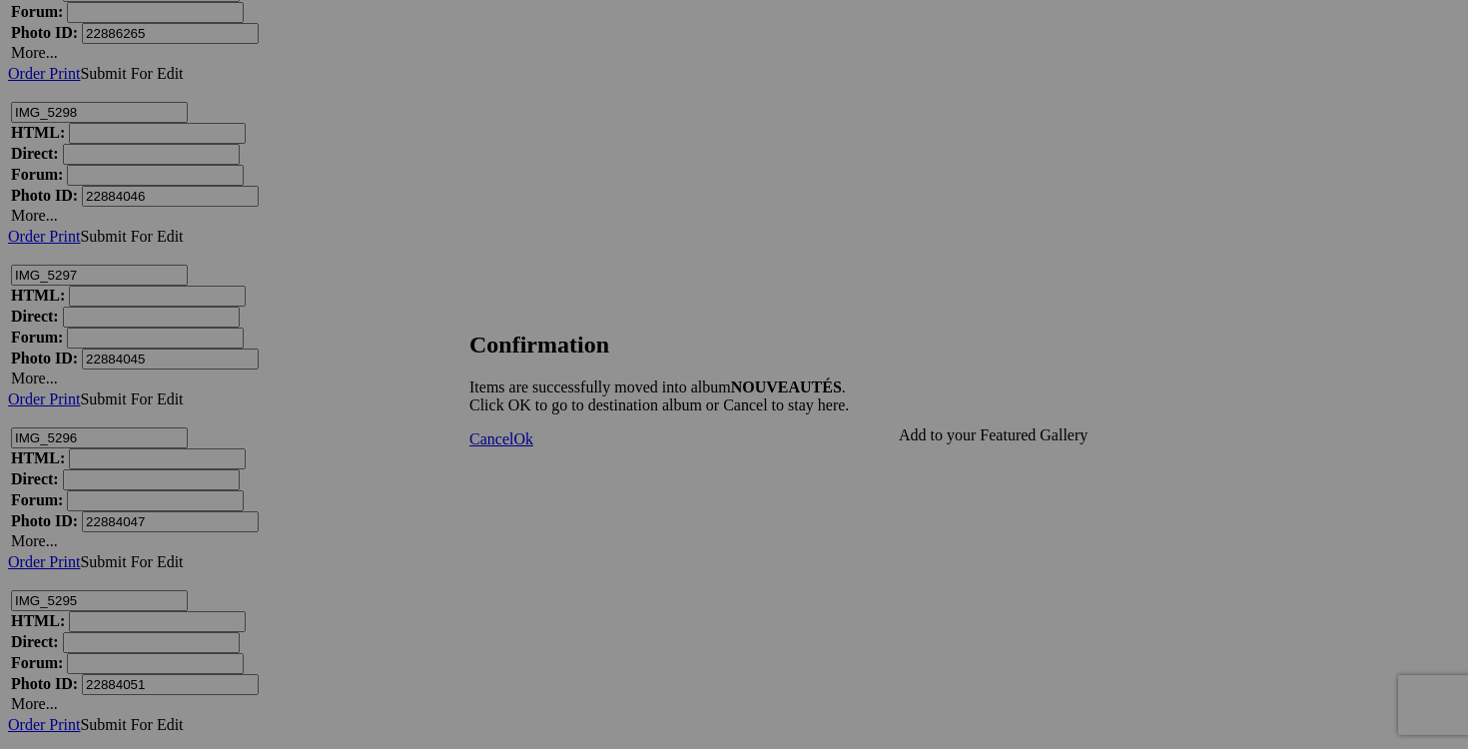
click at [513, 447] on span "Cancel" at bounding box center [491, 439] width 44 height 17
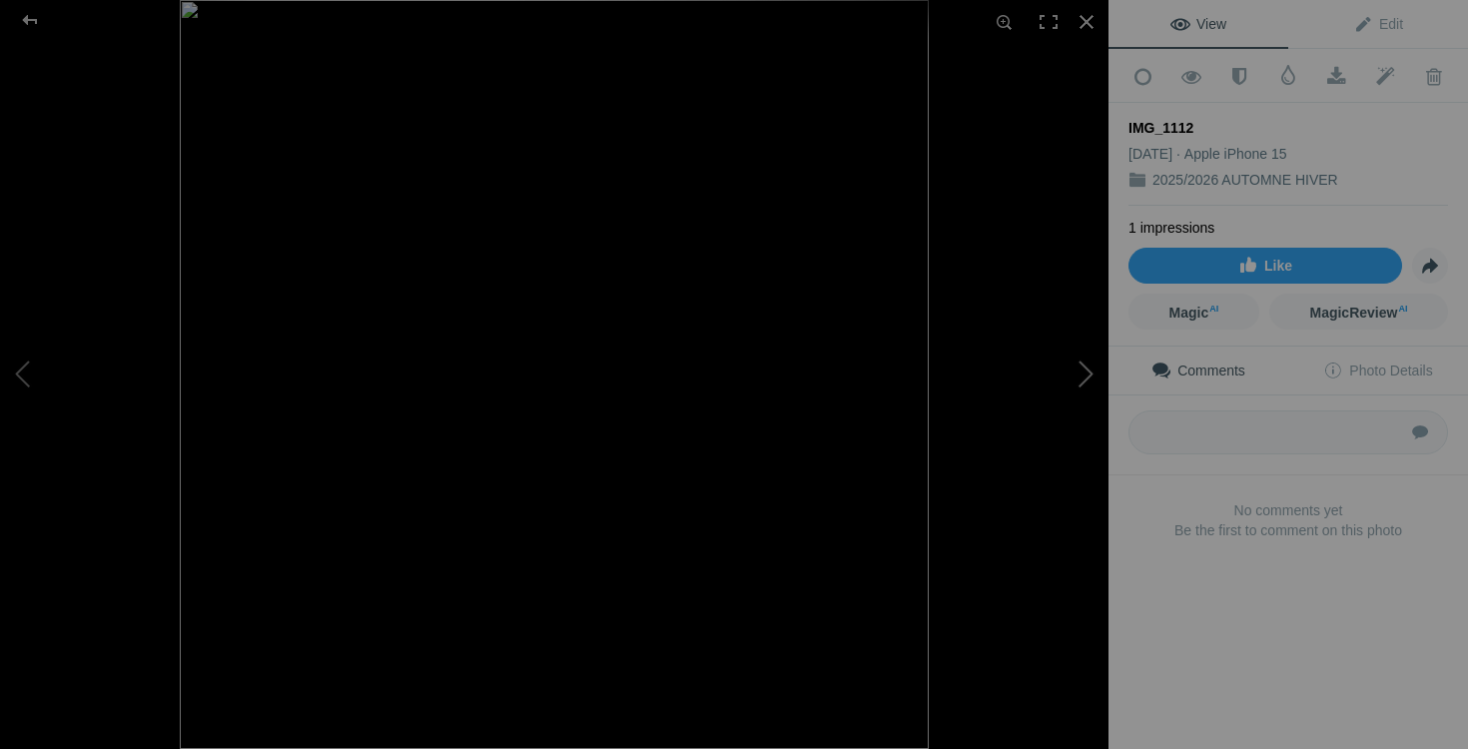
click at [1079, 375] on button at bounding box center [1034, 375] width 150 height 270
click at [1087, 16] on div at bounding box center [1087, 22] width 44 height 44
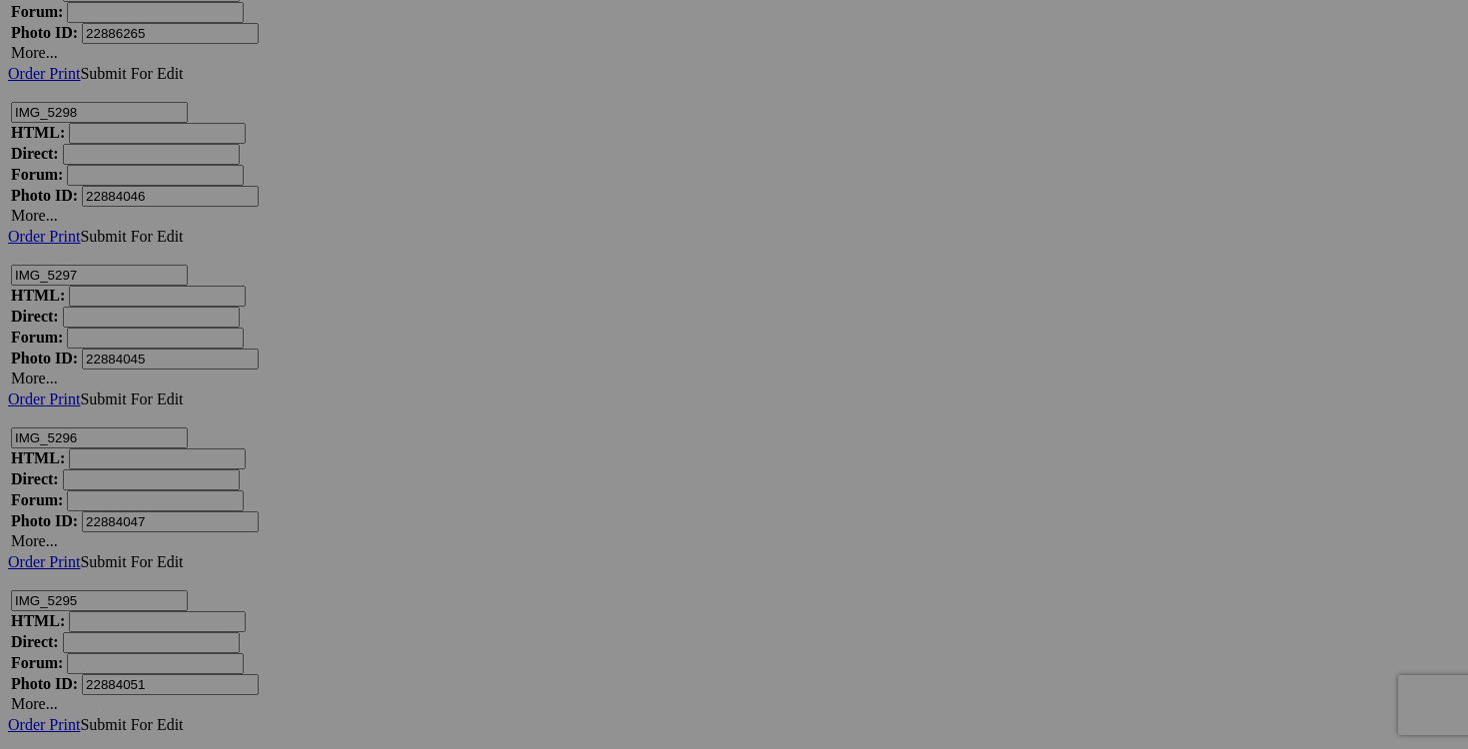
drag, startPoint x: 783, startPoint y: 390, endPoint x: 646, endPoint y: 387, distance: 136.9
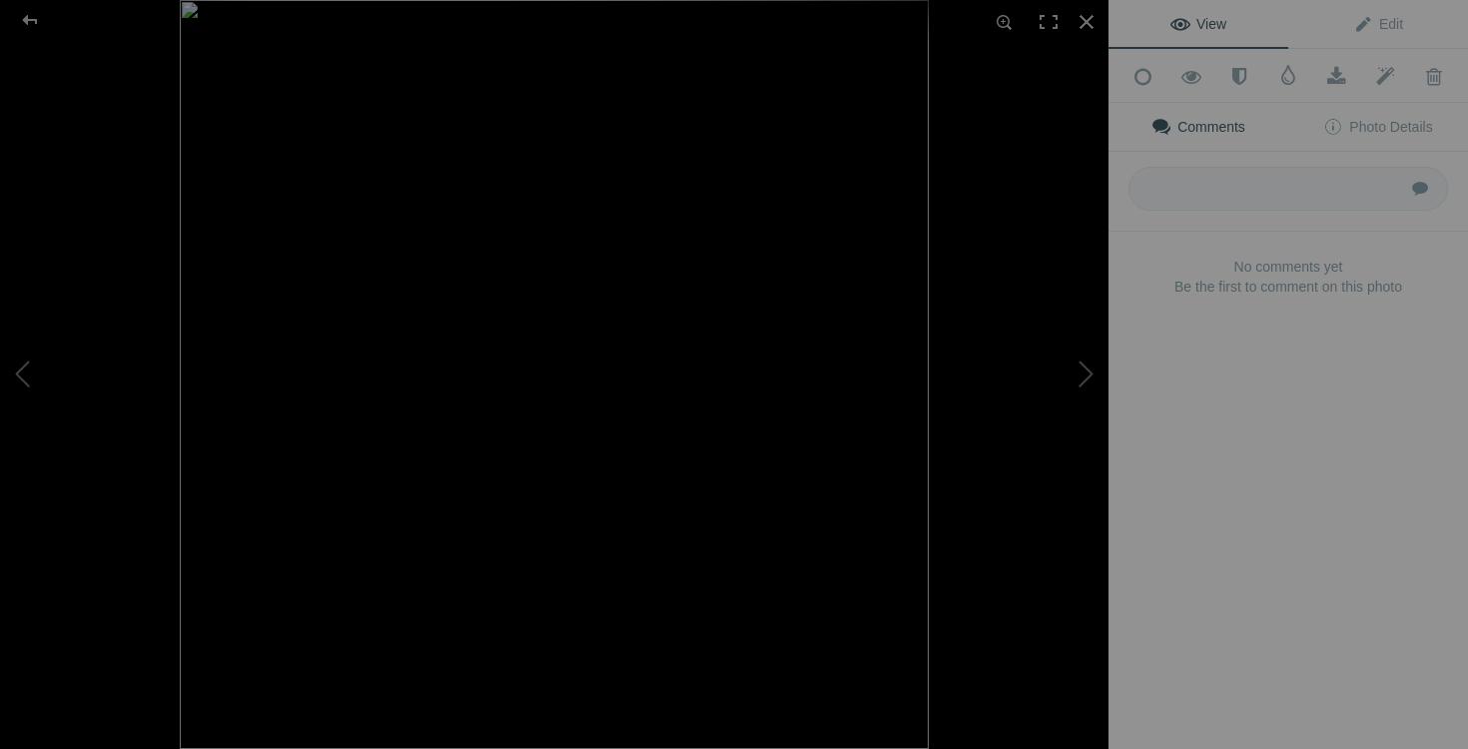
type input "blouse [PERSON_NAME] large 20$(comme neuf, elle est doublé)"
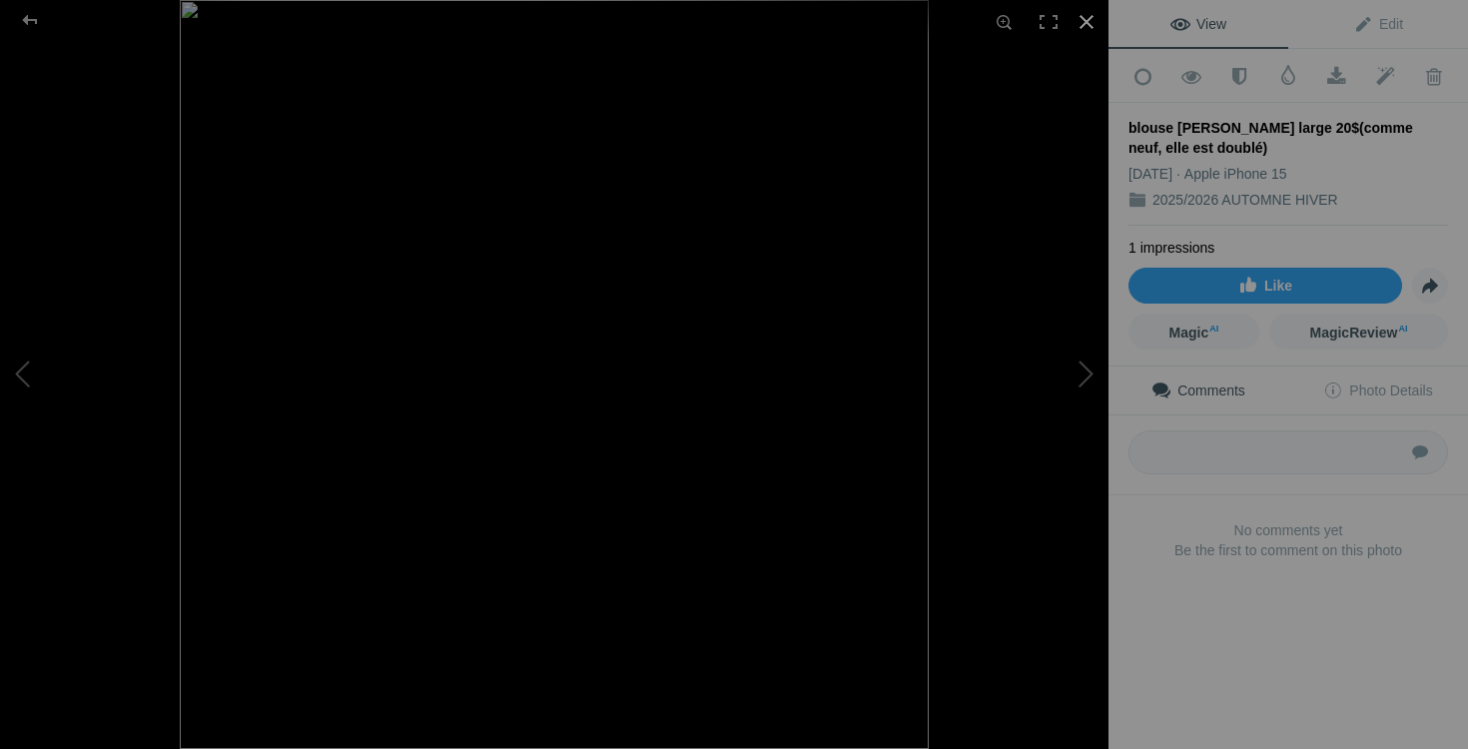
click at [1088, 29] on div at bounding box center [1087, 22] width 44 height 44
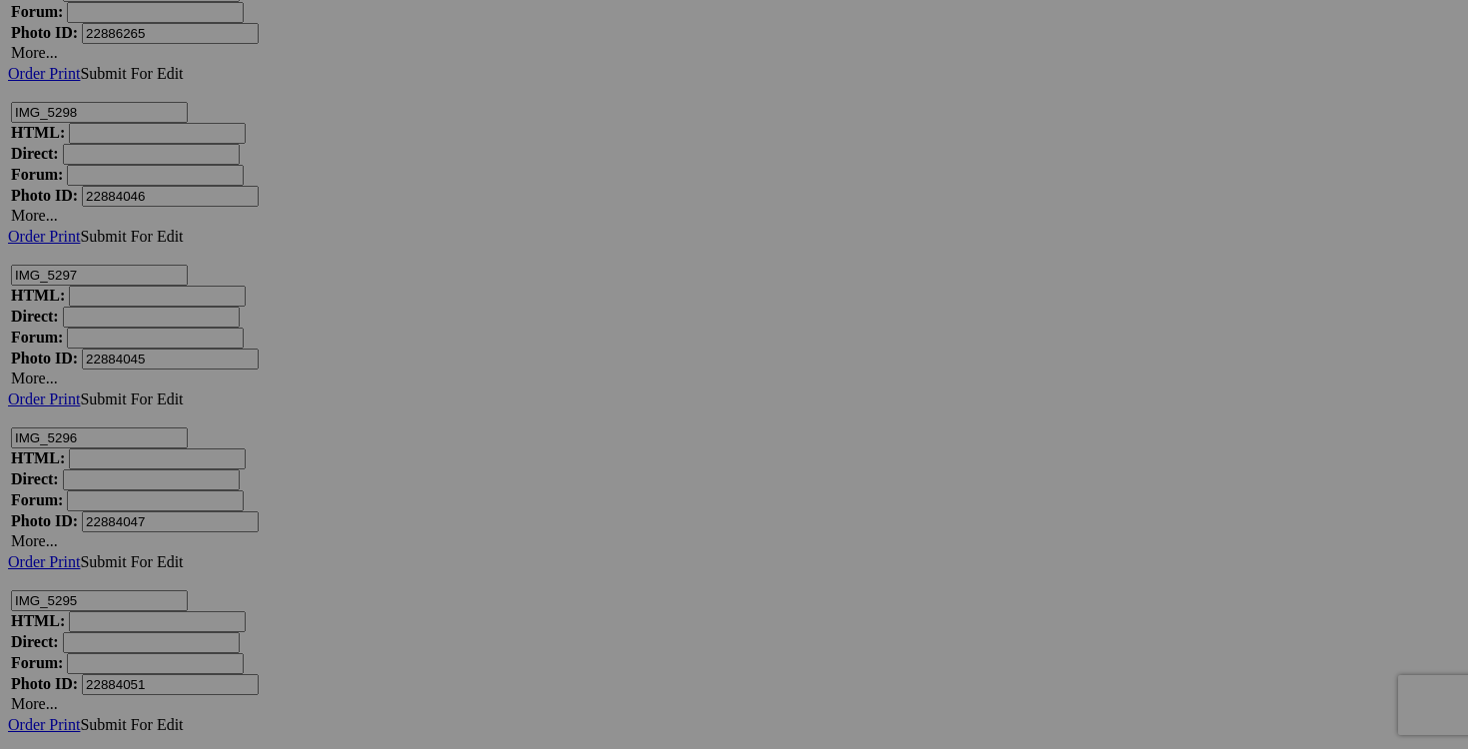
drag, startPoint x: 795, startPoint y: 390, endPoint x: 645, endPoint y: 383, distance: 150.0
drag, startPoint x: 947, startPoint y: 395, endPoint x: 848, endPoint y: 393, distance: 98.9
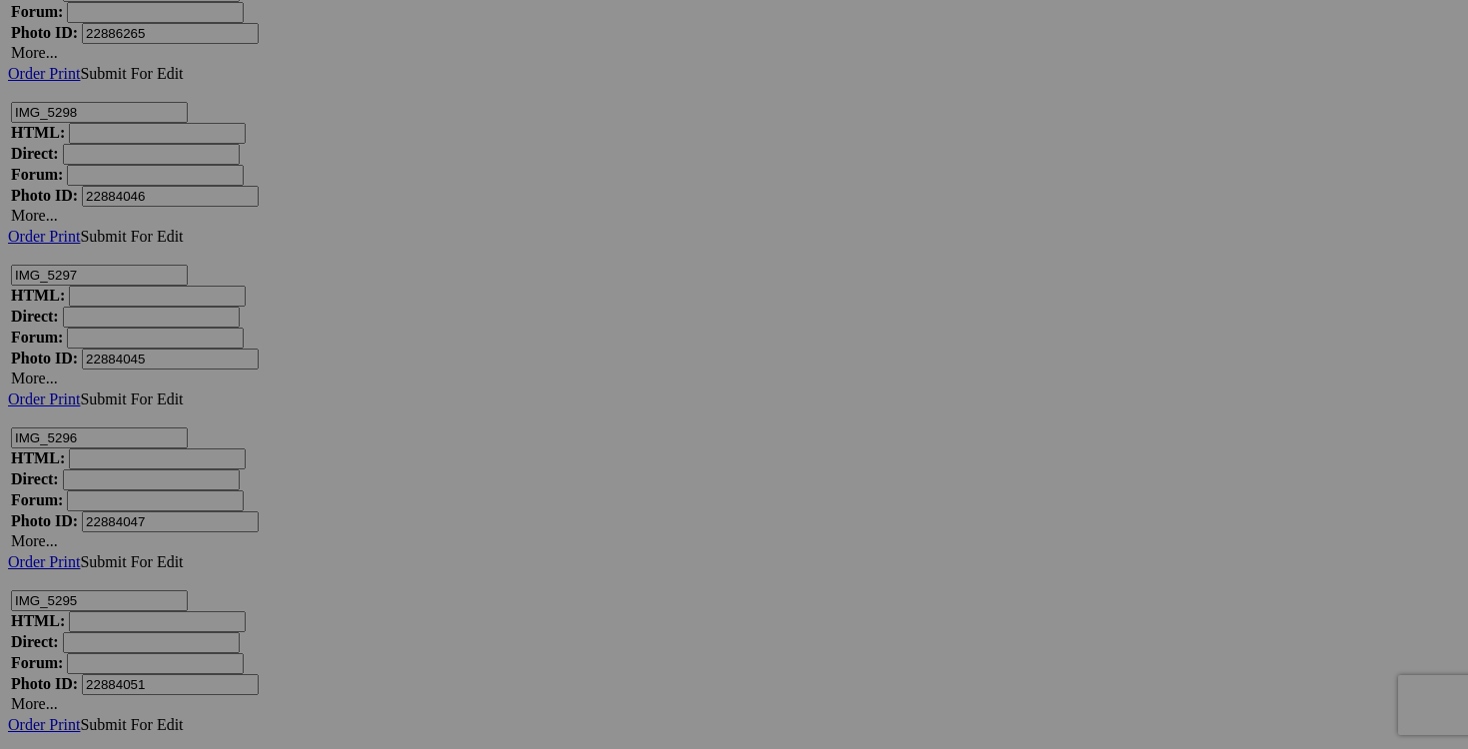
paste input "blouse [PERSON_NAME] large"
type input "blouse [PERSON_NAME] large"
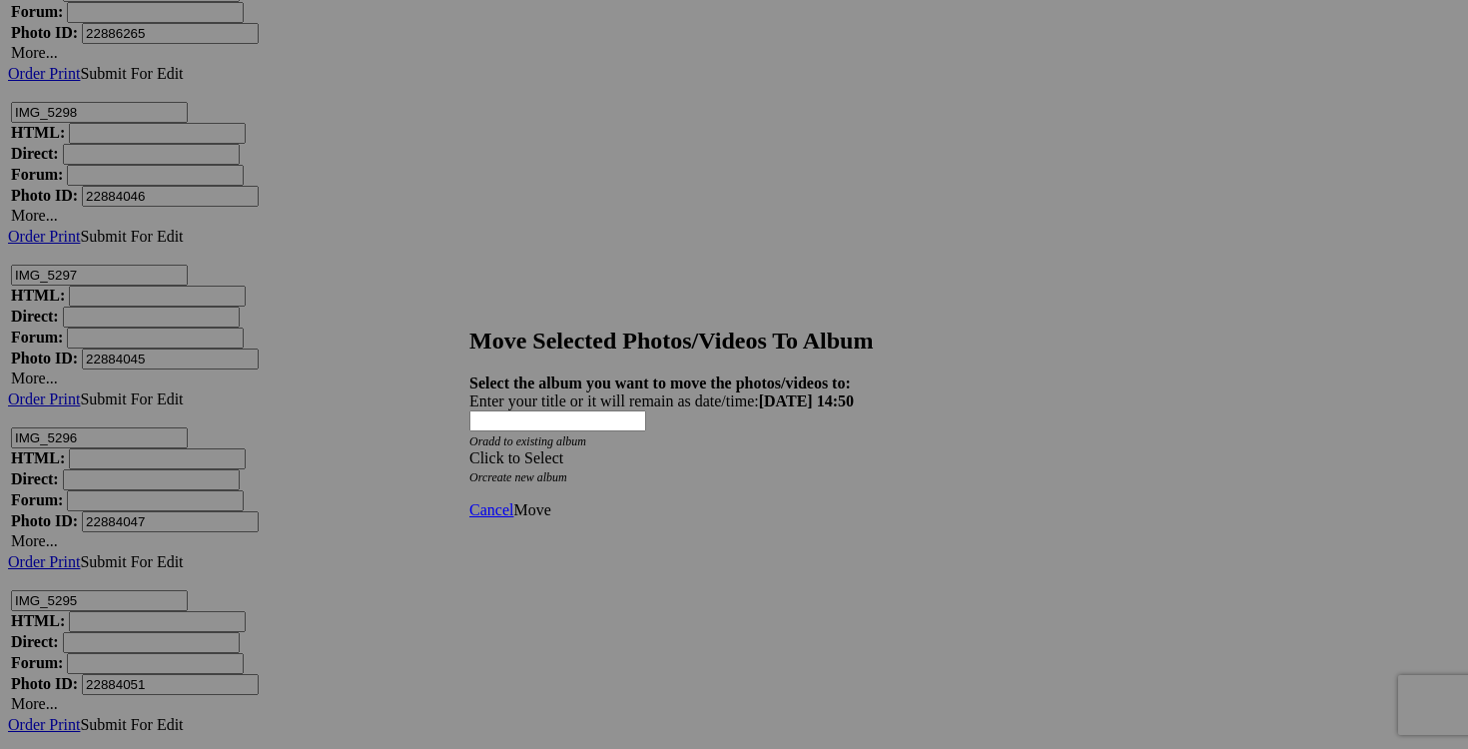
click at [469, 449] on span at bounding box center [469, 457] width 0 height 17
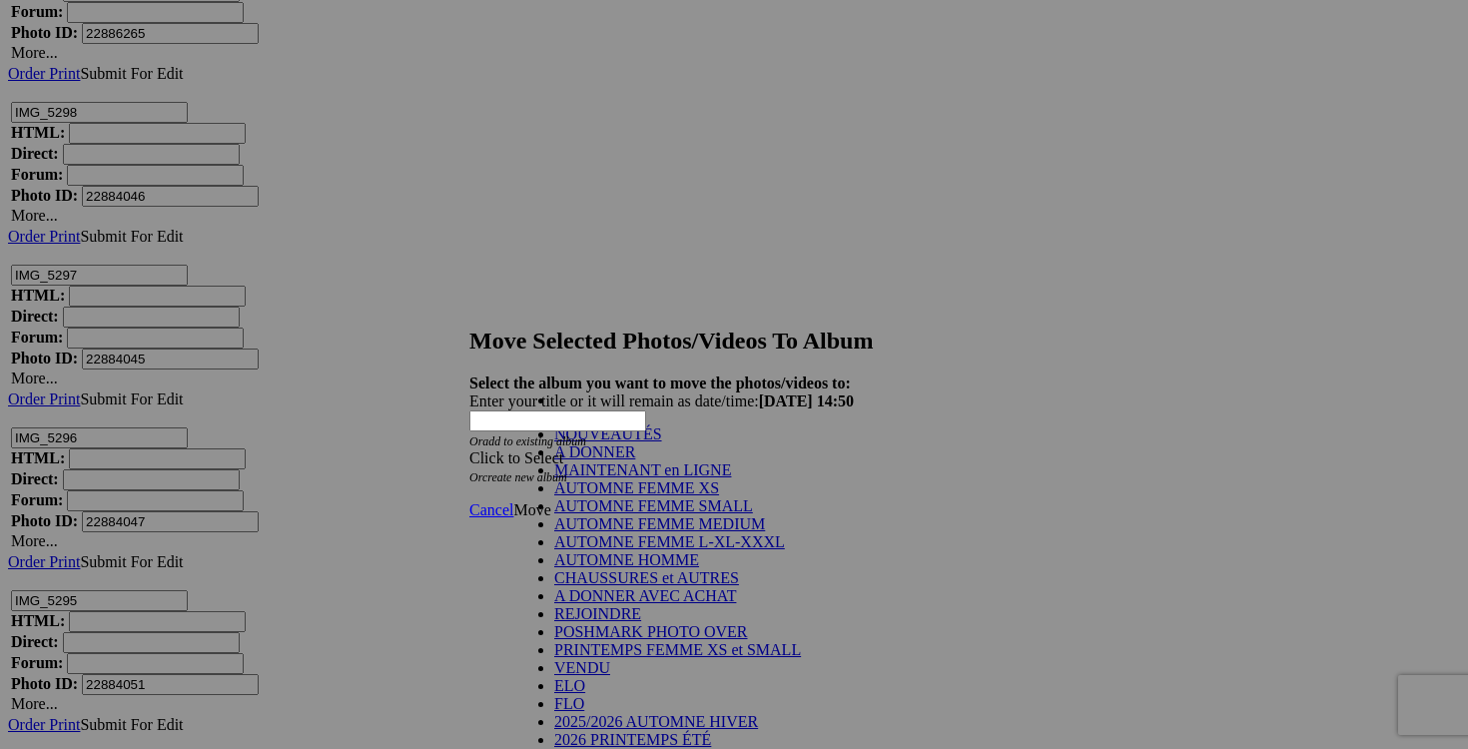
click at [646, 442] on link "NOUVEAUTÉS" at bounding box center [608, 434] width 108 height 17
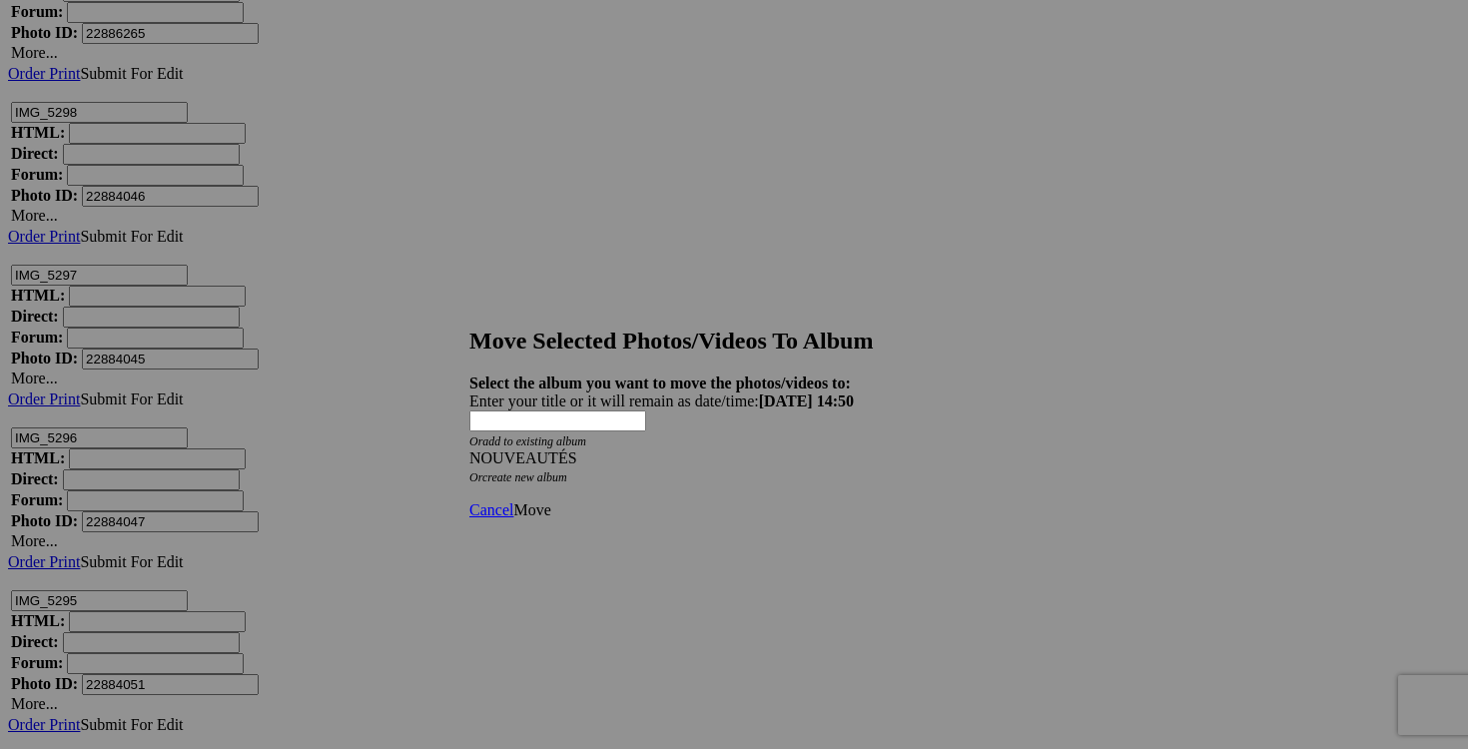
click at [550, 501] on span "Move" at bounding box center [531, 509] width 37 height 17
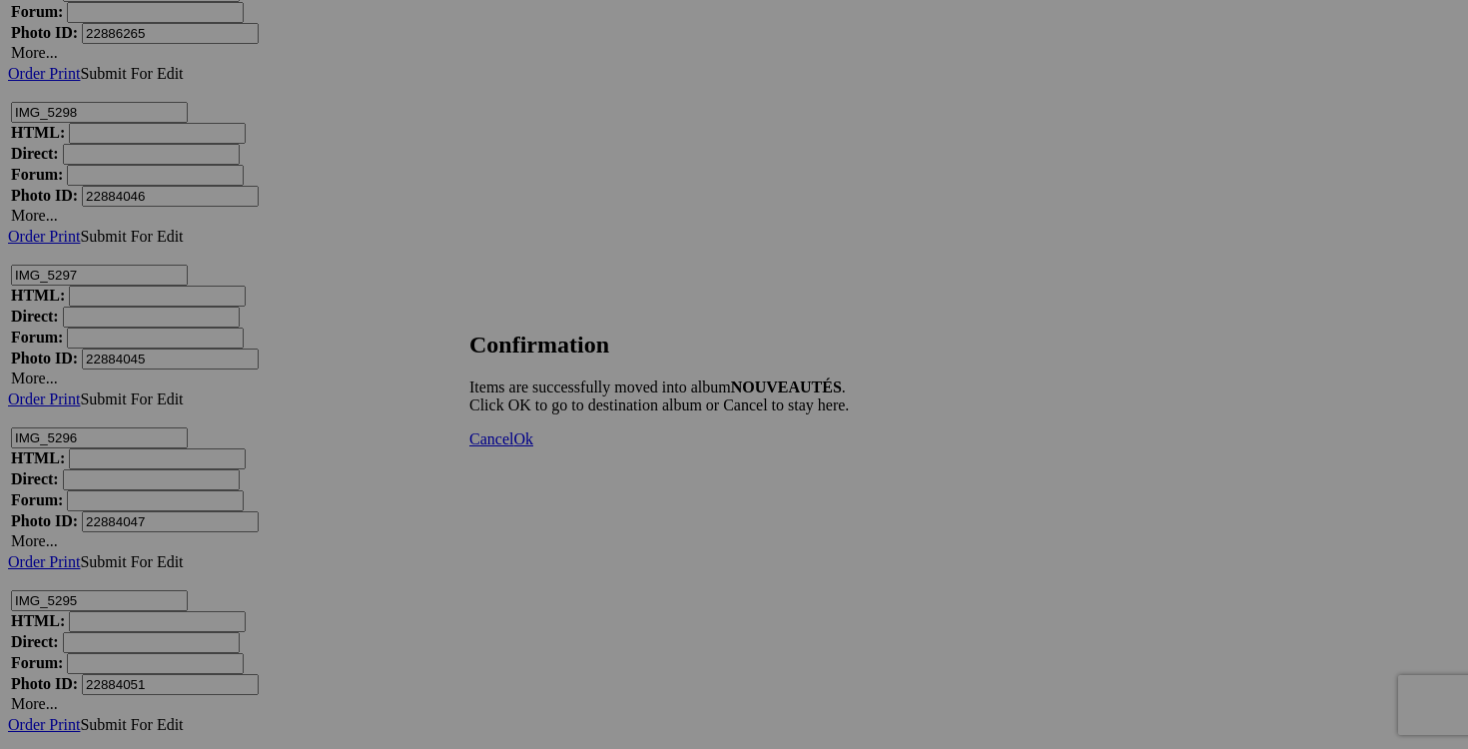
click at [513, 447] on span "Cancel" at bounding box center [491, 439] width 44 height 17
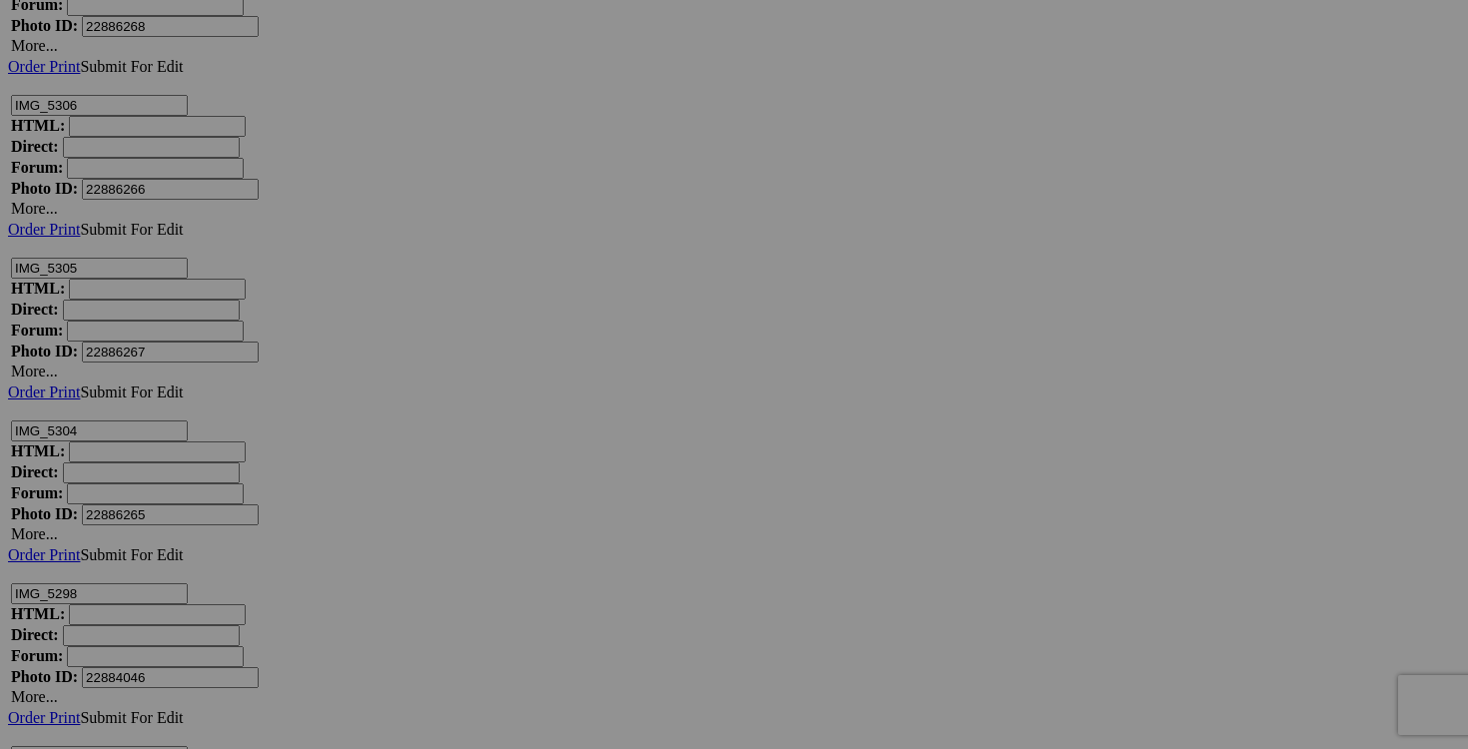
scroll to position [25673, 0]
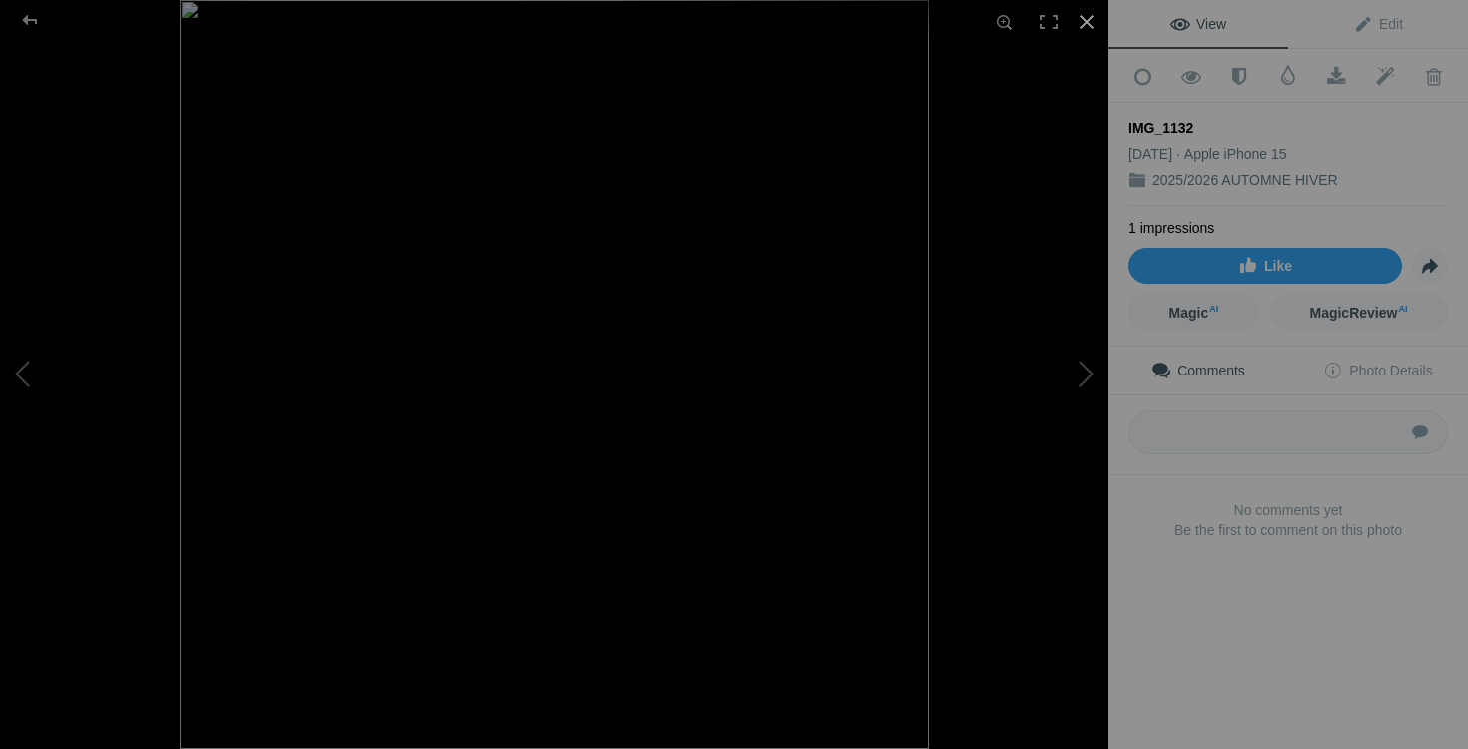
click at [1087, 23] on div at bounding box center [1087, 22] width 44 height 44
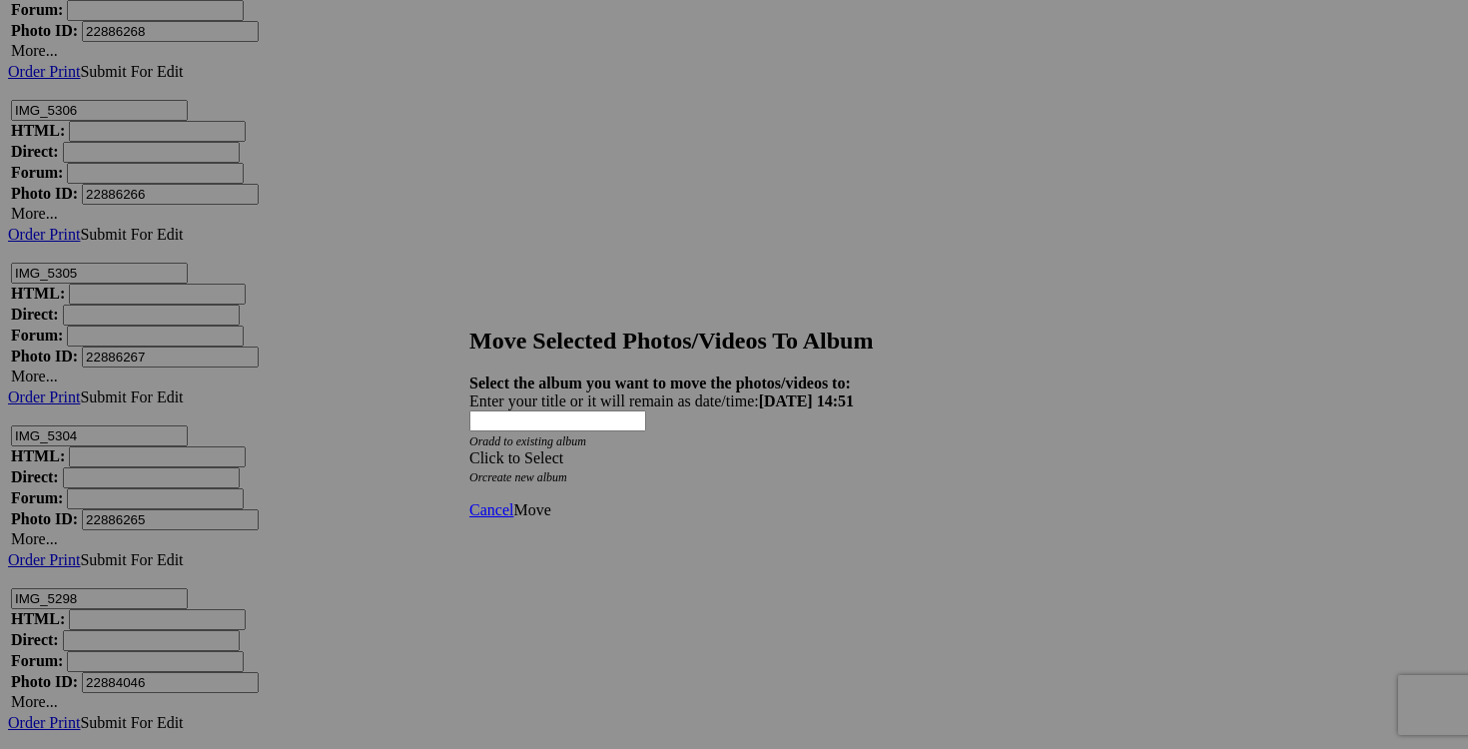
click at [469, 449] on span at bounding box center [469, 457] width 0 height 17
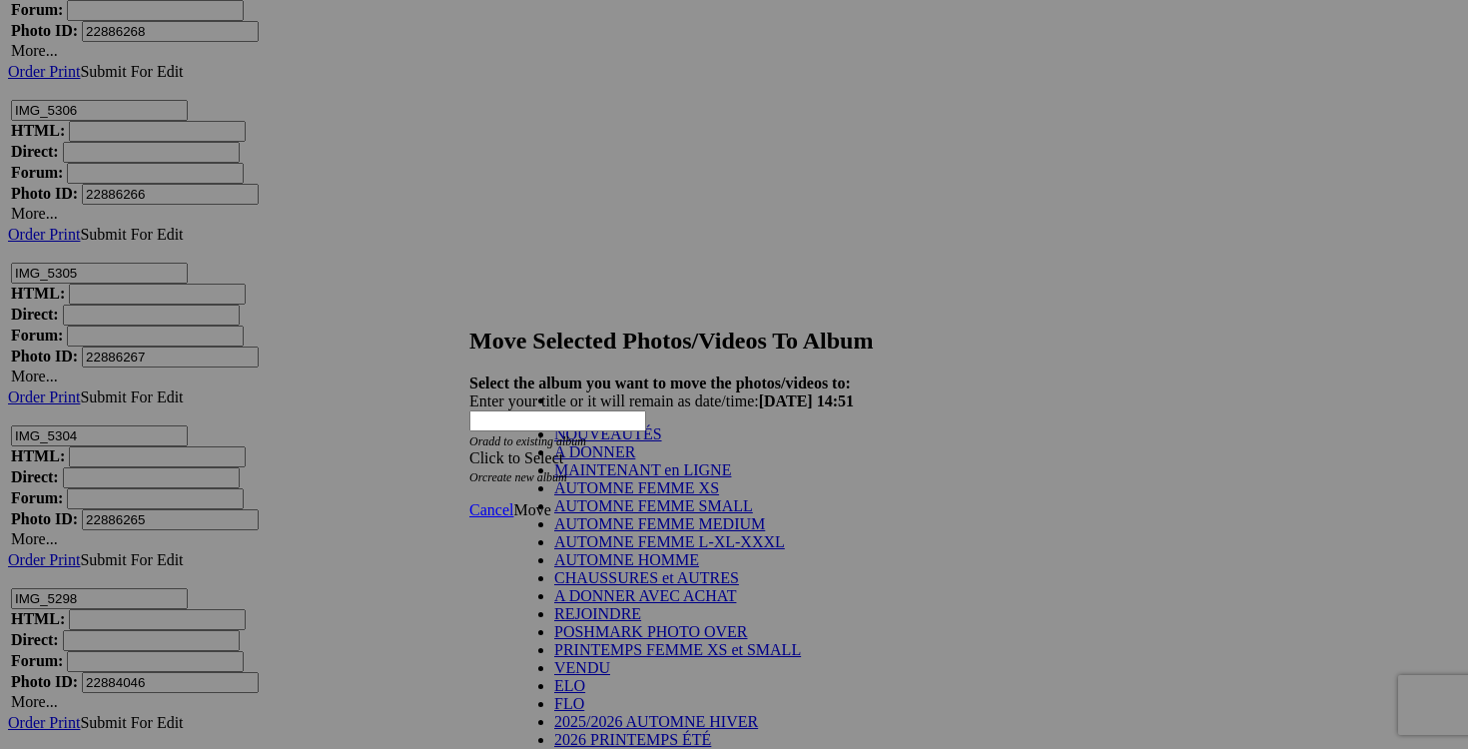
click at [662, 442] on link "NOUVEAUTÉS" at bounding box center [608, 434] width 108 height 17
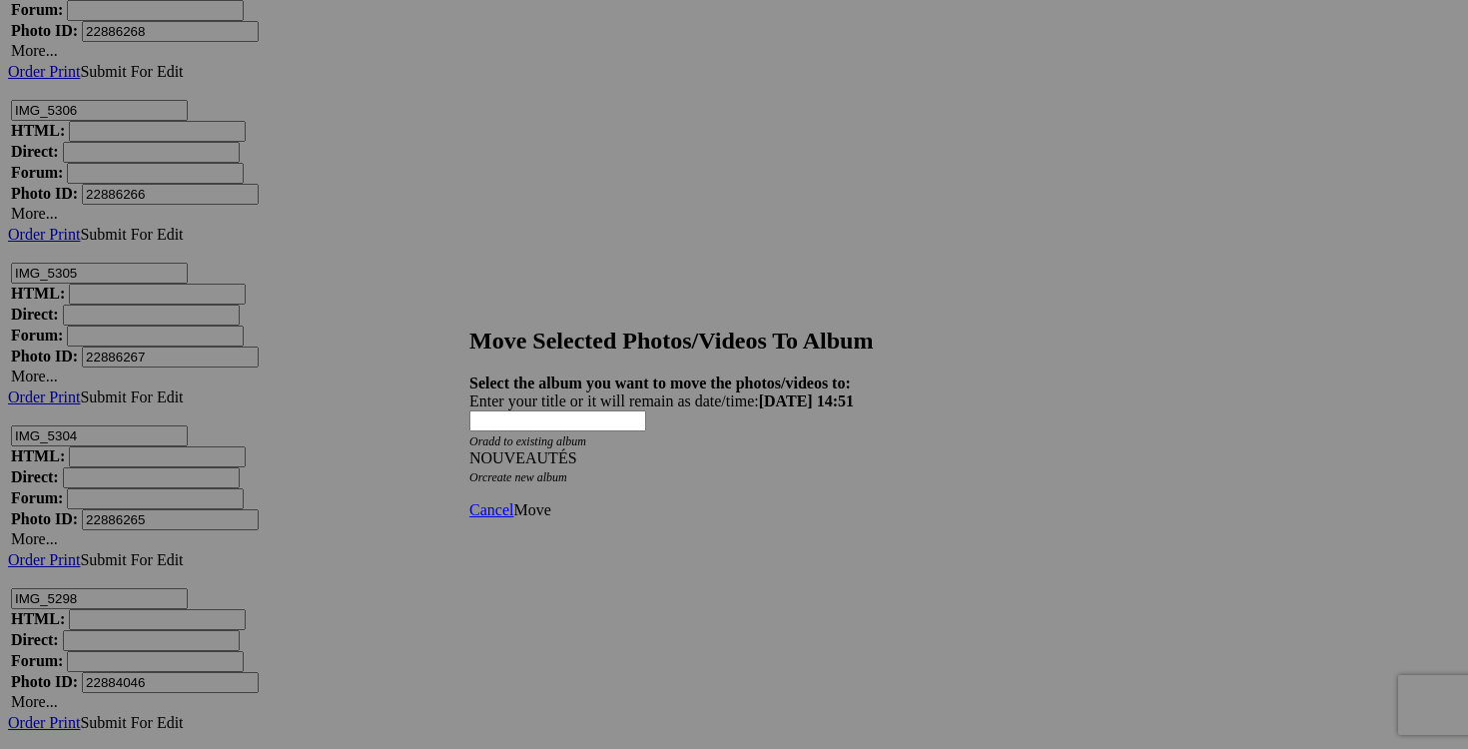
click at [550, 501] on span "Move" at bounding box center [531, 509] width 37 height 17
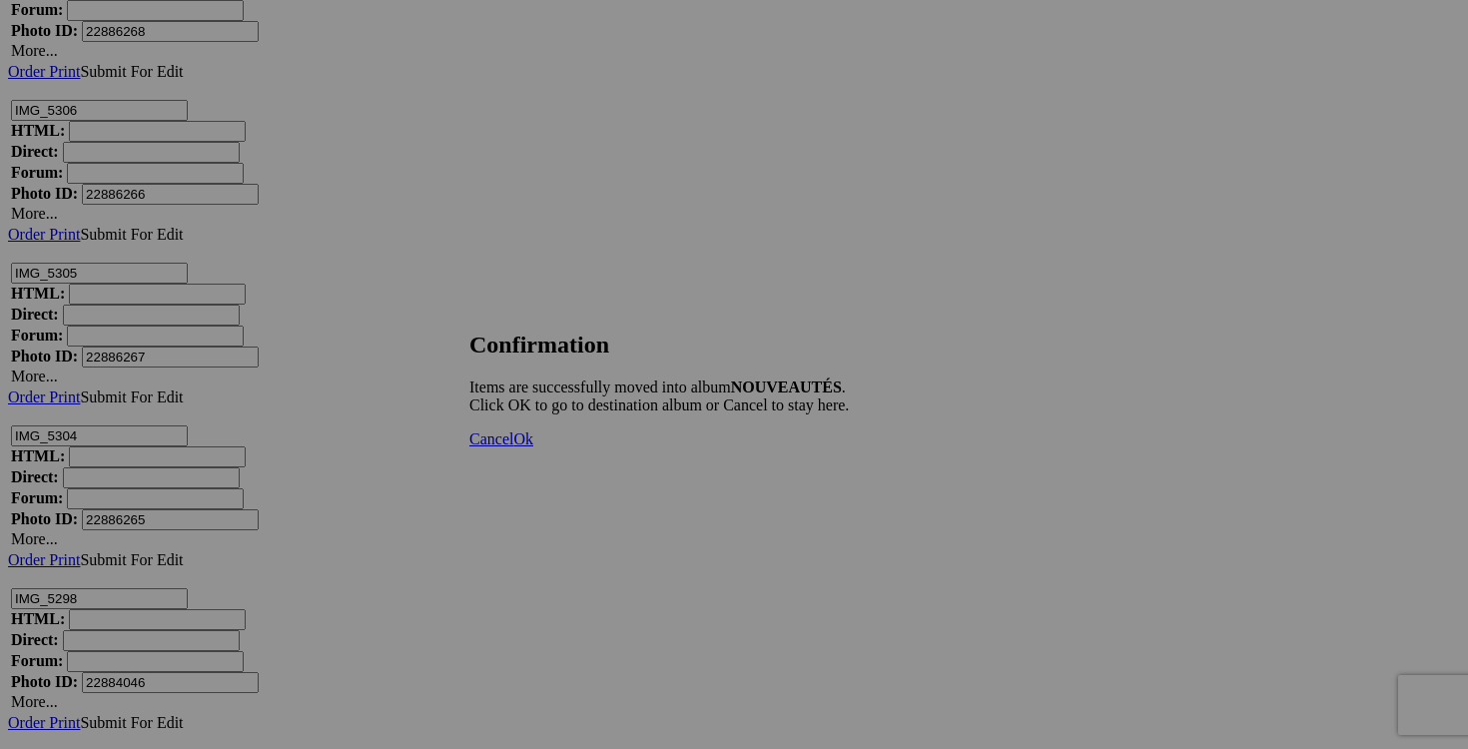
click at [513, 447] on span "Cancel" at bounding box center [491, 439] width 44 height 17
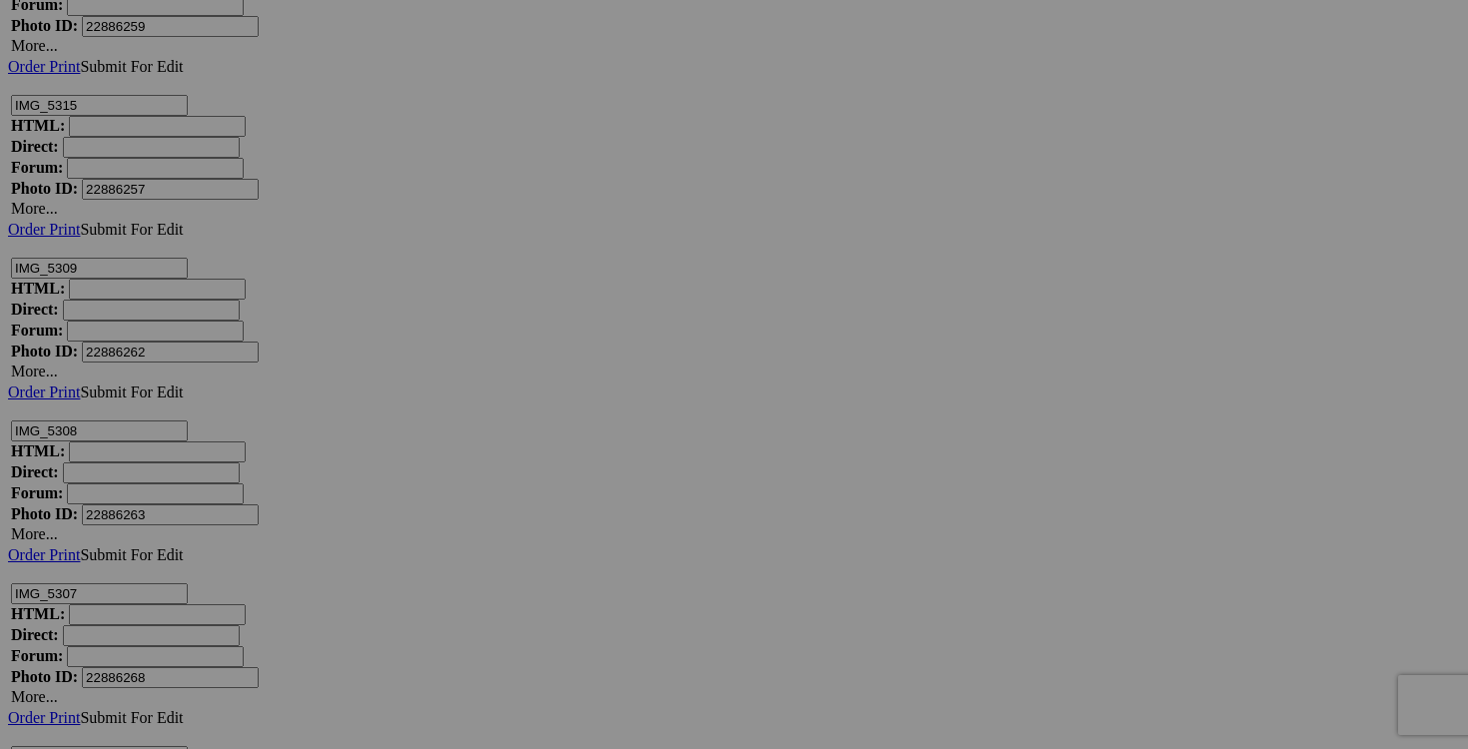
scroll to position [25256, 0]
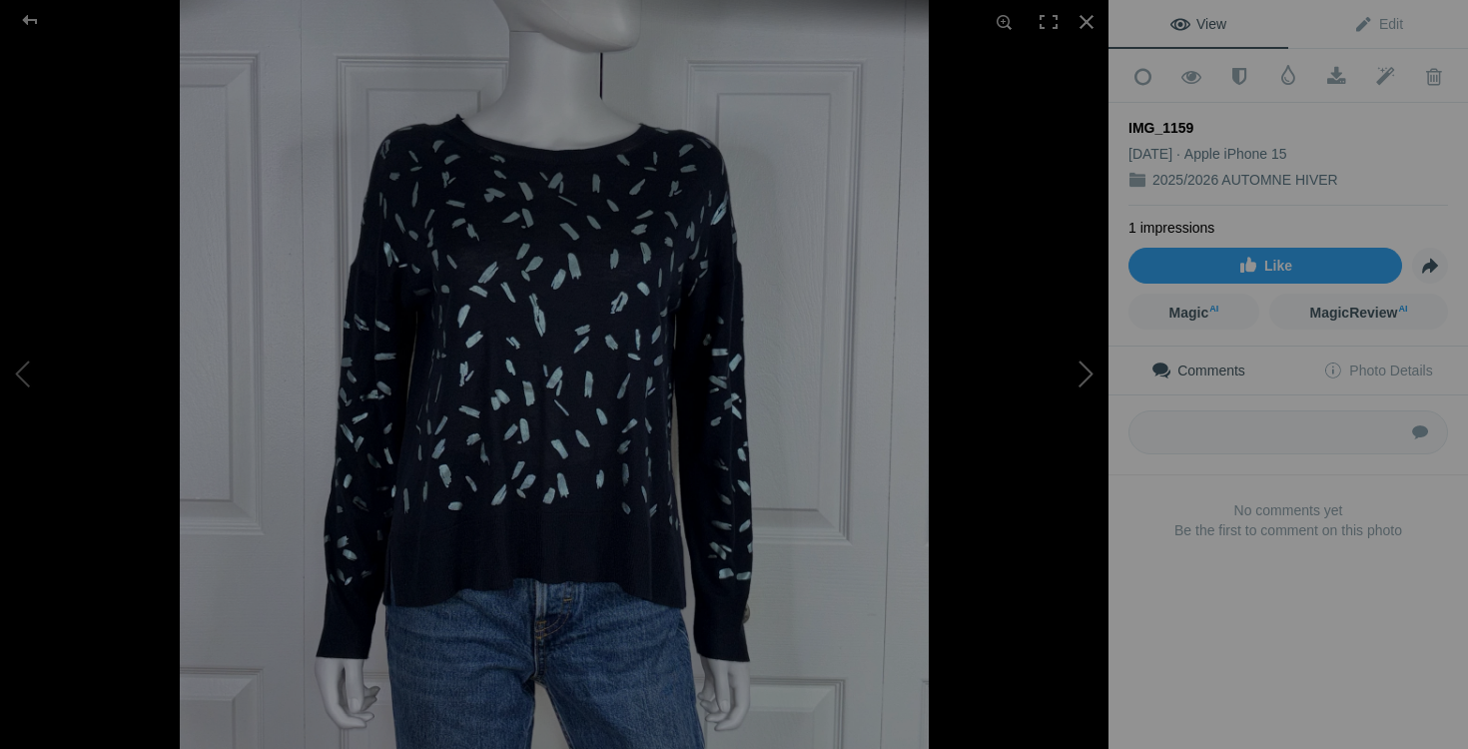
click at [1080, 376] on button at bounding box center [1034, 375] width 150 height 270
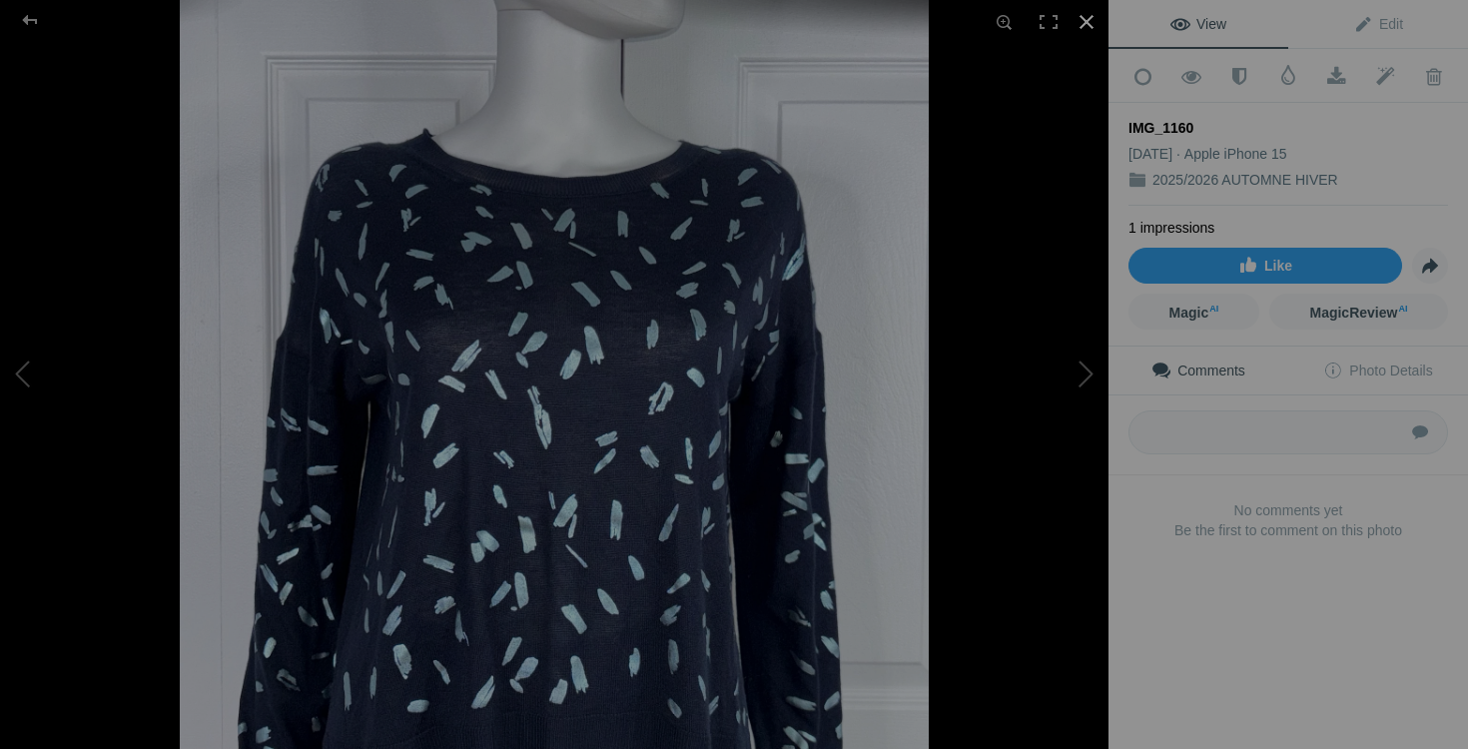
click at [1086, 25] on div at bounding box center [1087, 22] width 44 height 44
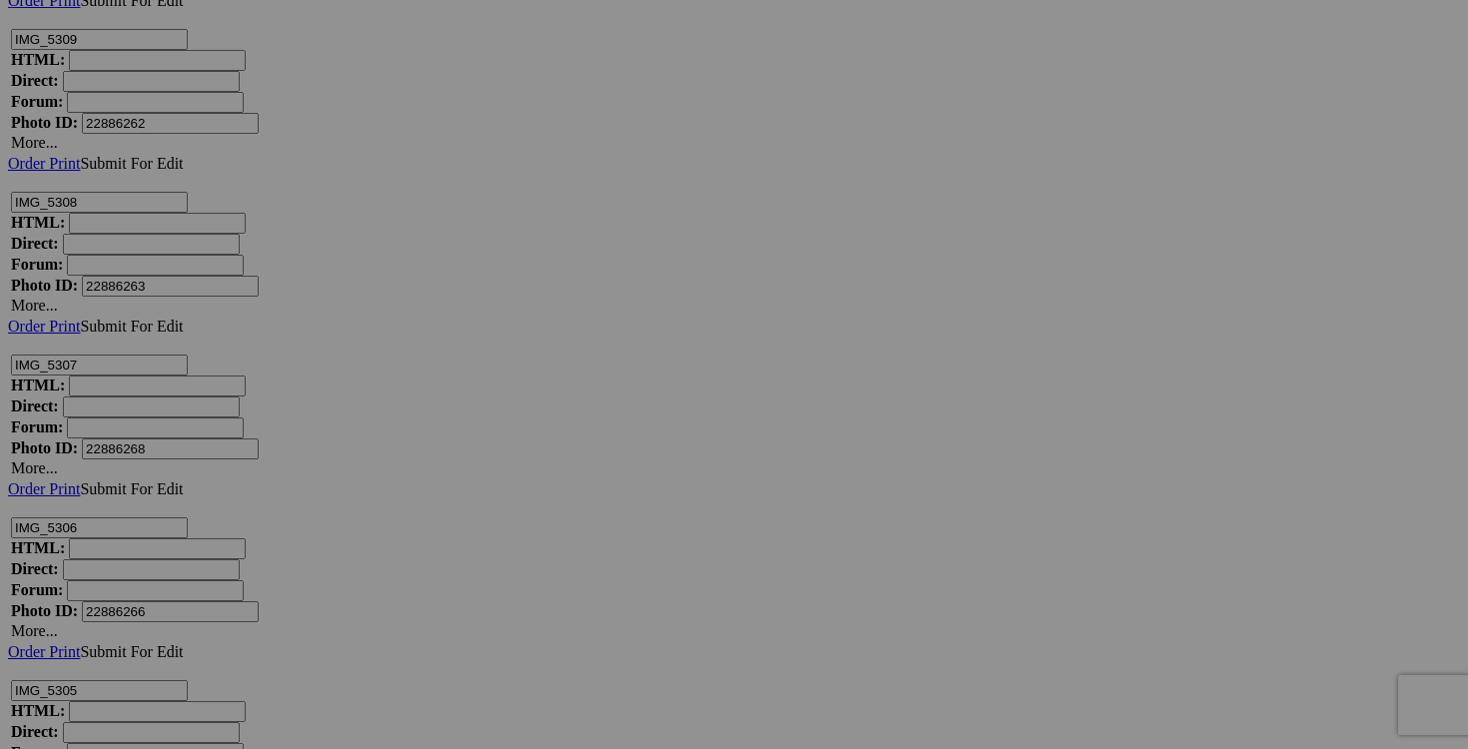
drag, startPoint x: 418, startPoint y: 532, endPoint x: 322, endPoint y: 530, distance: 95.9
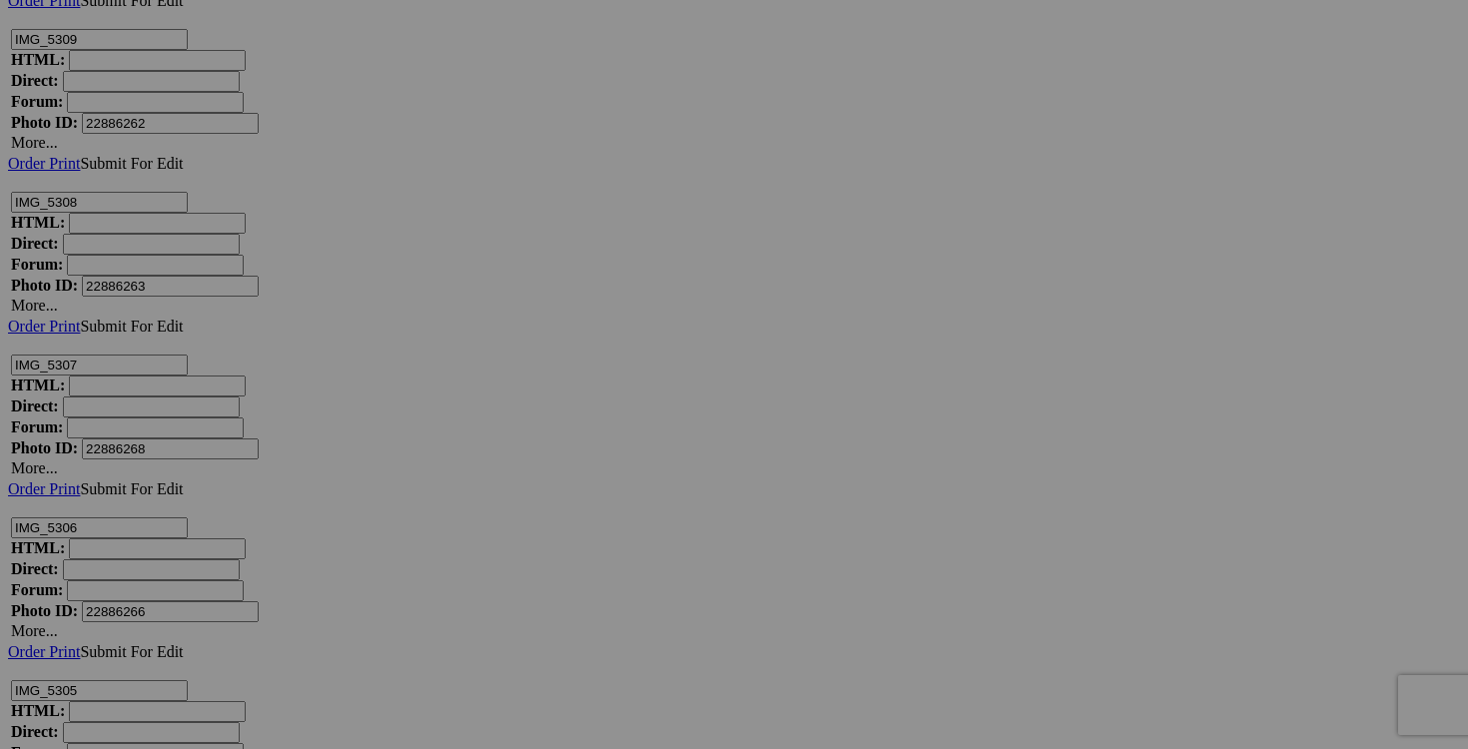
drag, startPoint x: 364, startPoint y: 532, endPoint x: 282, endPoint y: 527, distance: 82.1
type input "chandail ZARA medium 20$(comme neuf)"
drag, startPoint x: 600, startPoint y: 529, endPoint x: 497, endPoint y: 526, distance: 102.9
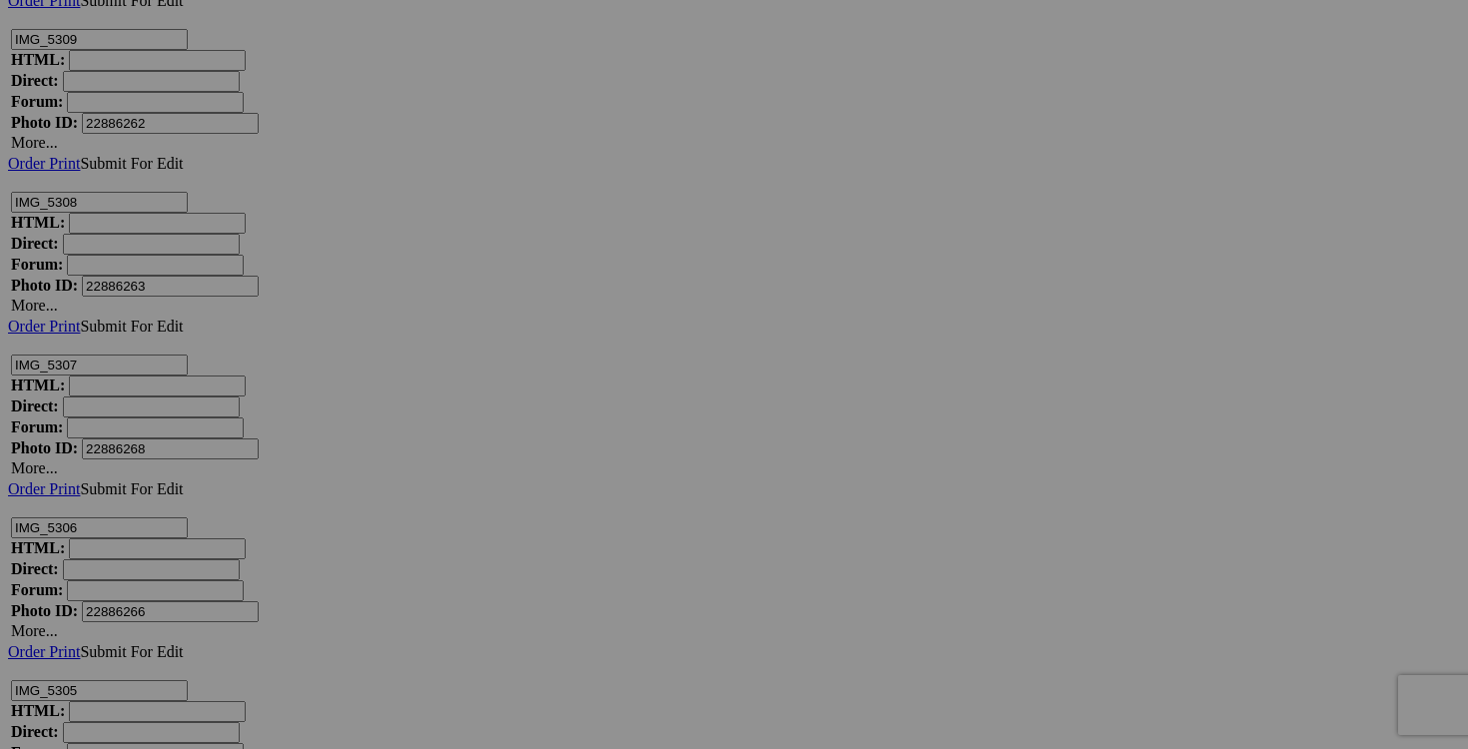
paste input "chandail ZARA medium"
type input "chandail ZARA medium"
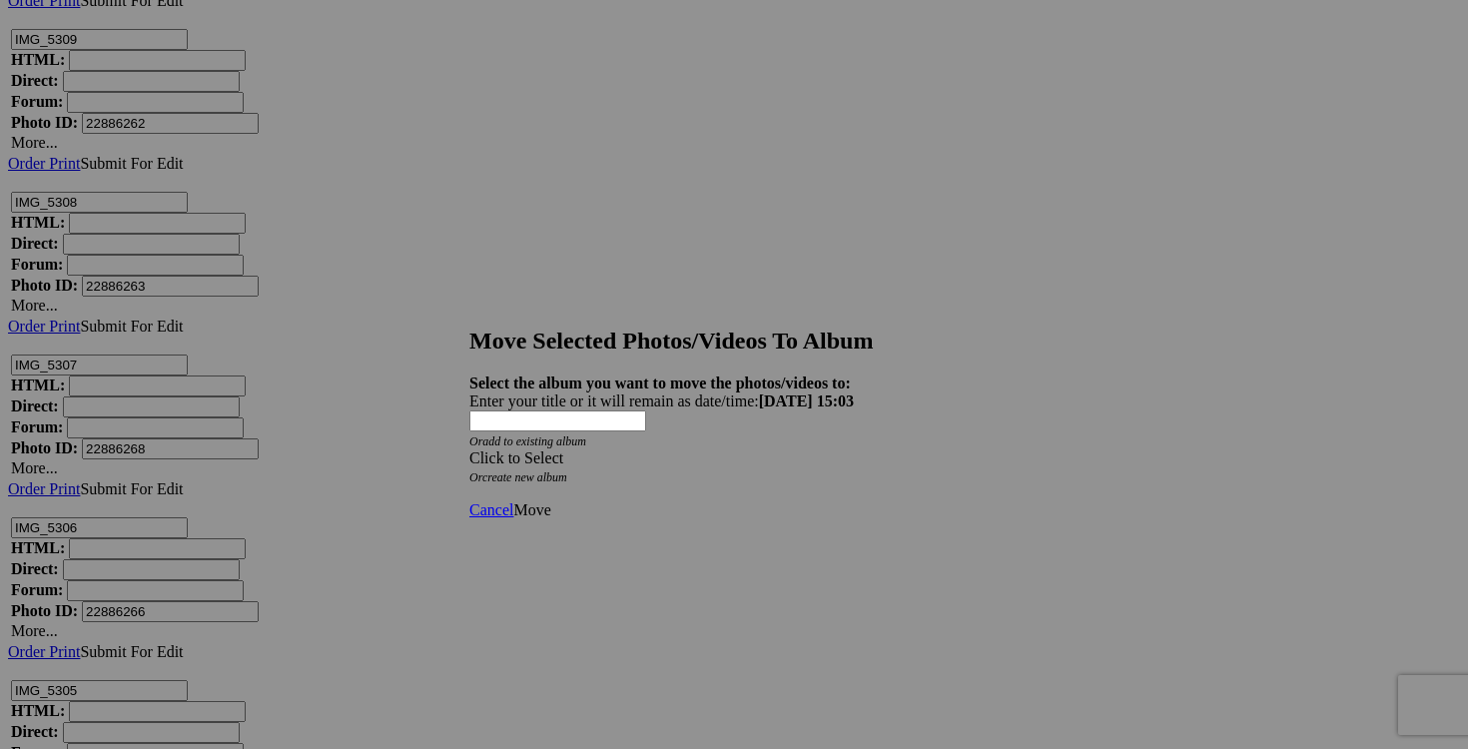
click at [469, 449] on span at bounding box center [469, 457] width 0 height 17
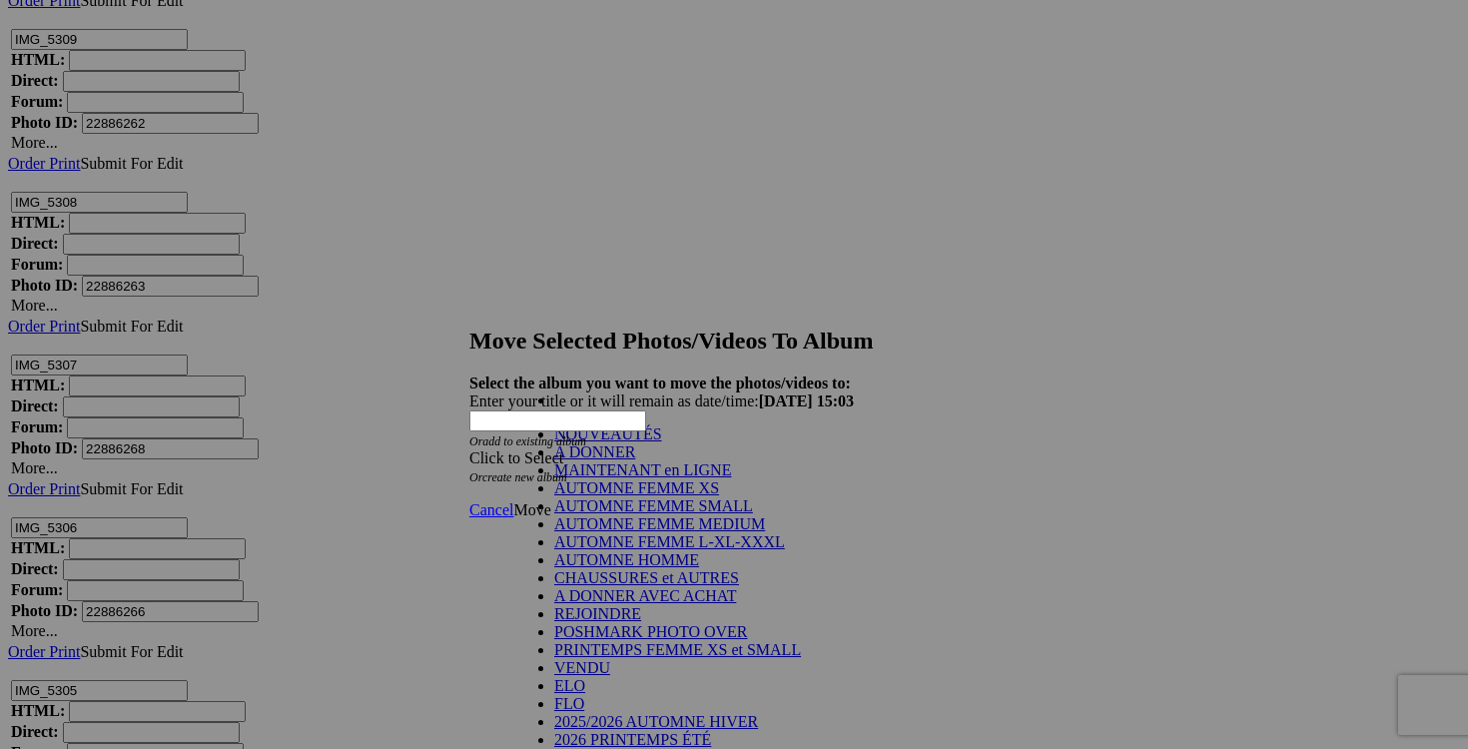
click at [652, 442] on link "NOUVEAUTÉS" at bounding box center [608, 434] width 108 height 17
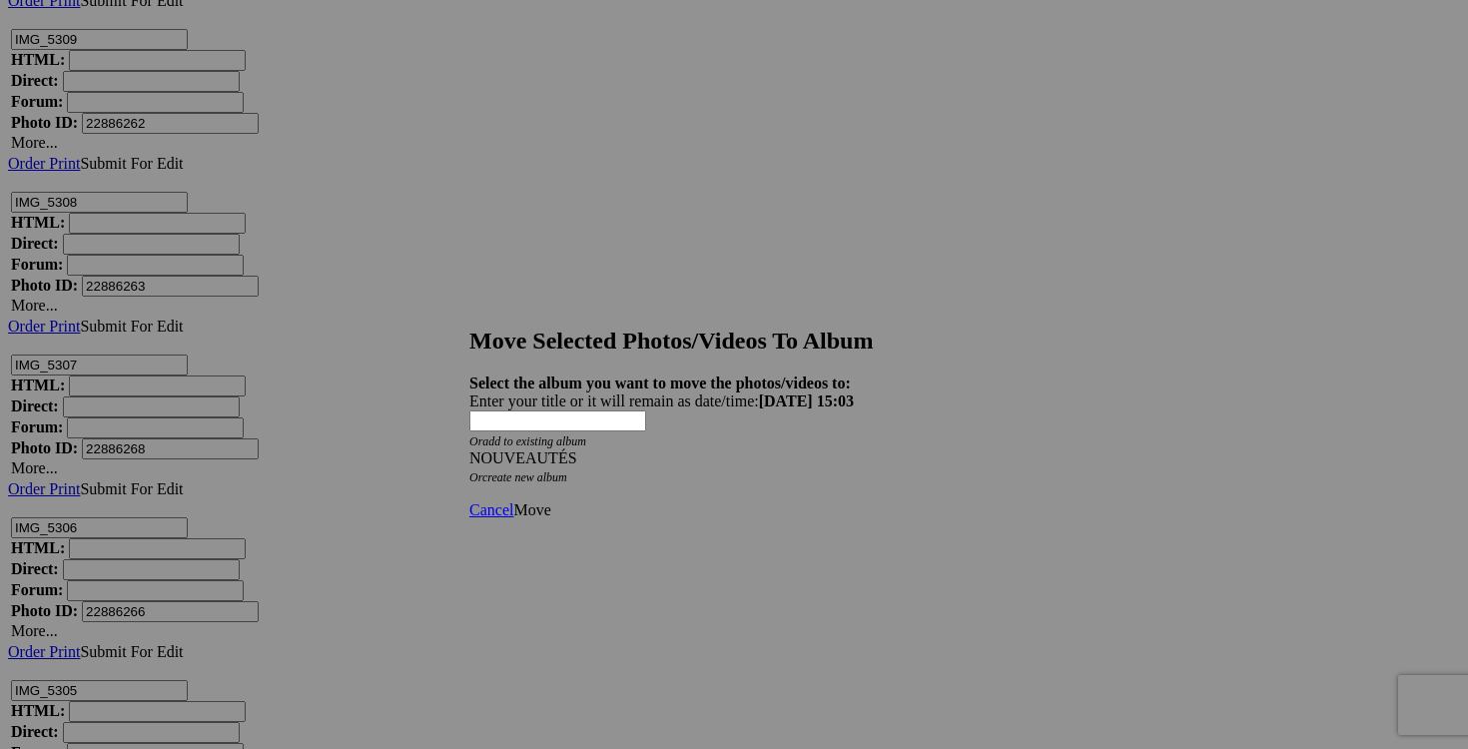
click at [550, 501] on span "Move" at bounding box center [531, 509] width 37 height 17
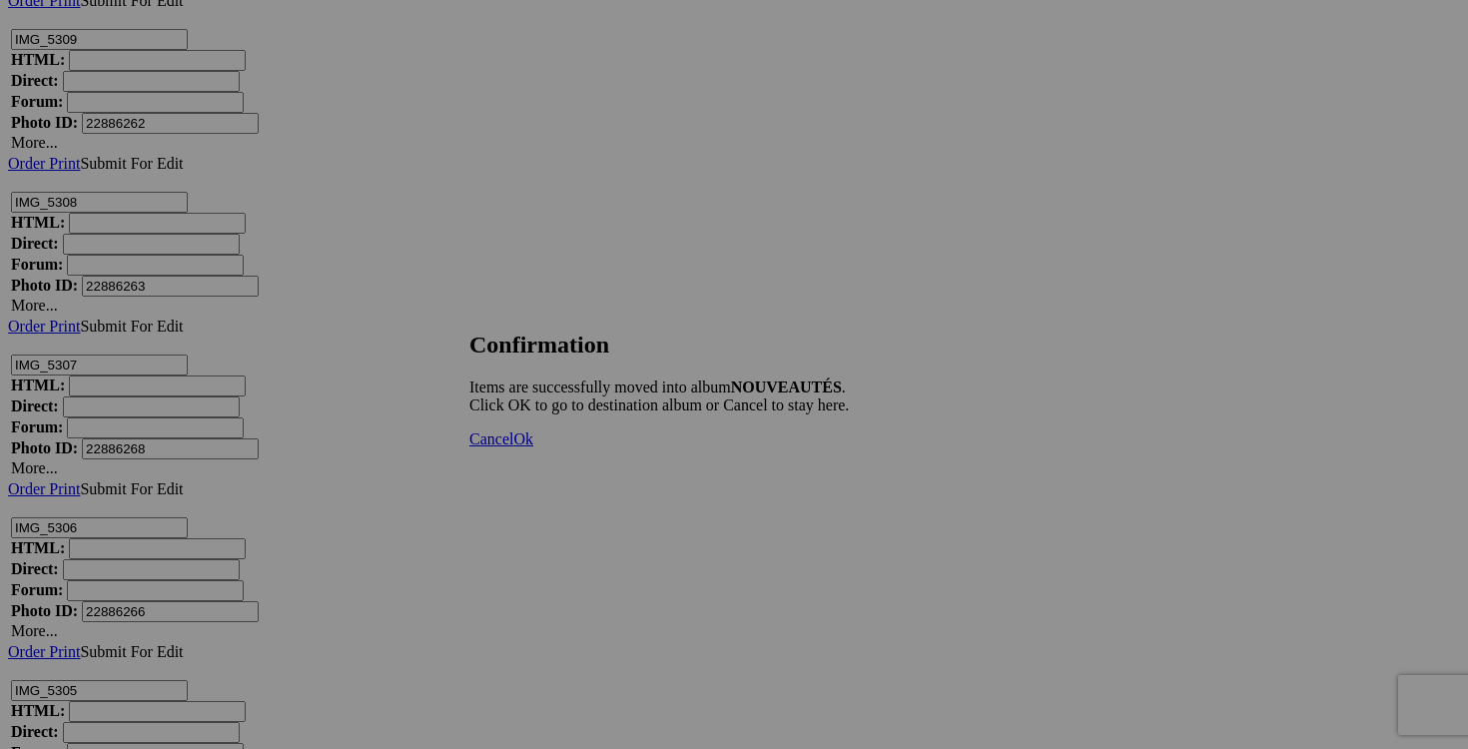
click at [513, 447] on span "Cancel" at bounding box center [491, 439] width 44 height 17
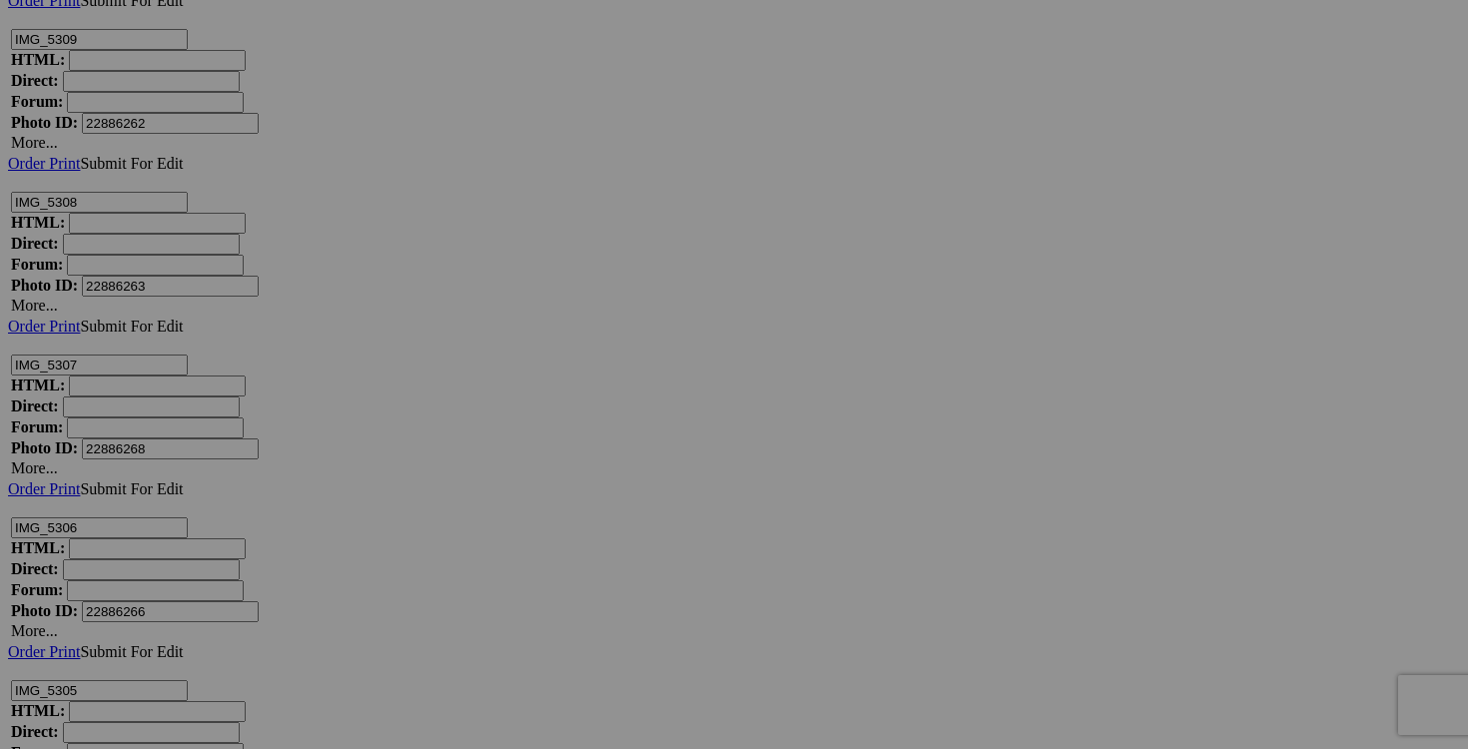
drag, startPoint x: 423, startPoint y: 534, endPoint x: 294, endPoint y: 530, distance: 128.9
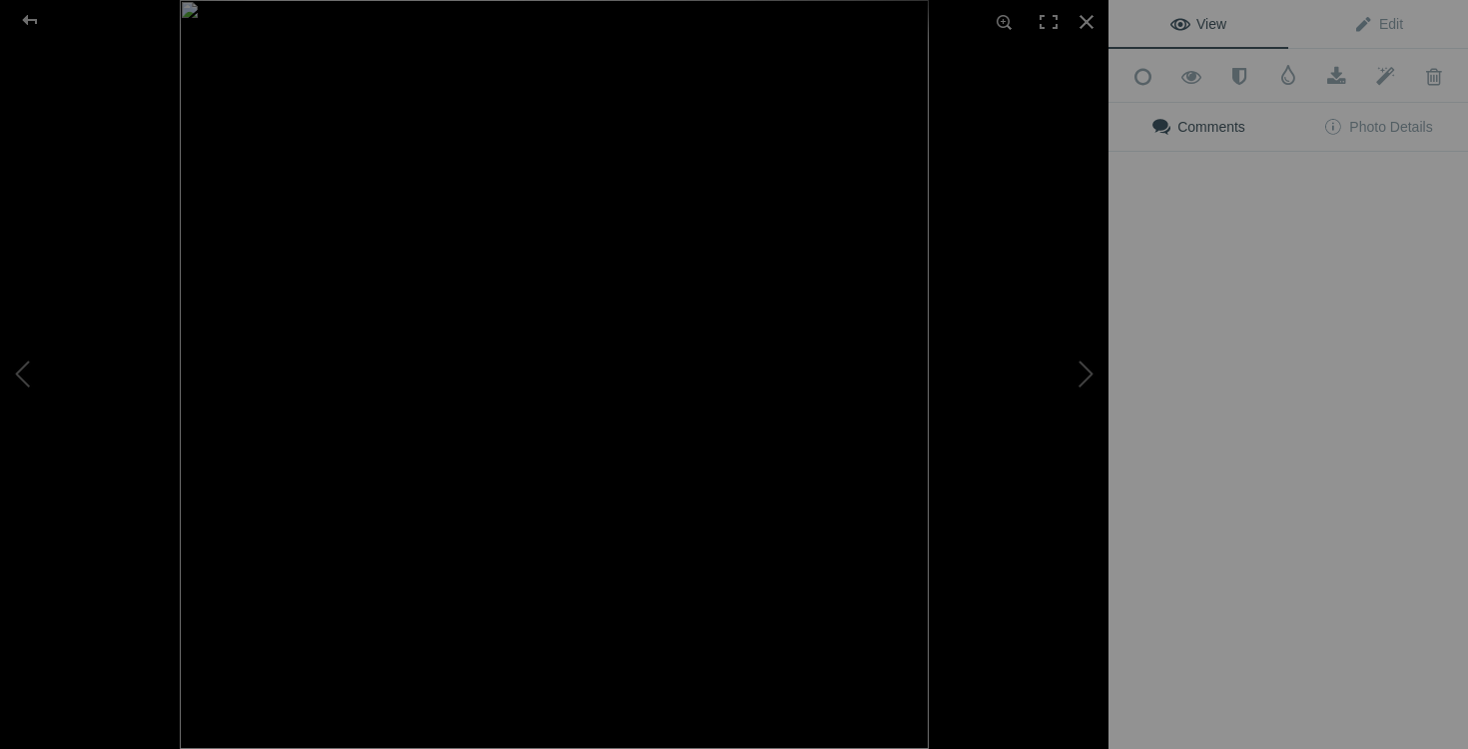
type input "chandail TRICOTTO large 25$"
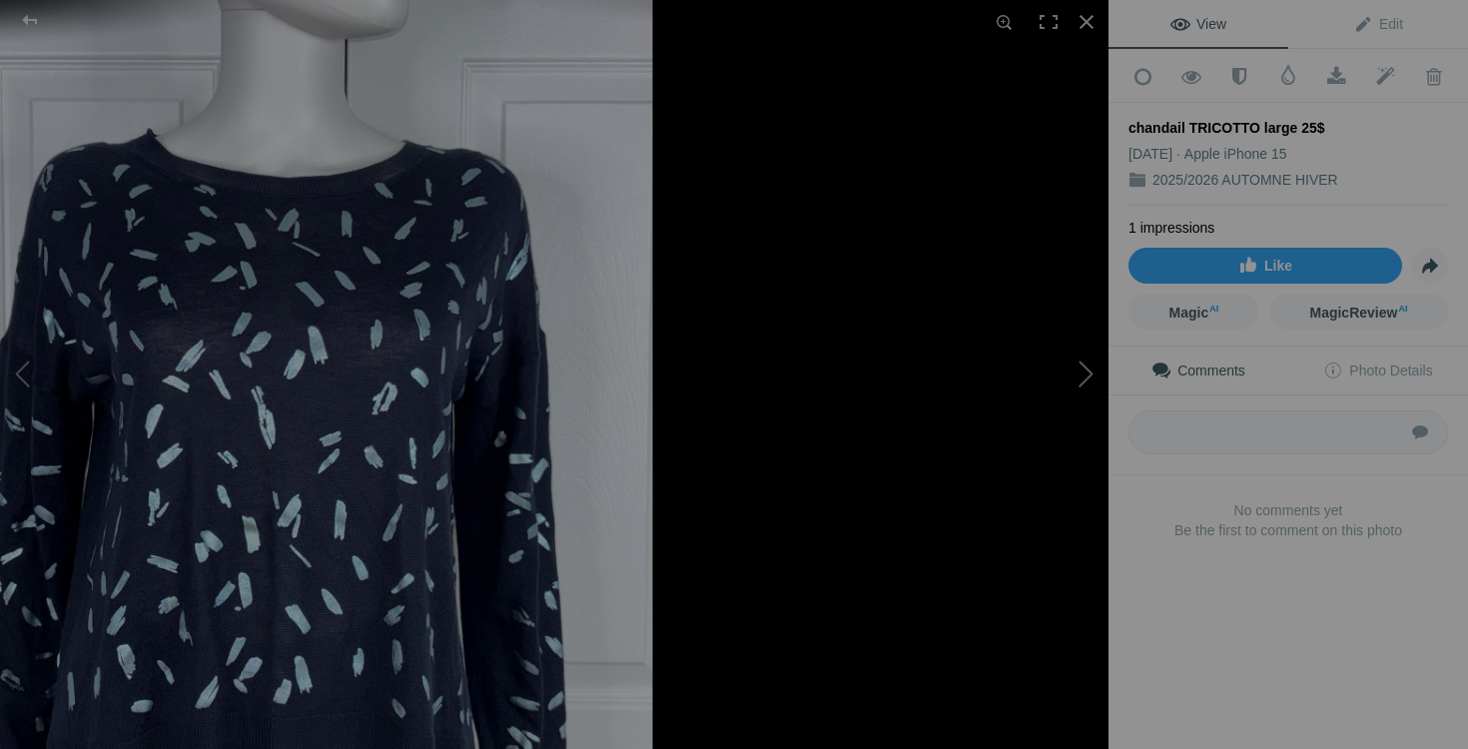
click at [1030, 403] on button at bounding box center [1034, 375] width 150 height 270
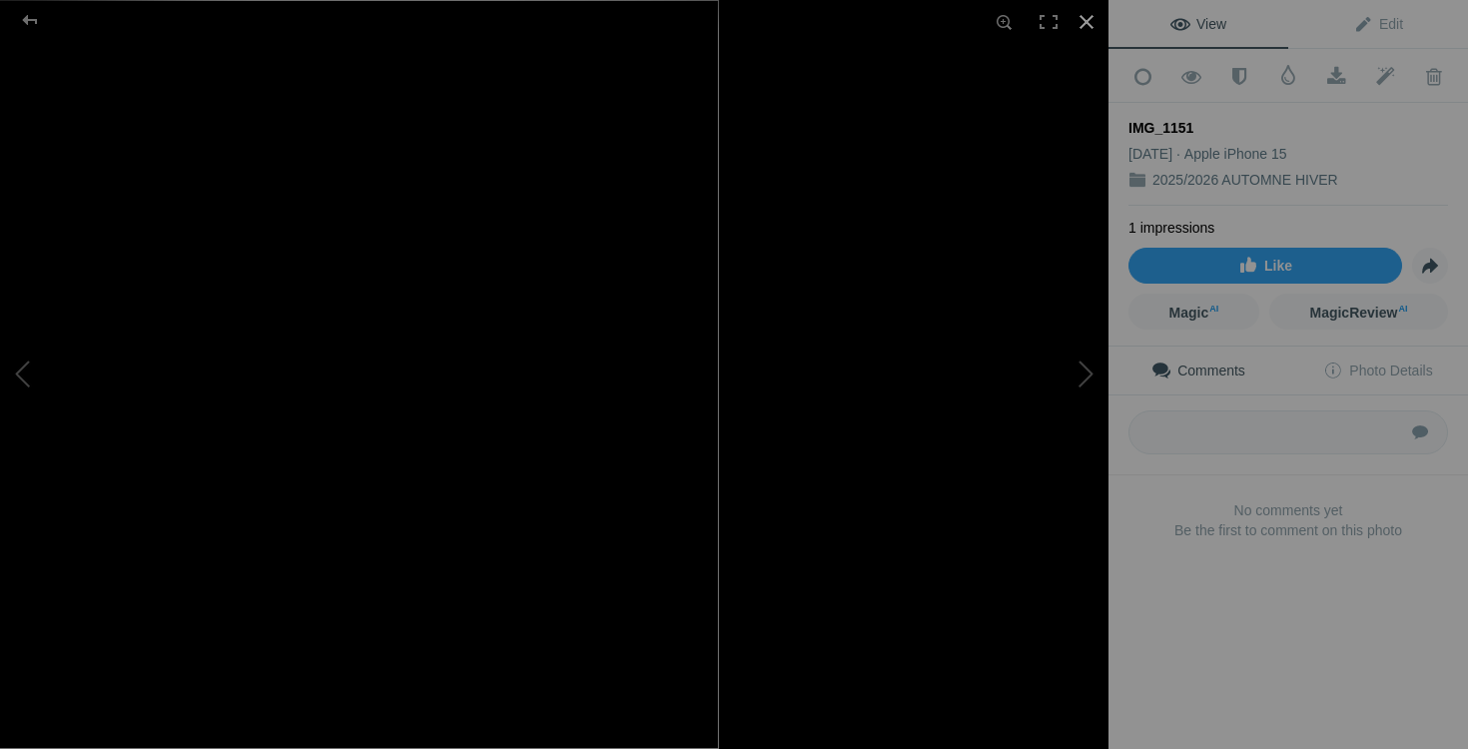
click at [1088, 15] on div at bounding box center [1087, 22] width 44 height 44
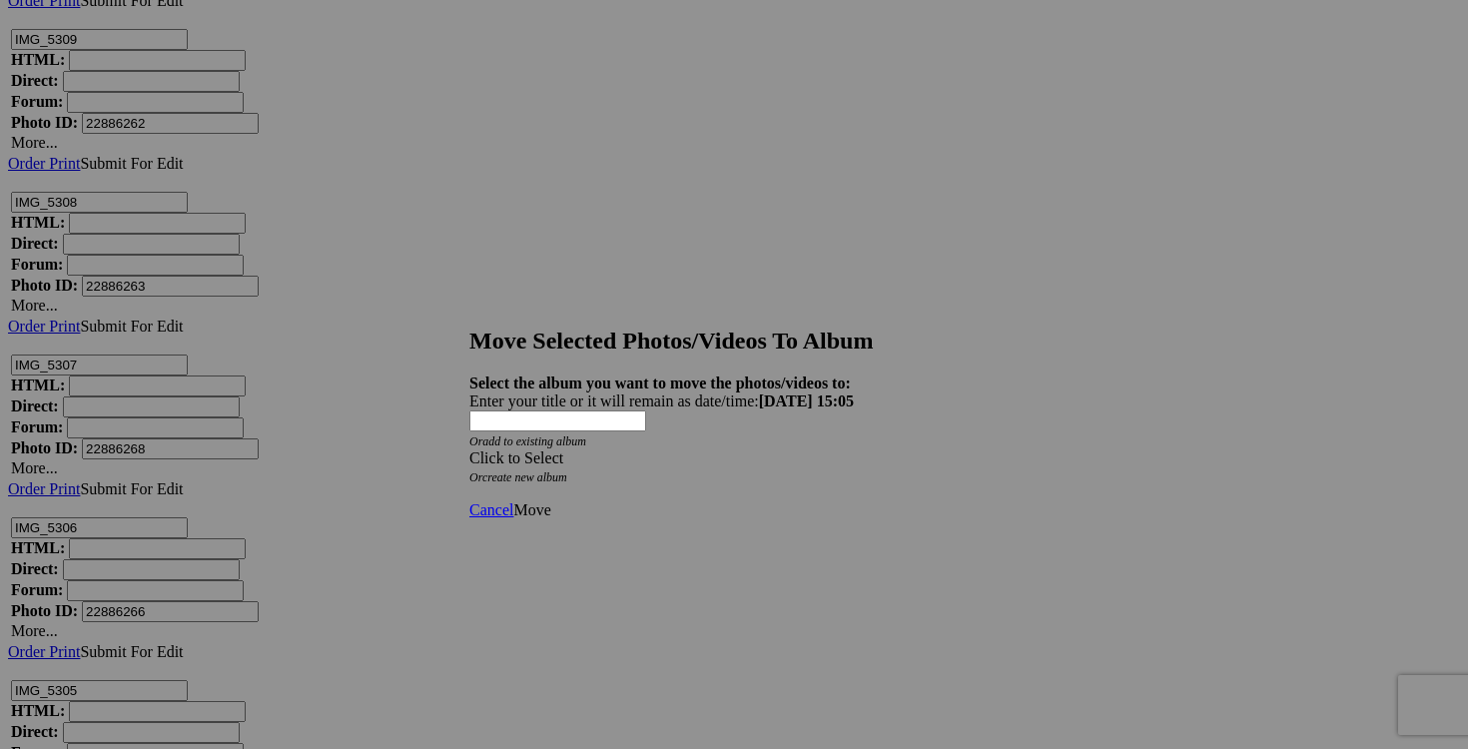
click at [469, 449] on span at bounding box center [469, 457] width 0 height 17
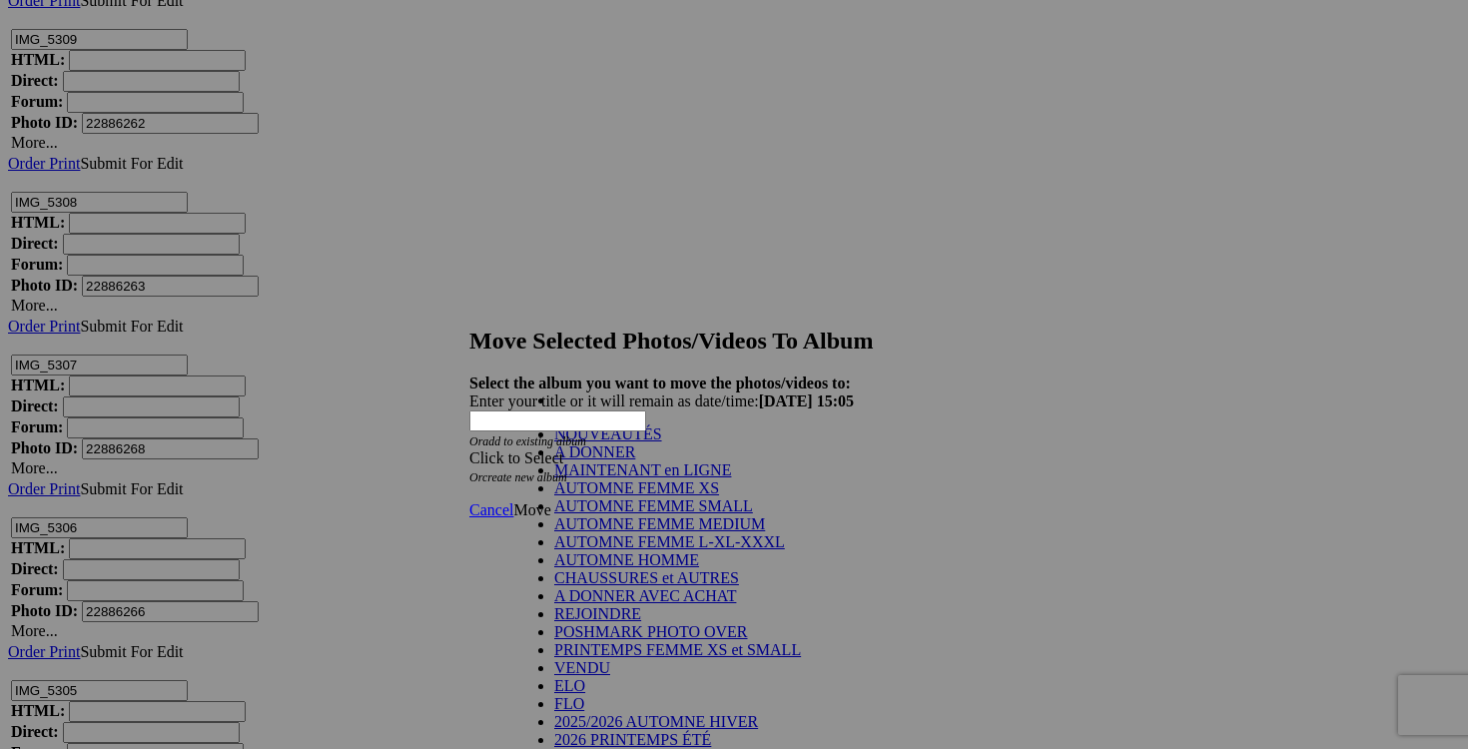
click at [662, 442] on link "NOUVEAUTÉS" at bounding box center [608, 434] width 108 height 17
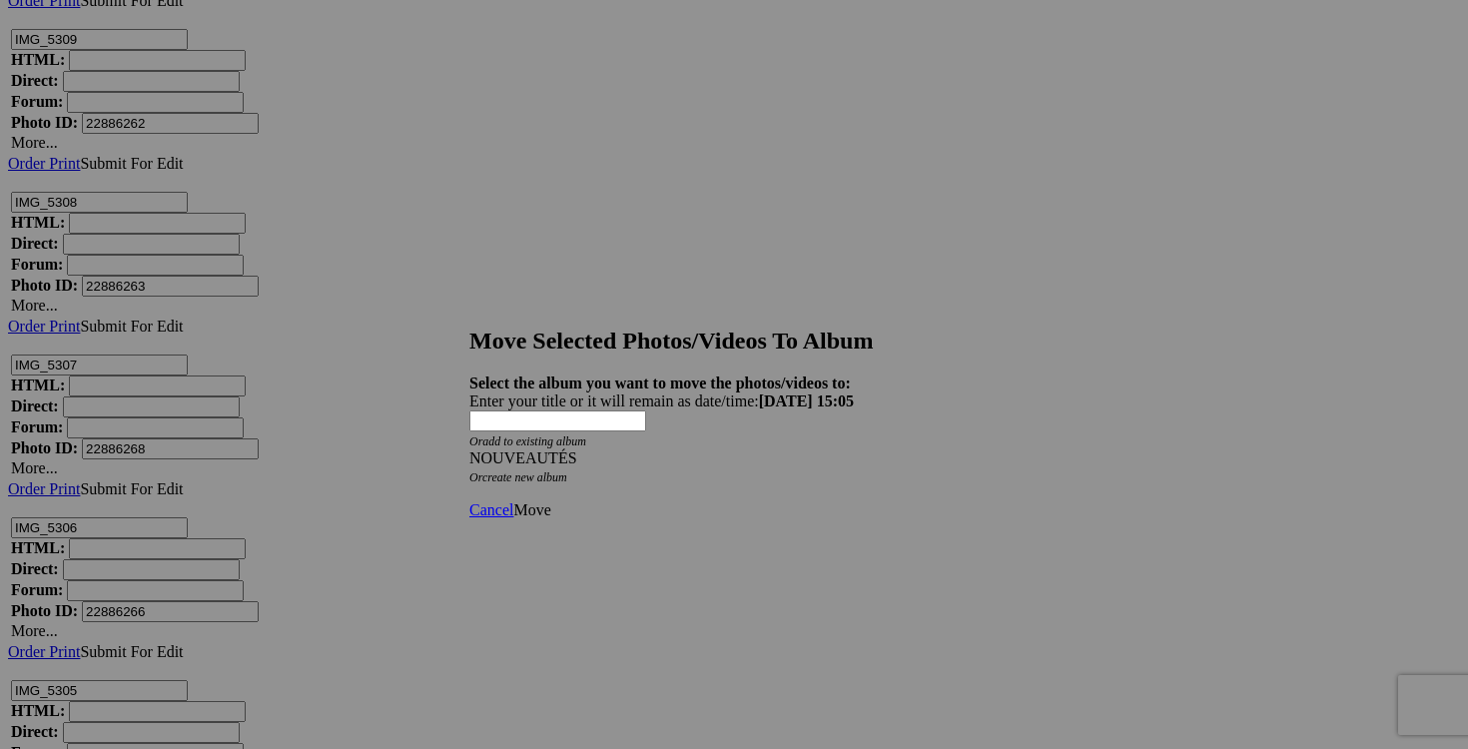
click at [550, 501] on span "Move" at bounding box center [531, 509] width 37 height 17
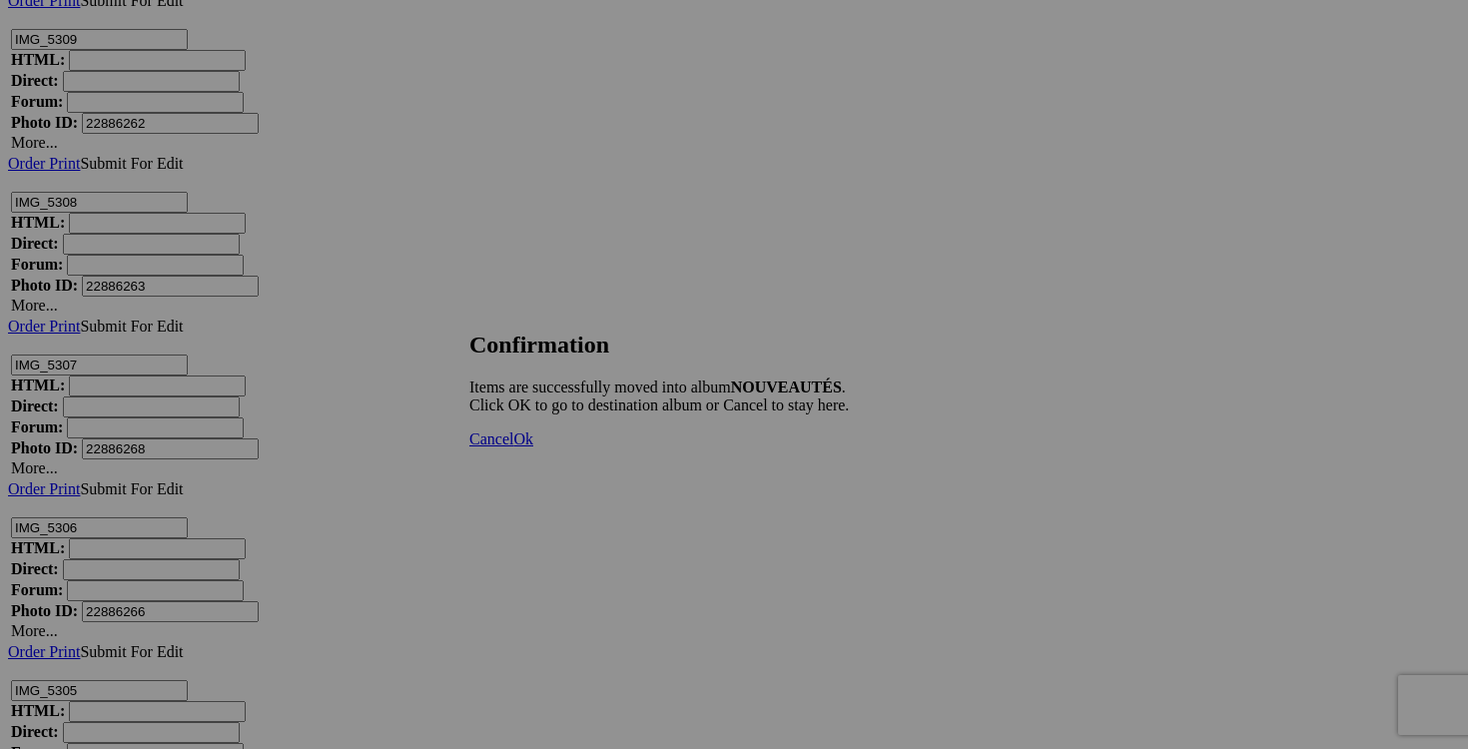
click at [513, 447] on span "Cancel" at bounding box center [491, 439] width 44 height 17
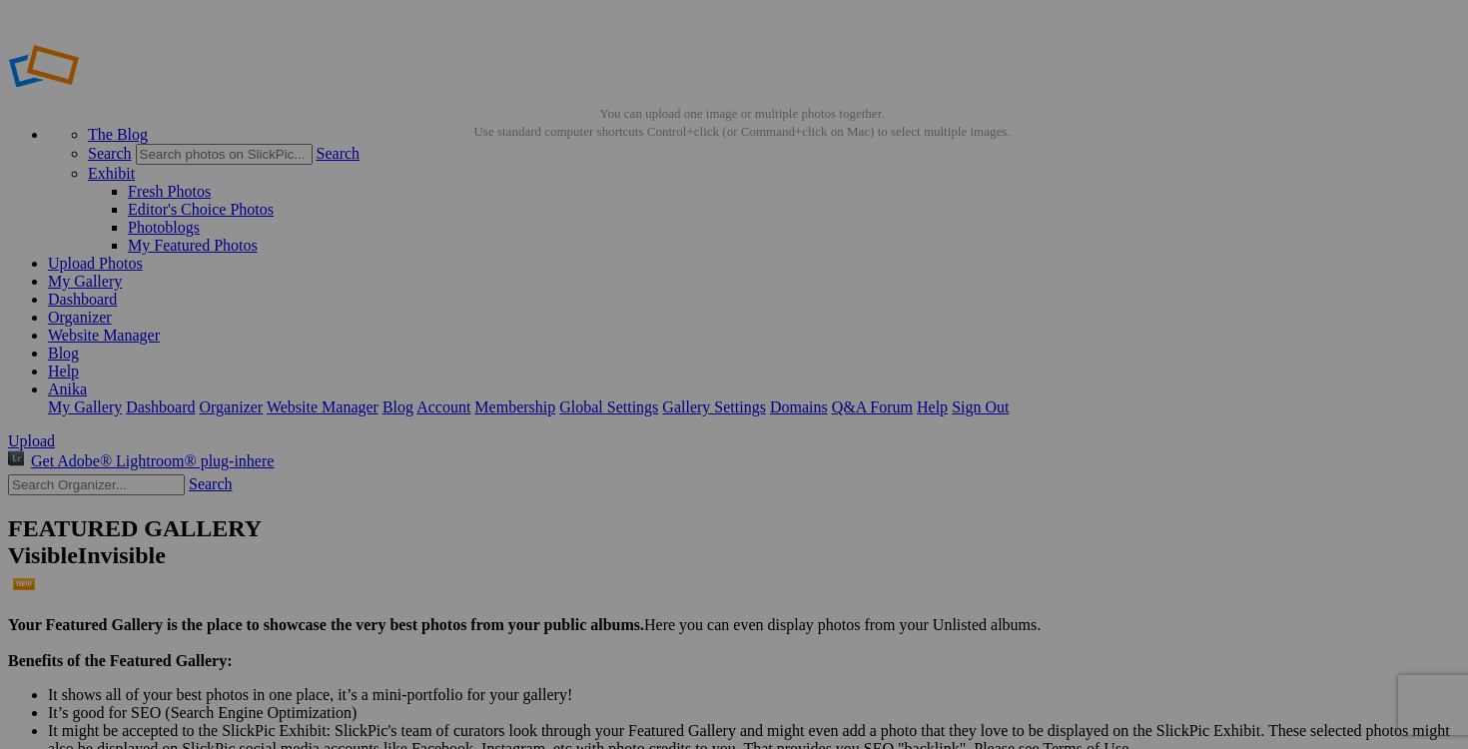
drag, startPoint x: 1265, startPoint y: 286, endPoint x: 489, endPoint y: 232, distance: 777.0
drag, startPoint x: 370, startPoint y: 553, endPoint x: 654, endPoint y: 281, distance: 394.2
drag, startPoint x: 560, startPoint y: 520, endPoint x: 818, endPoint y: 297, distance: 341.3
drag, startPoint x: 724, startPoint y: 561, endPoint x: 996, endPoint y: 313, distance: 368.3
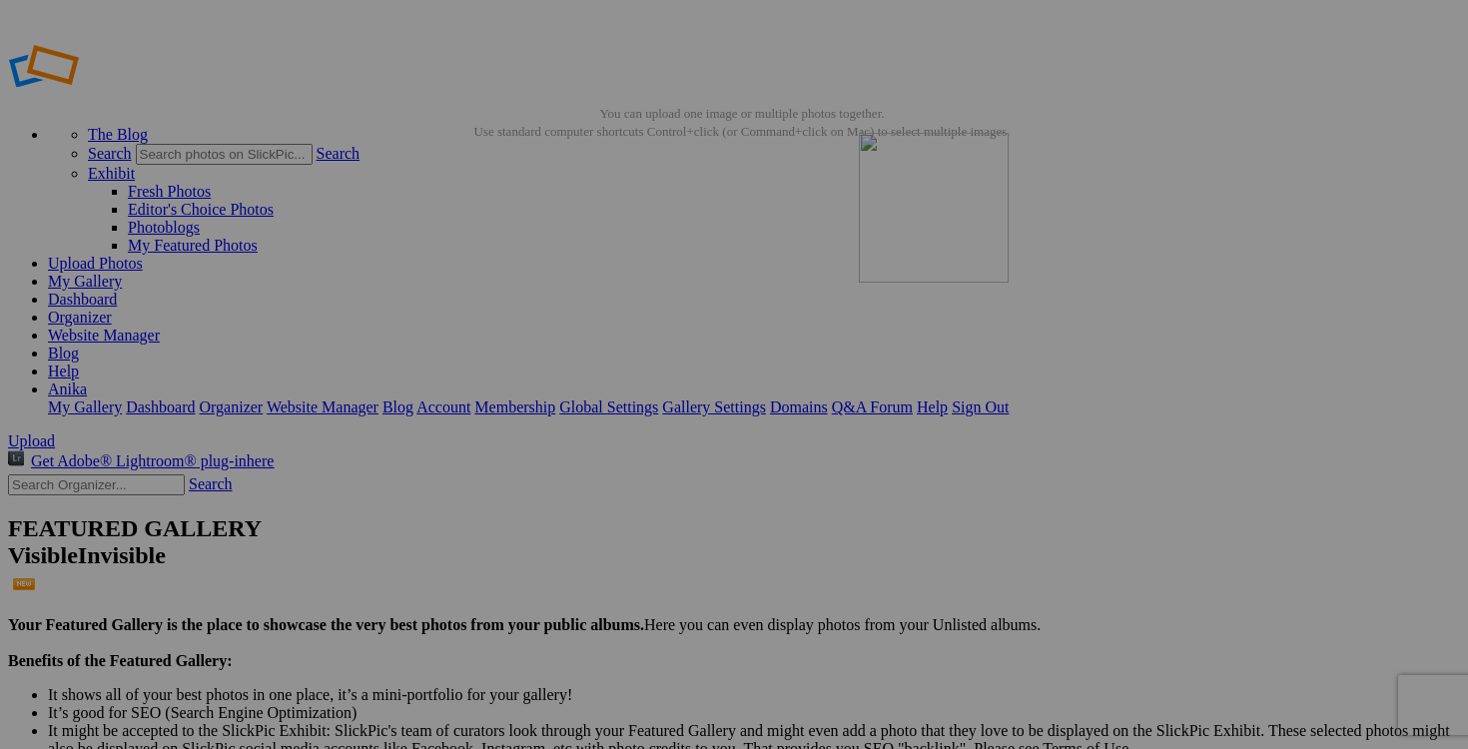
drag, startPoint x: 902, startPoint y: 526, endPoint x: 1147, endPoint y: 277, distance: 349.6
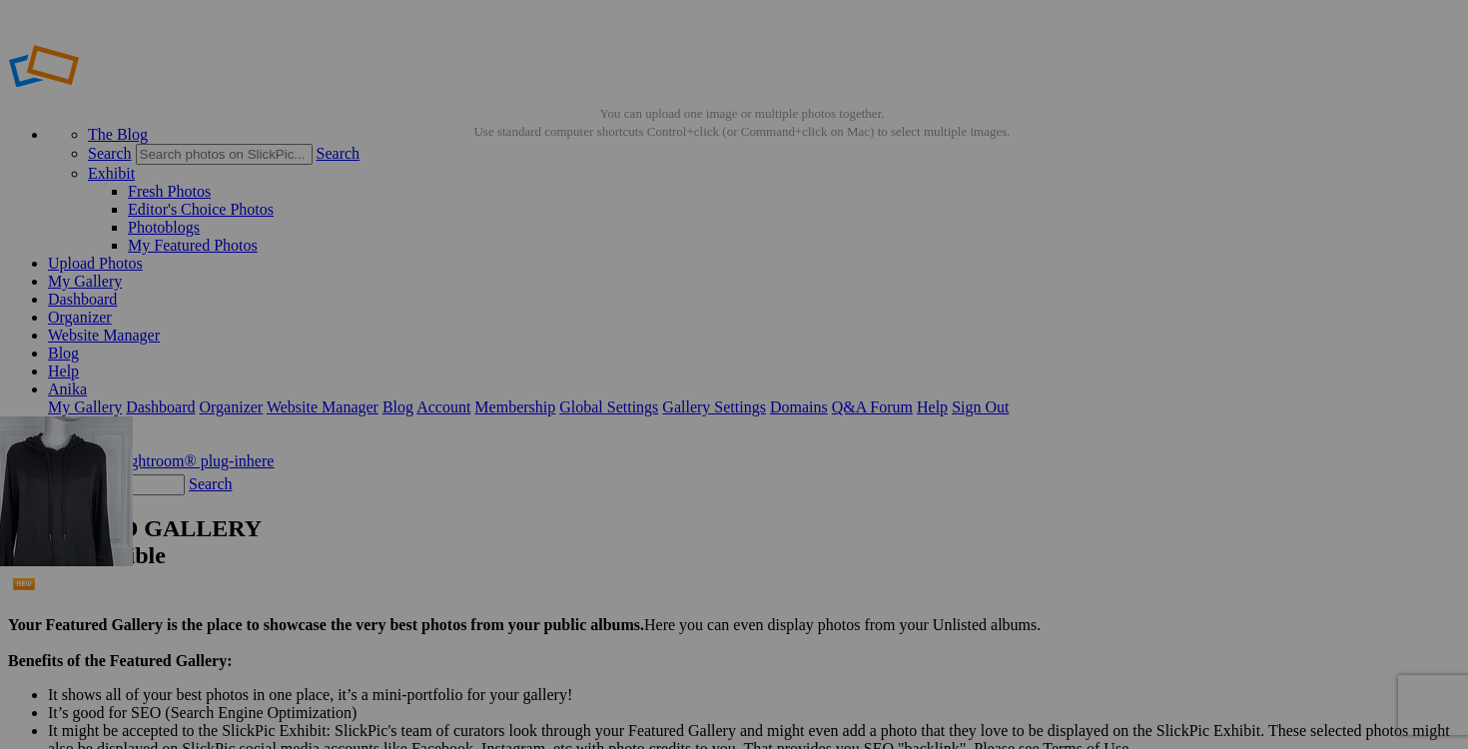
drag, startPoint x: 1108, startPoint y: 537, endPoint x: 309, endPoint y: 530, distance: 799.1
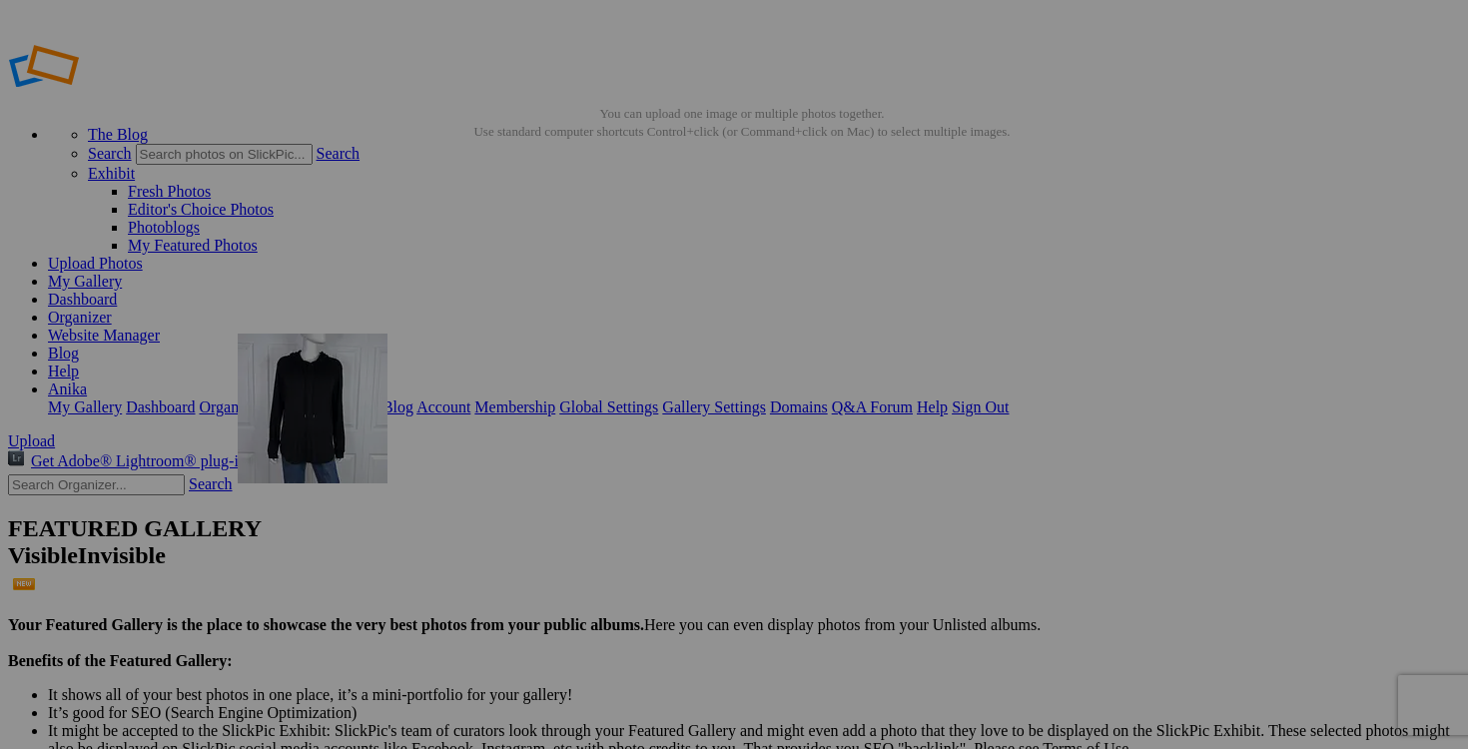
drag, startPoint x: 1262, startPoint y: 510, endPoint x: 496, endPoint y: 477, distance: 765.8
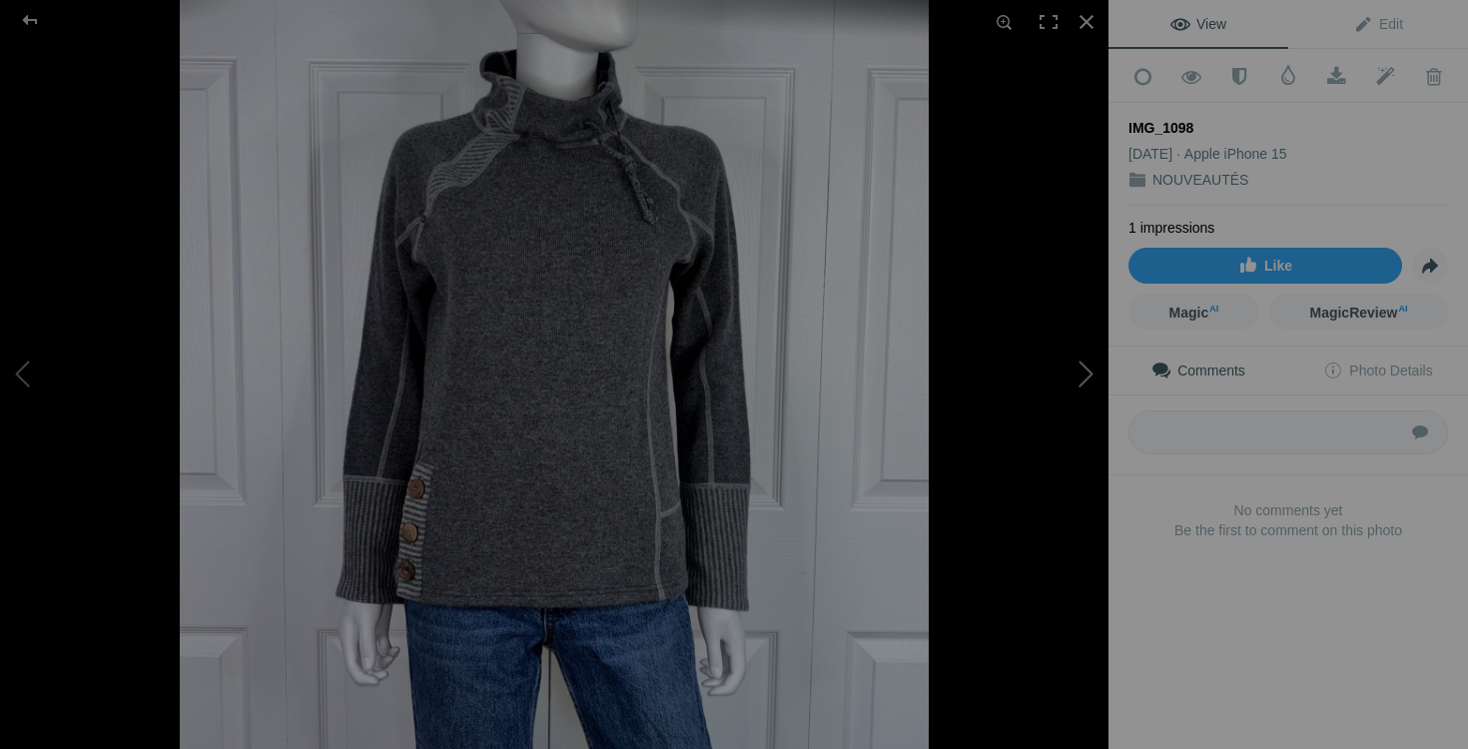
click at [1085, 377] on button at bounding box center [1034, 375] width 150 height 270
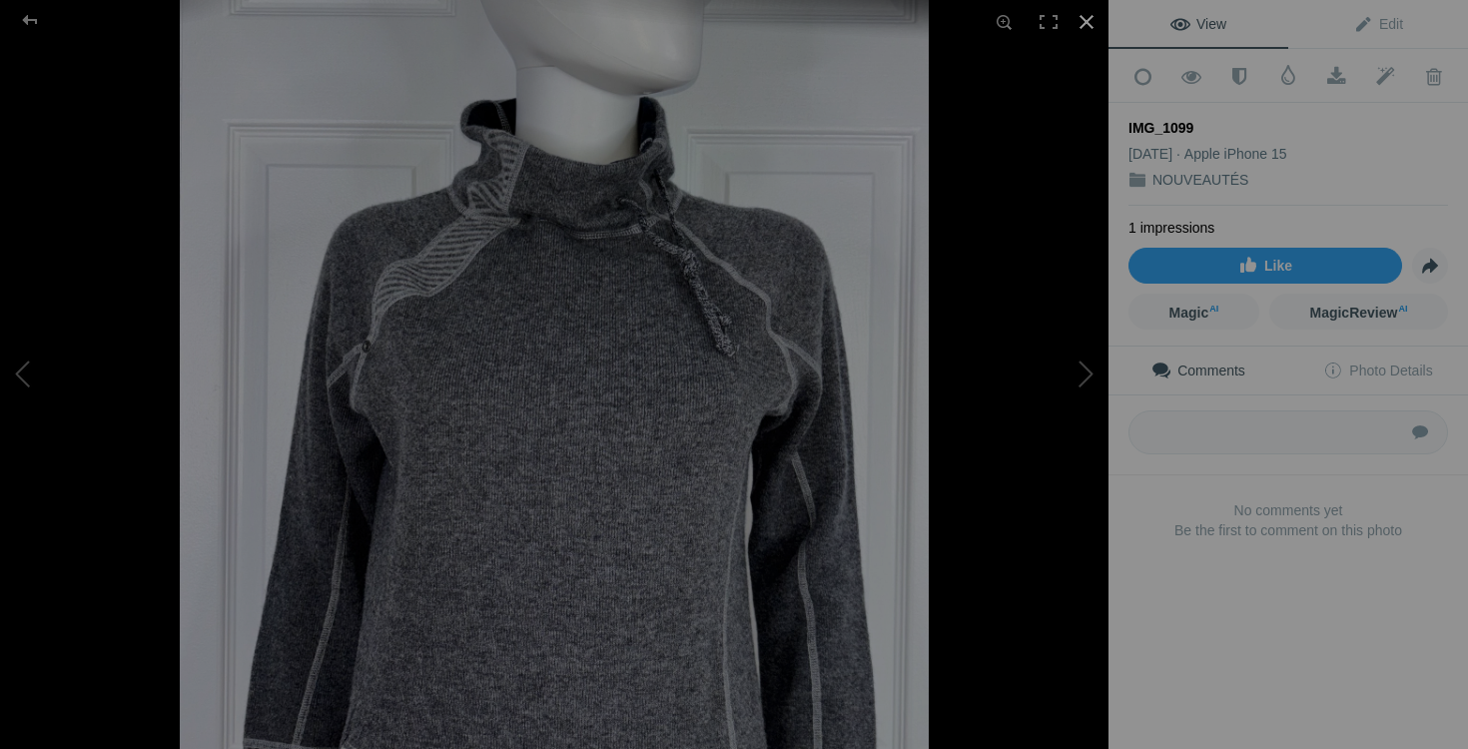
click at [1091, 21] on div at bounding box center [1087, 22] width 44 height 44
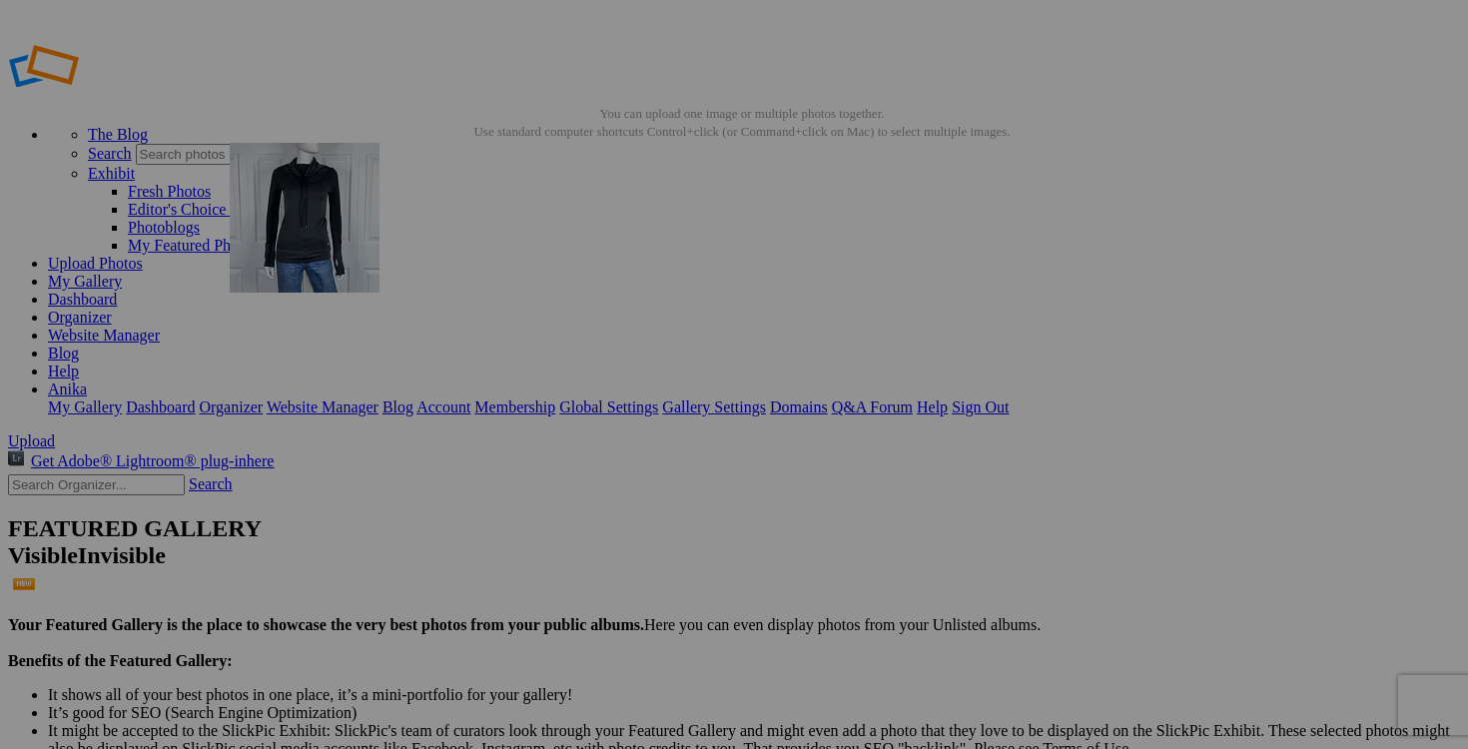
drag, startPoint x: 920, startPoint y: 282, endPoint x: 517, endPoint y: 287, distance: 402.6
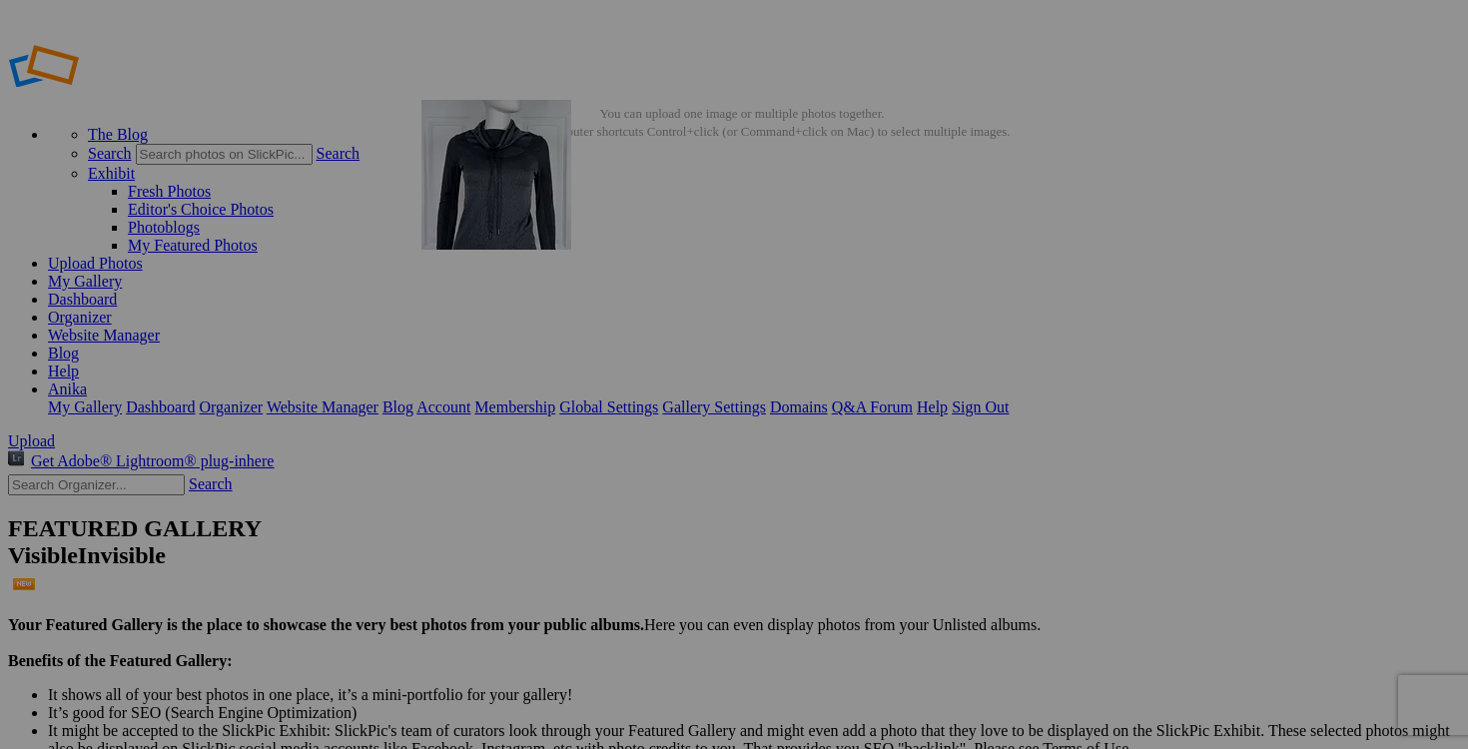
drag, startPoint x: 1094, startPoint y: 263, endPoint x: 702, endPoint y: 240, distance: 392.2
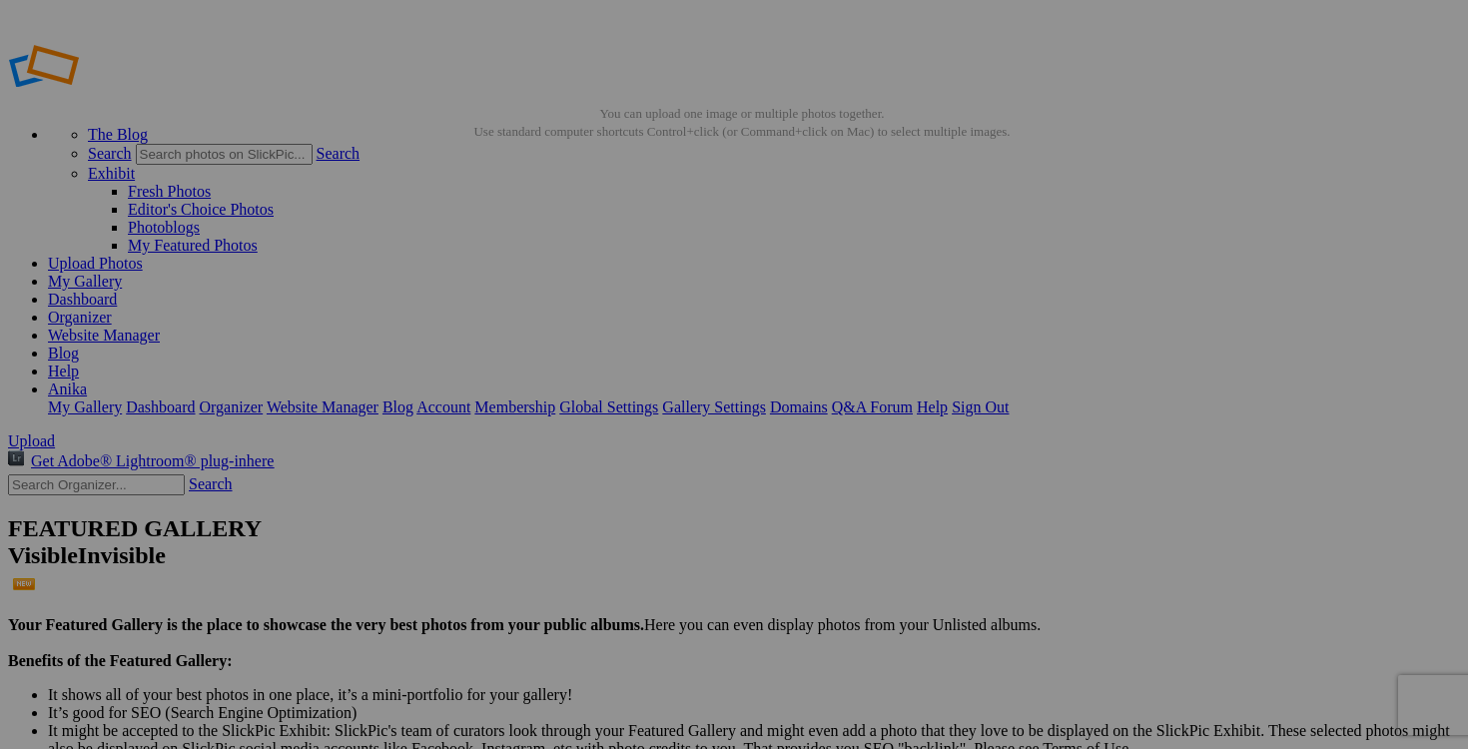
drag, startPoint x: 775, startPoint y: 386, endPoint x: 648, endPoint y: 383, distance: 126.9
drag, startPoint x: 717, startPoint y: 390, endPoint x: 646, endPoint y: 387, distance: 71.0
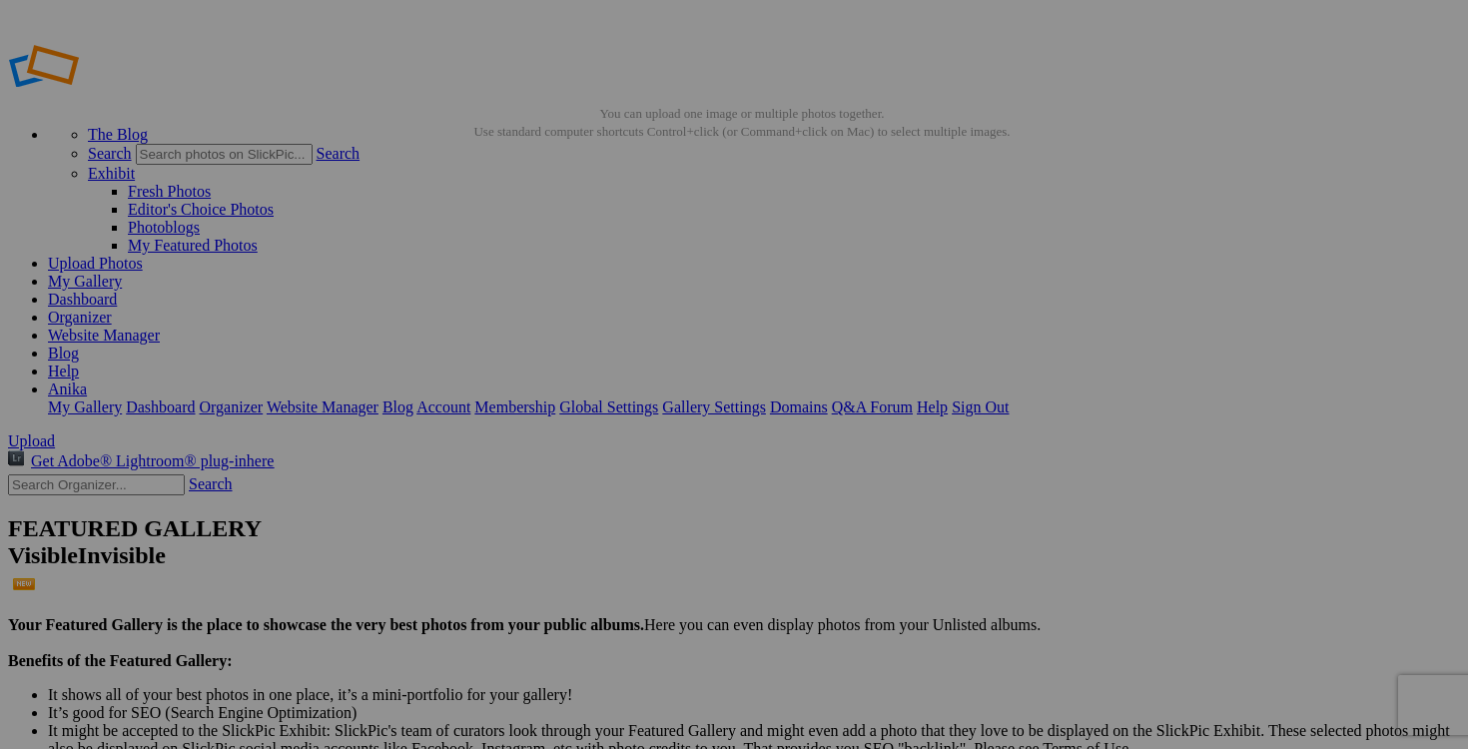
type input "chandail UNDER ARMOUR XS 20$(comme neuf)"
drag, startPoint x: 598, startPoint y: 392, endPoint x: 470, endPoint y: 386, distance: 128.0
paste input "chandail UNDER ARMOUR XS"
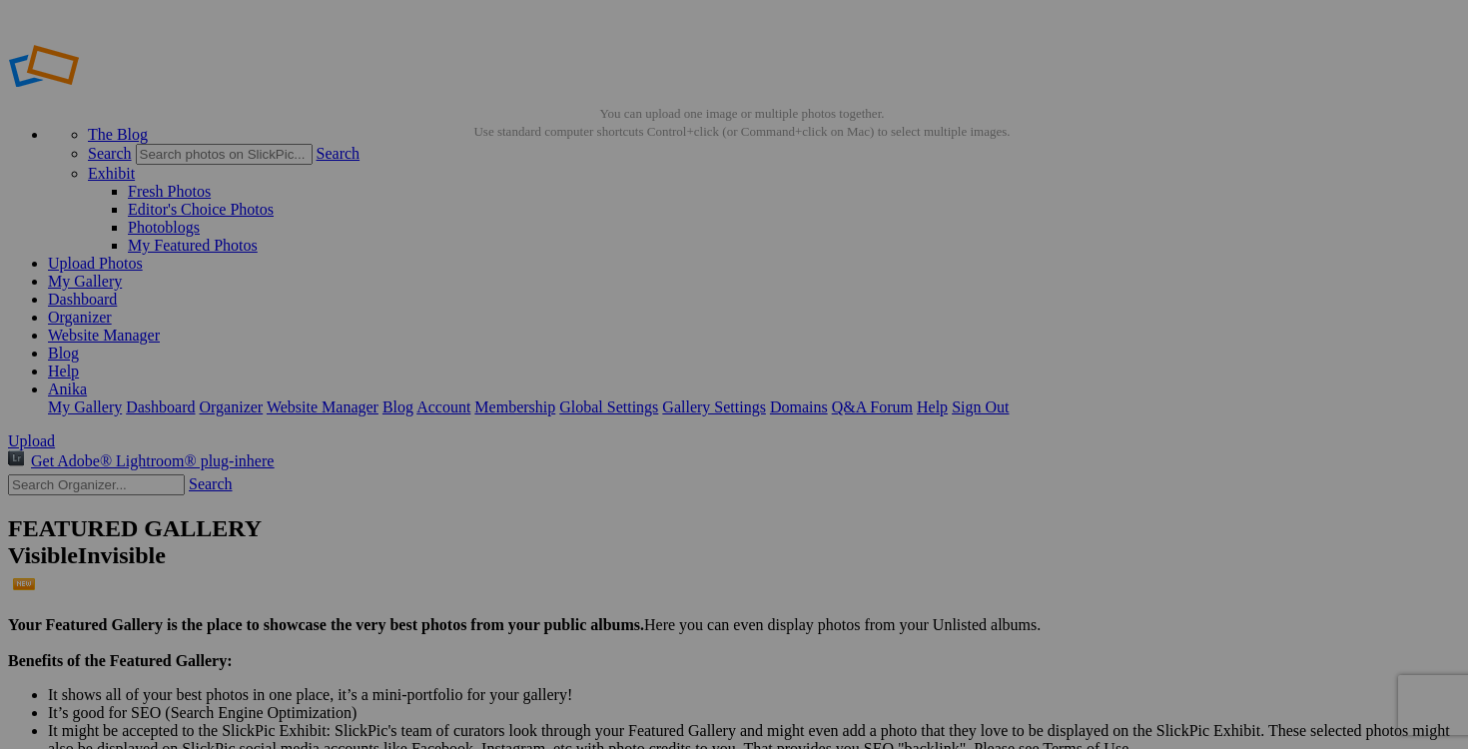
type input "chandail UNDER ARMOUR XS"
click at [601, 500] on link "Yes" at bounding box center [589, 505] width 23 height 17
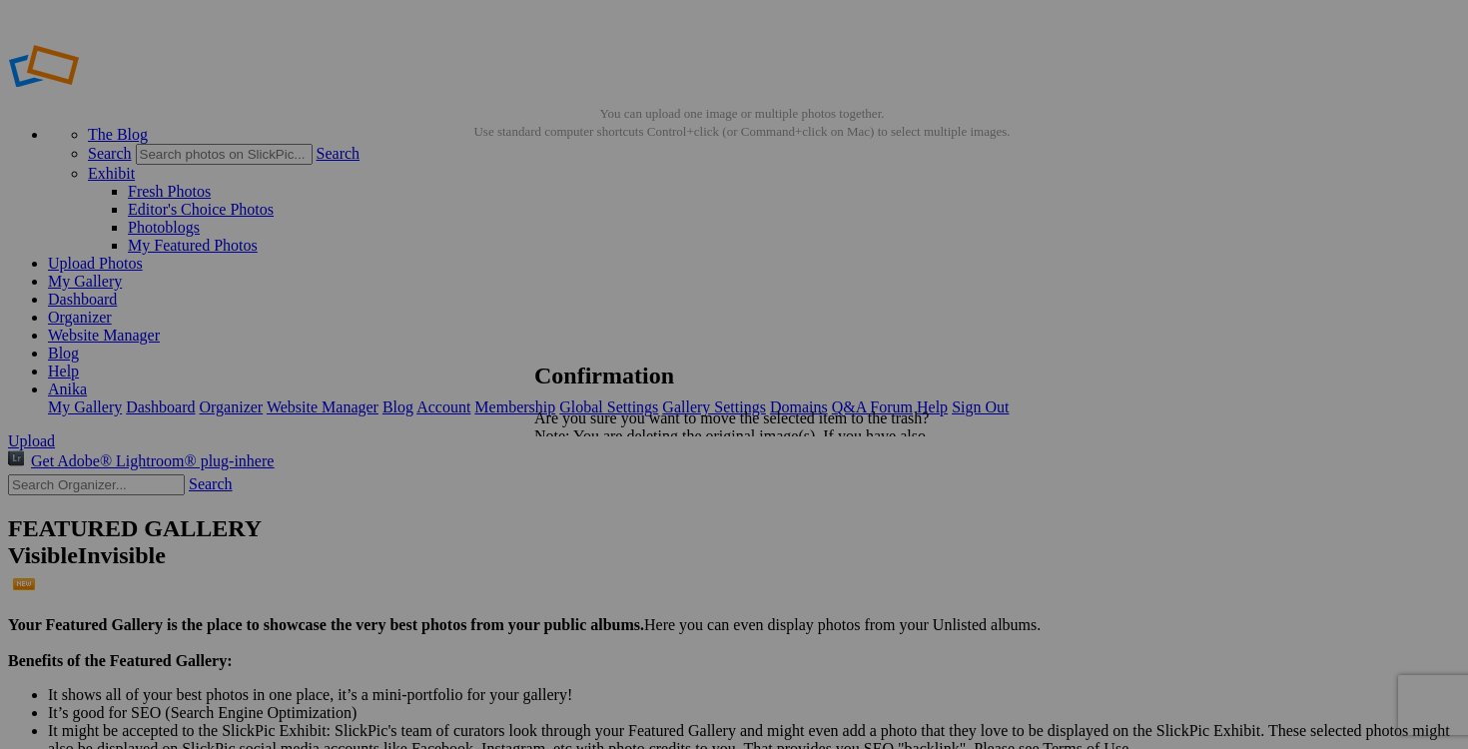
click at [601, 500] on span "Yes" at bounding box center [589, 505] width 23 height 17
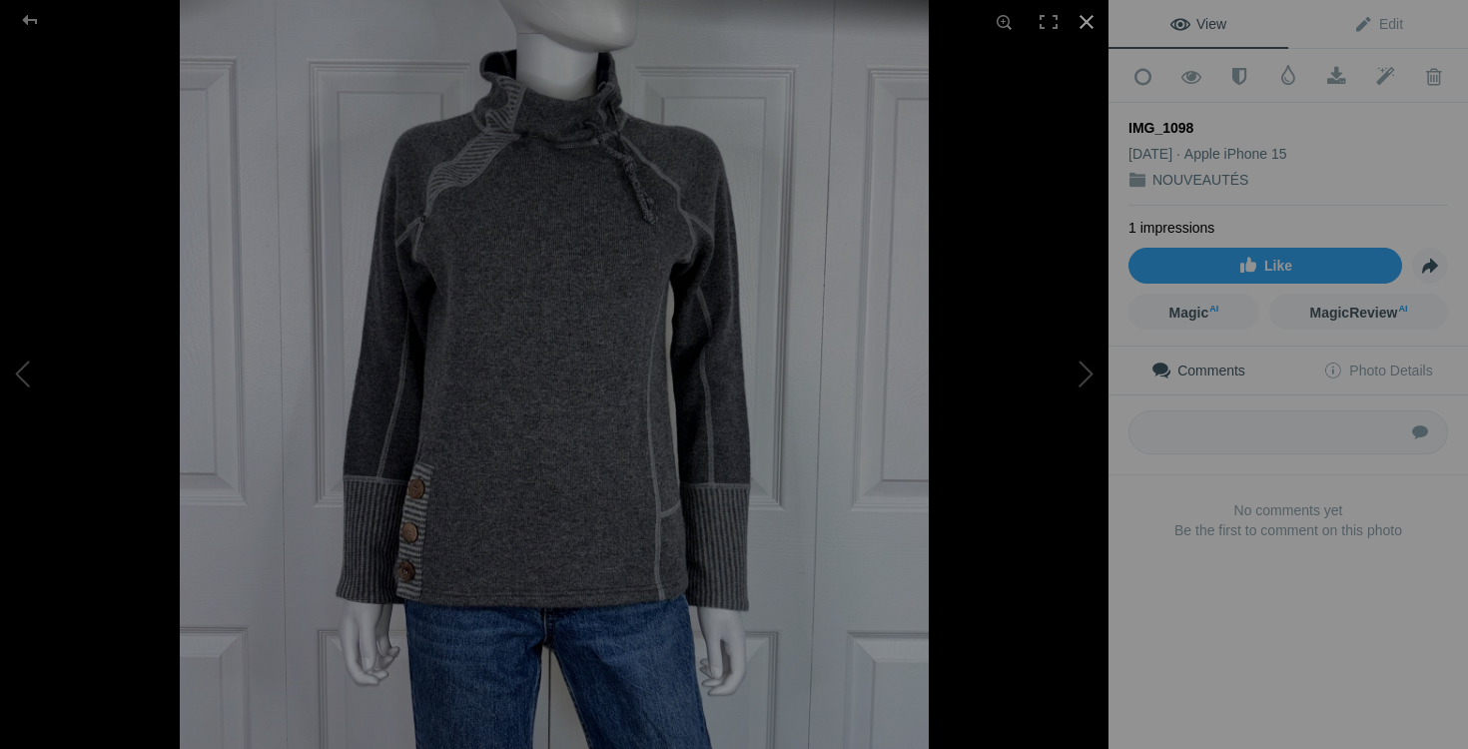
click at [1095, 22] on div at bounding box center [1087, 22] width 44 height 44
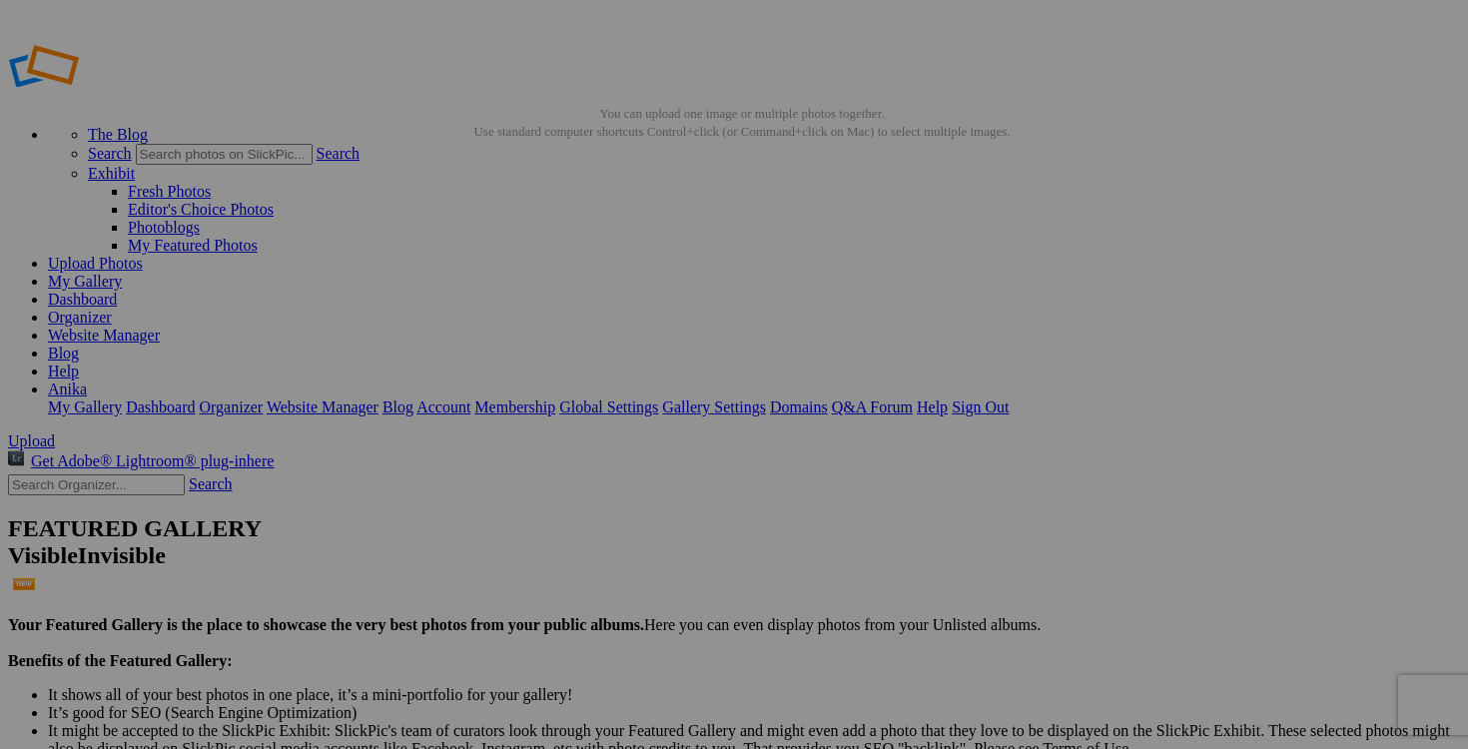
drag, startPoint x: 952, startPoint y: 387, endPoint x: 831, endPoint y: 381, distance: 121.0
drag, startPoint x: 880, startPoint y: 392, endPoint x: 786, endPoint y: 388, distance: 94.0
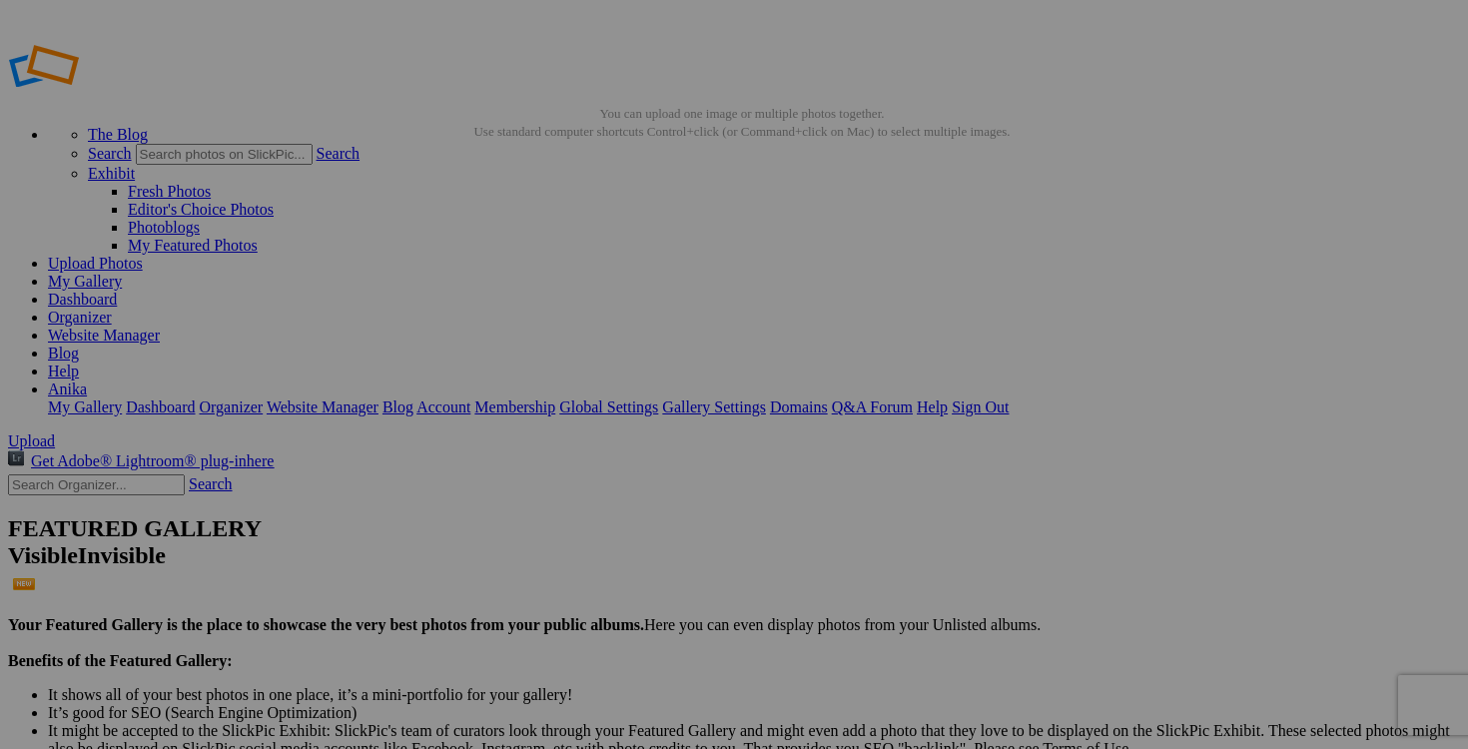
drag, startPoint x: 969, startPoint y: 387, endPoint x: 821, endPoint y: 372, distance: 148.6
type input "[PERSON_NAME] fait small 25$(comme neuf, laine , aucune étiquette)"
drag, startPoint x: 1126, startPoint y: 388, endPoint x: 903, endPoint y: 388, distance: 222.7
click div "Drop your photos here Upload to this album AI chandail UNDER ARMOUR XS HTML: Di…"
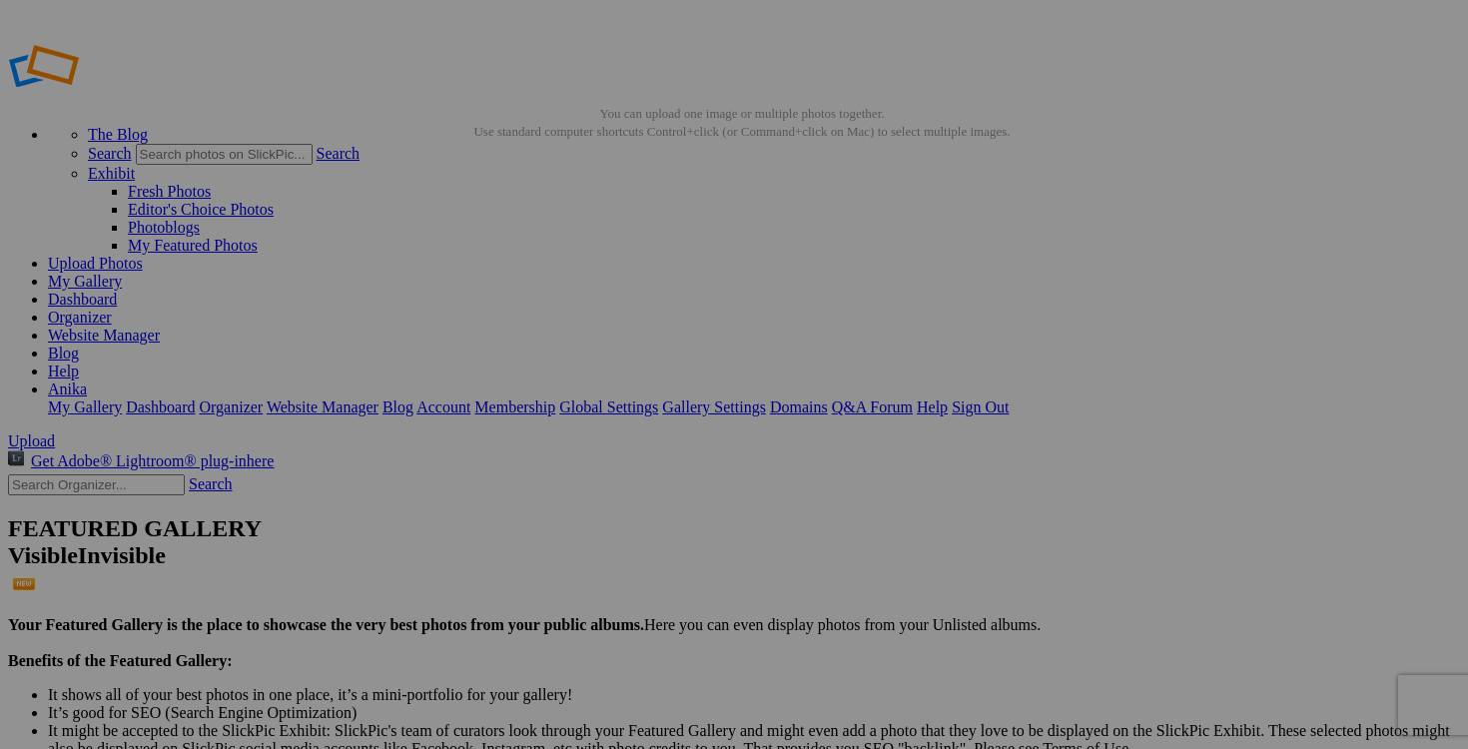
paste input "chandail PRANA fait small"
type input "chandail PRANA fait small"
click details "NOUVEAUTÉS 141"
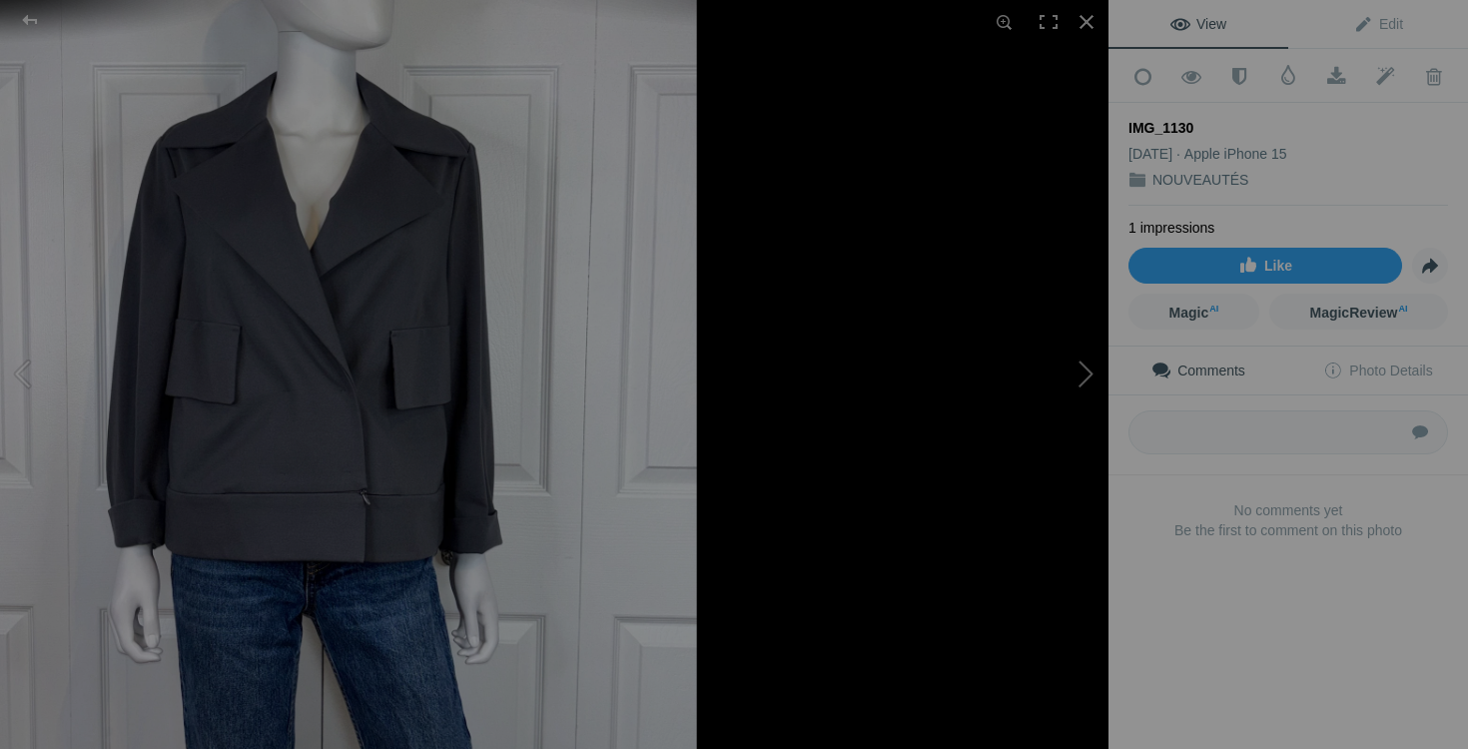
click at [1046, 428] on button at bounding box center [1034, 375] width 150 height 270
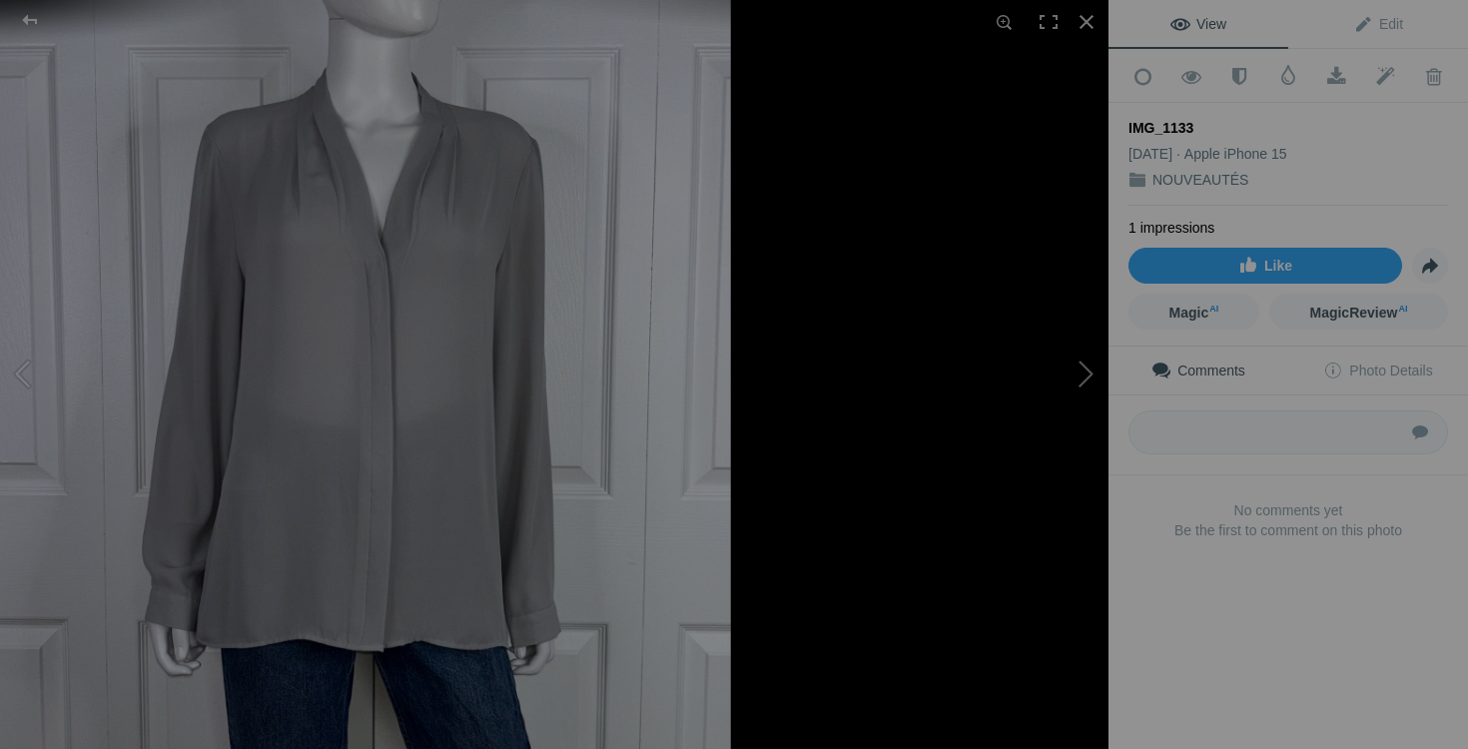
click at [1087, 360] on button at bounding box center [1034, 375] width 150 height 270
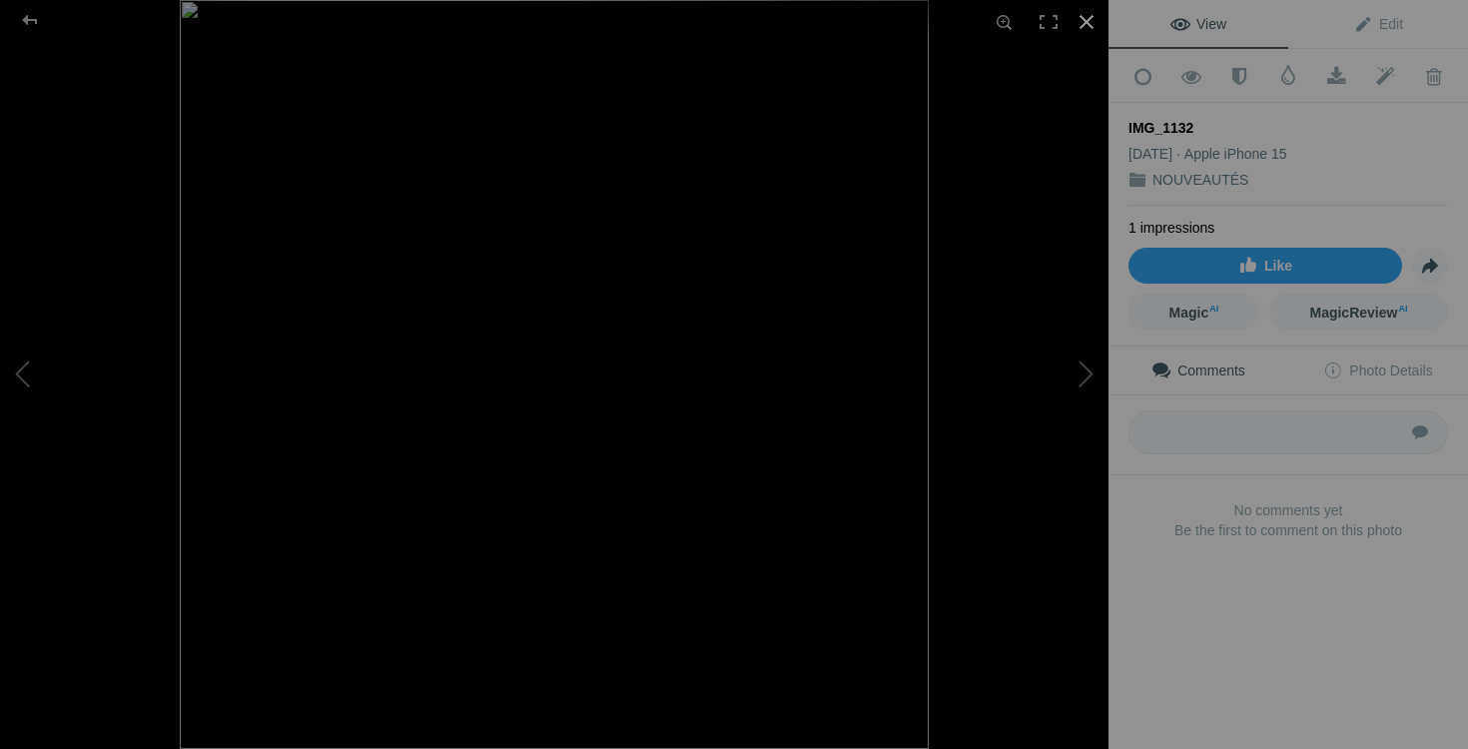
click at [1085, 17] on div at bounding box center [1087, 22] width 44 height 44
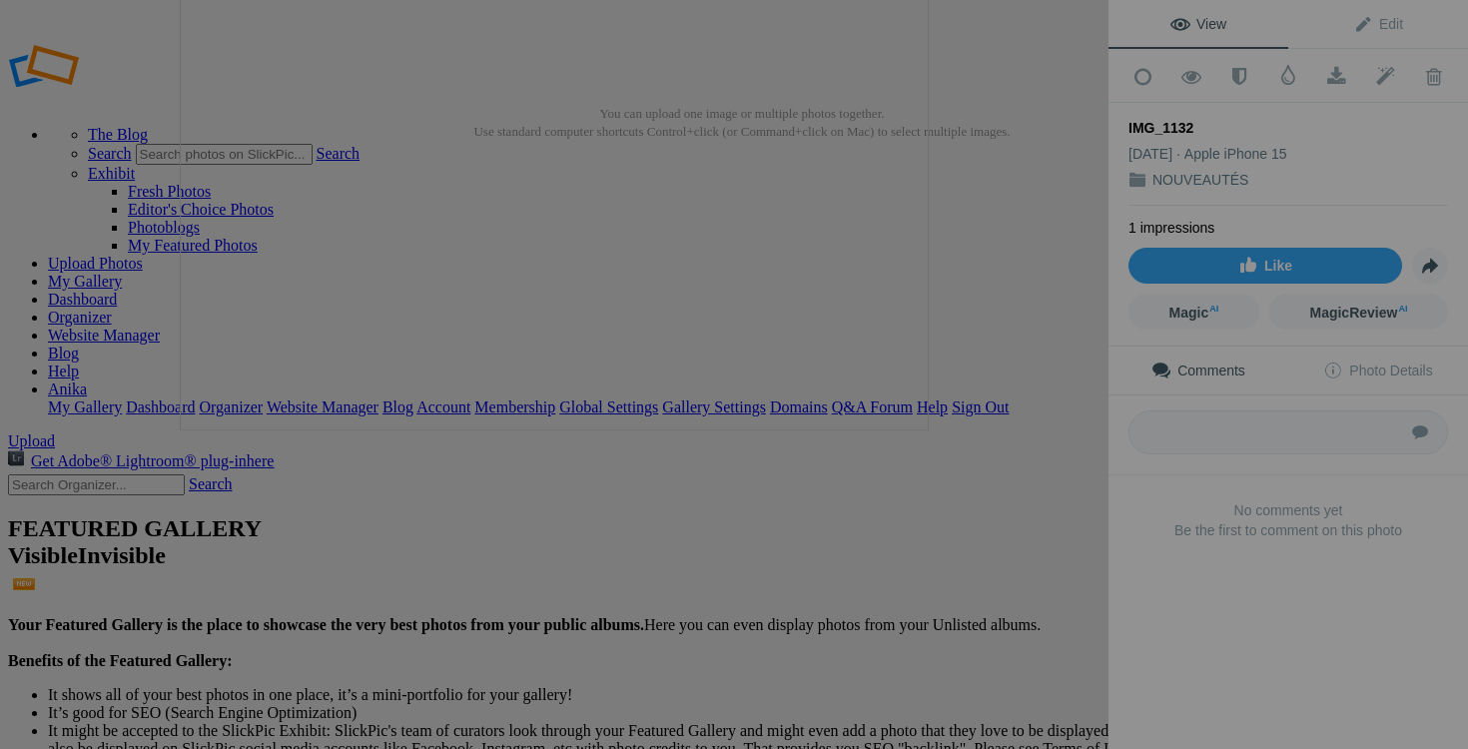
click at [1023, 406] on button at bounding box center [1034, 375] width 150 height 270
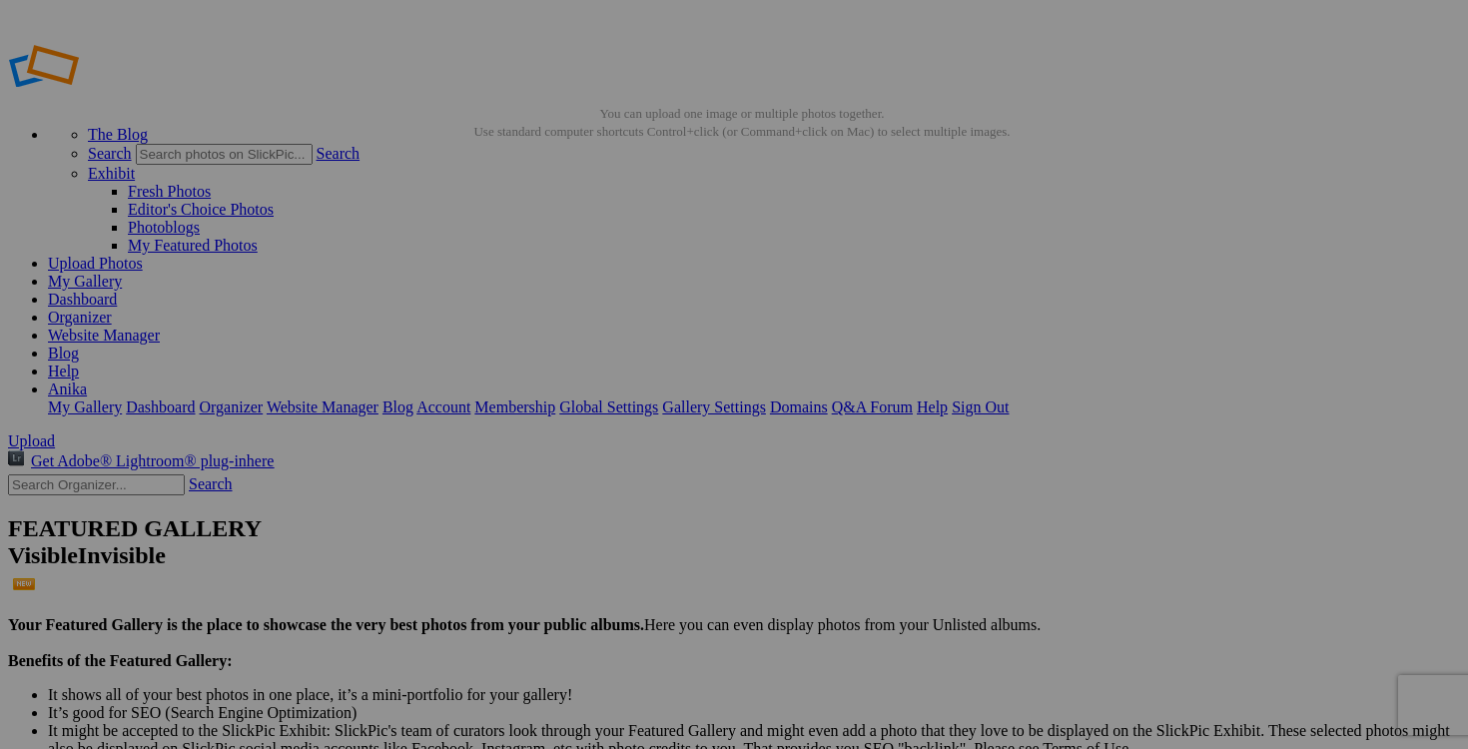
drag, startPoint x: 905, startPoint y: 292, endPoint x: 719, endPoint y: 269, distance: 187.2
drag, startPoint x: 1097, startPoint y: 319, endPoint x: 675, endPoint y: 237, distance: 429.4
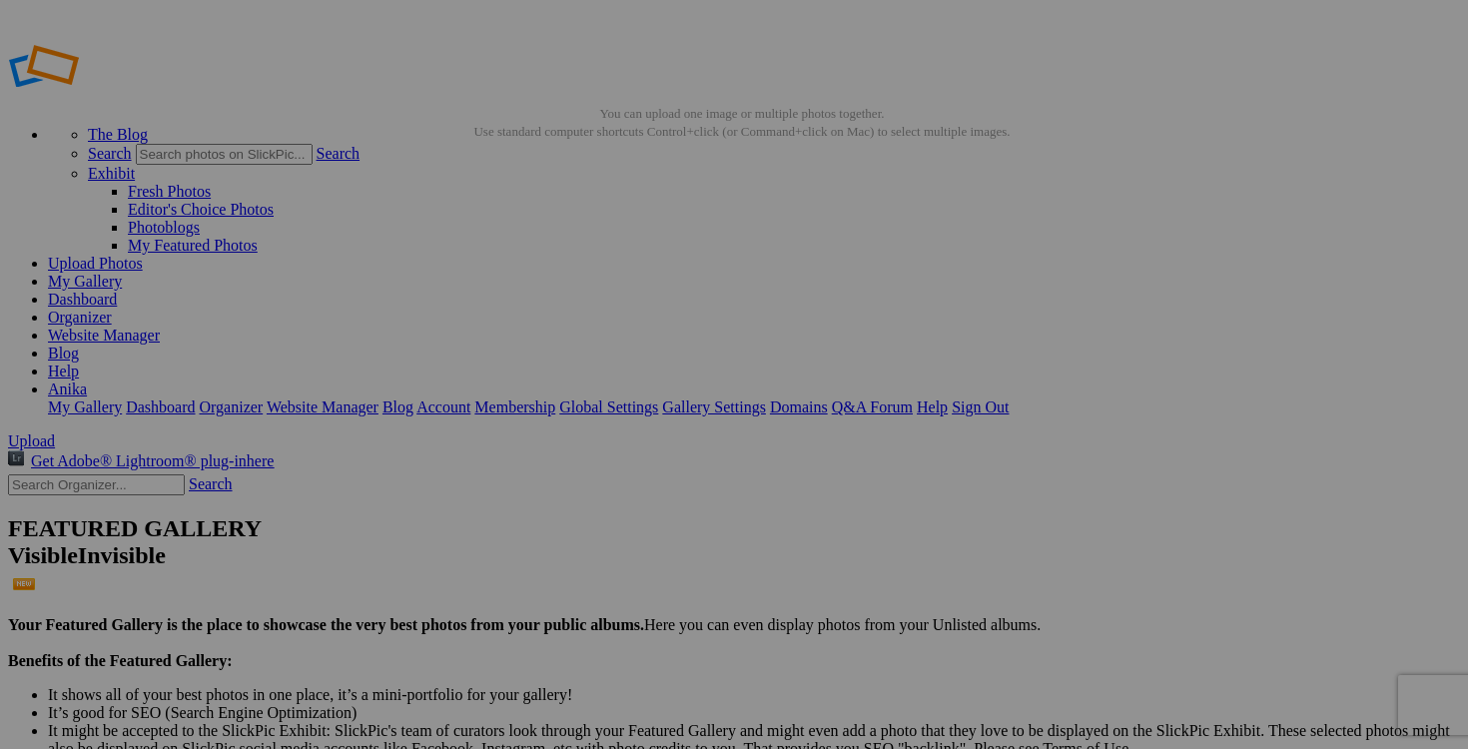
click at [601, 515] on span "Yes" at bounding box center [589, 523] width 23 height 17
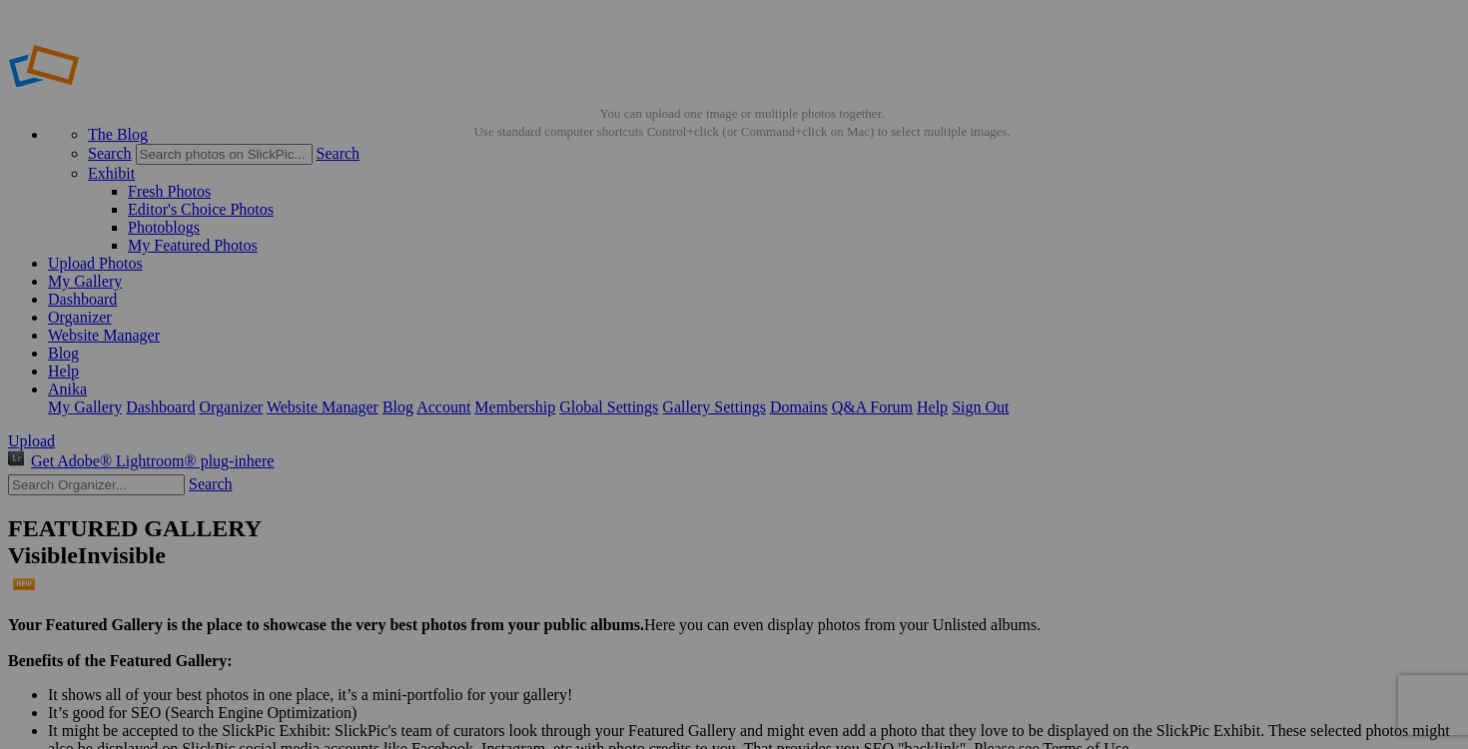
drag, startPoint x: 594, startPoint y: 386, endPoint x: 464, endPoint y: 385, distance: 129.9
drag, startPoint x: 539, startPoint y: 387, endPoint x: 433, endPoint y: 383, distance: 106.0
type input "blouse VIOLET+CLAIRE large 20$(comme neuf)"
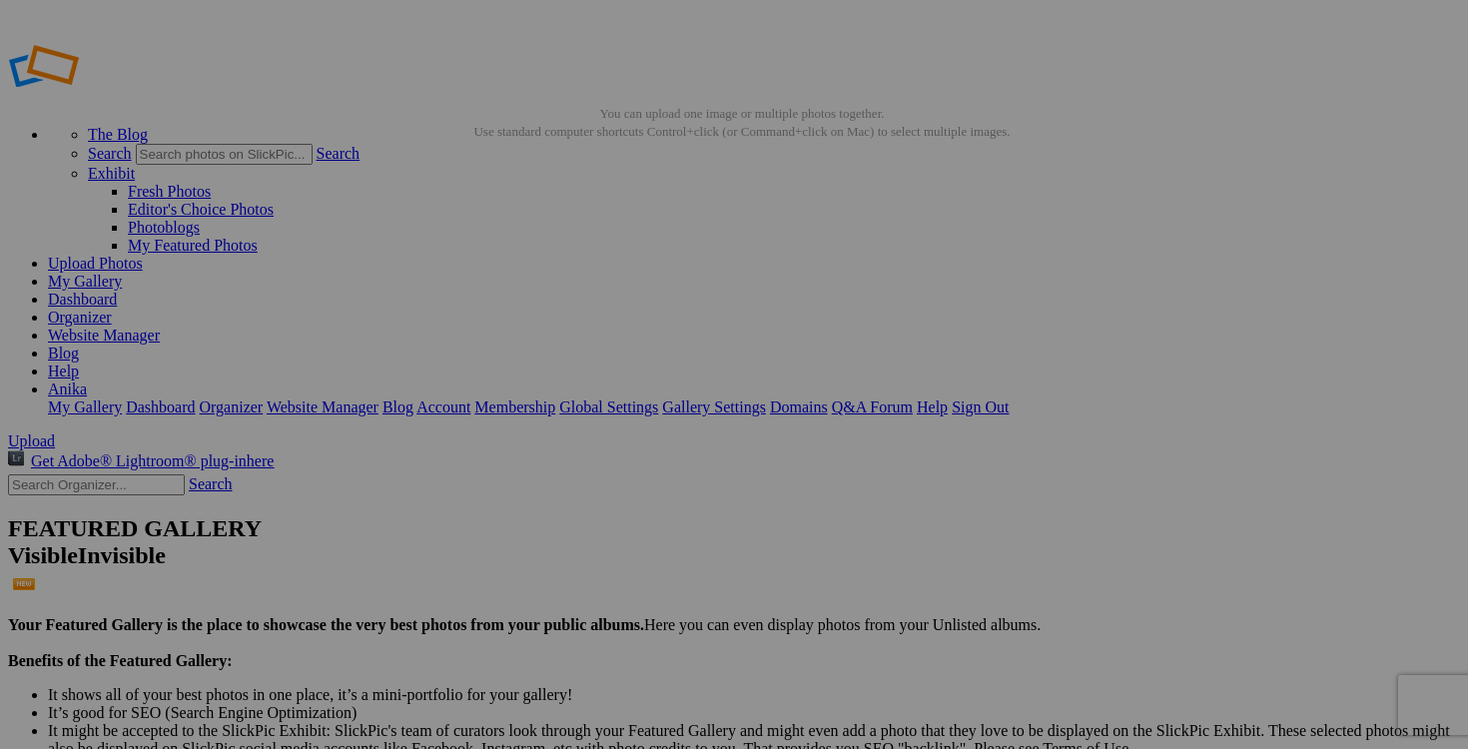
drag, startPoint x: 783, startPoint y: 386, endPoint x: 680, endPoint y: 387, distance: 102.9
paste input "blouse VIOLET+CLAIRE large"
type input "blouse VIOLET+CLAIRE large"
drag, startPoint x: 1127, startPoint y: 386, endPoint x: 1035, endPoint y: 386, distance: 91.9
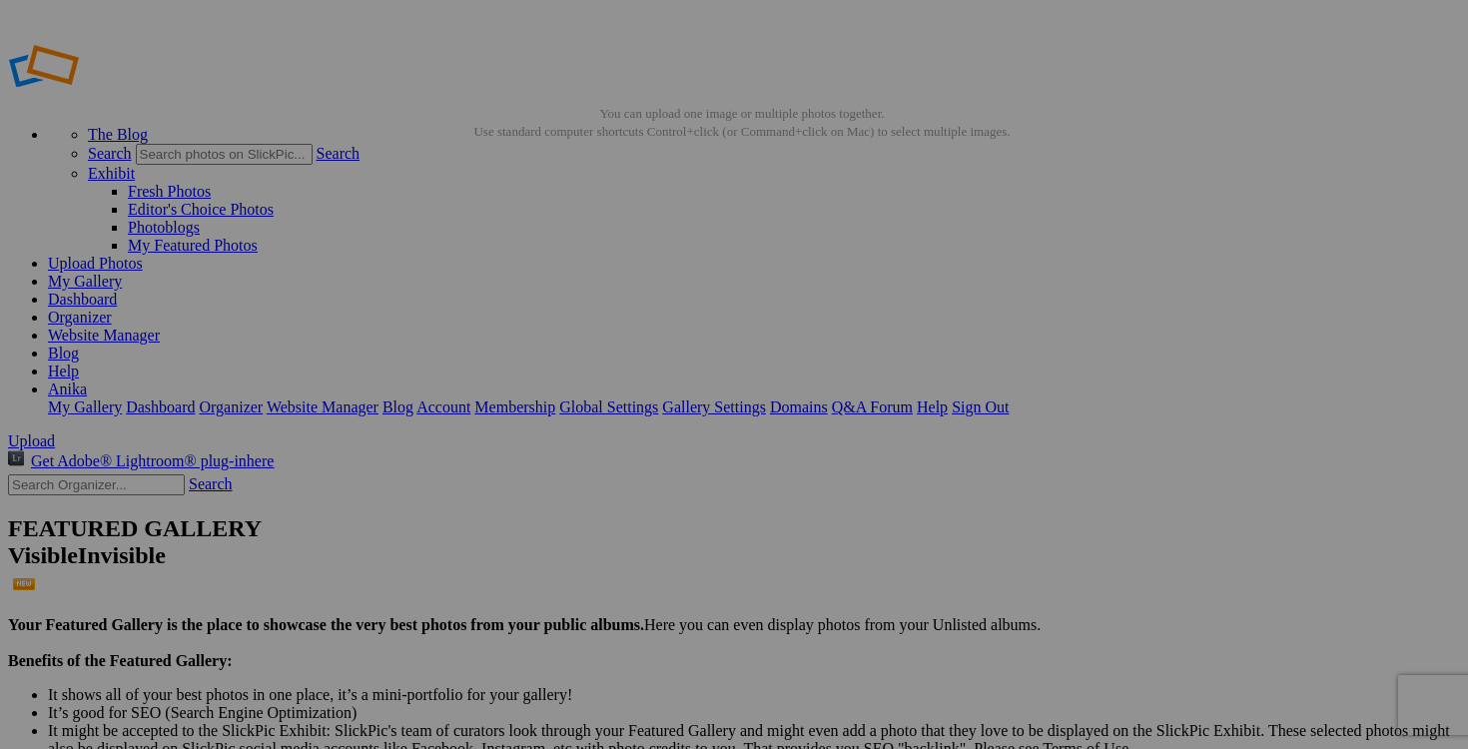
paste input "blouse VIOLET+CLAIRE large"
type input "blouse VIOLET+CLAIRE large"
drag, startPoint x: 482, startPoint y: 391, endPoint x: 703, endPoint y: 397, distance: 220.8
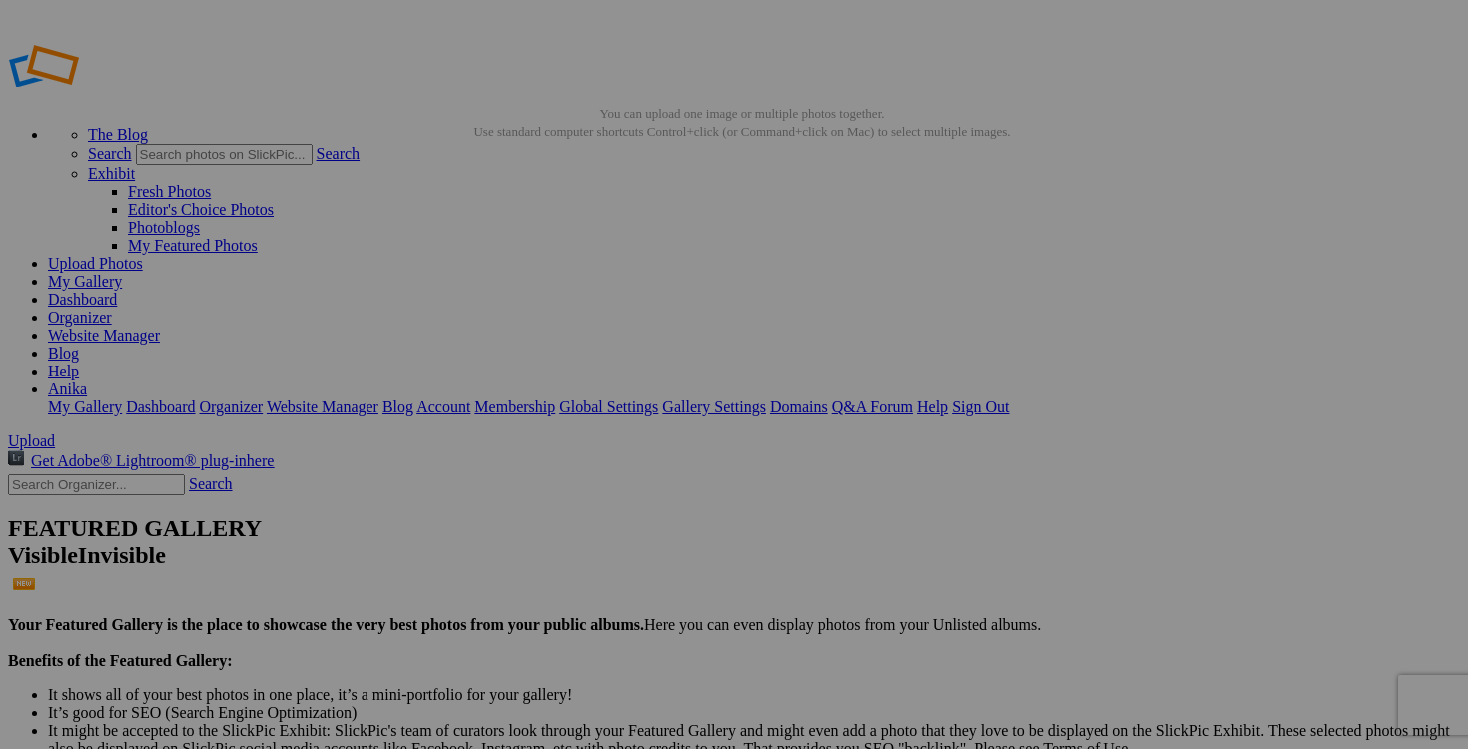
drag, startPoint x: 943, startPoint y: 391, endPoint x: 789, endPoint y: 388, distance: 153.9
paste input "blouse VIOLET+CLAIRE large 20$(comme neuf)"
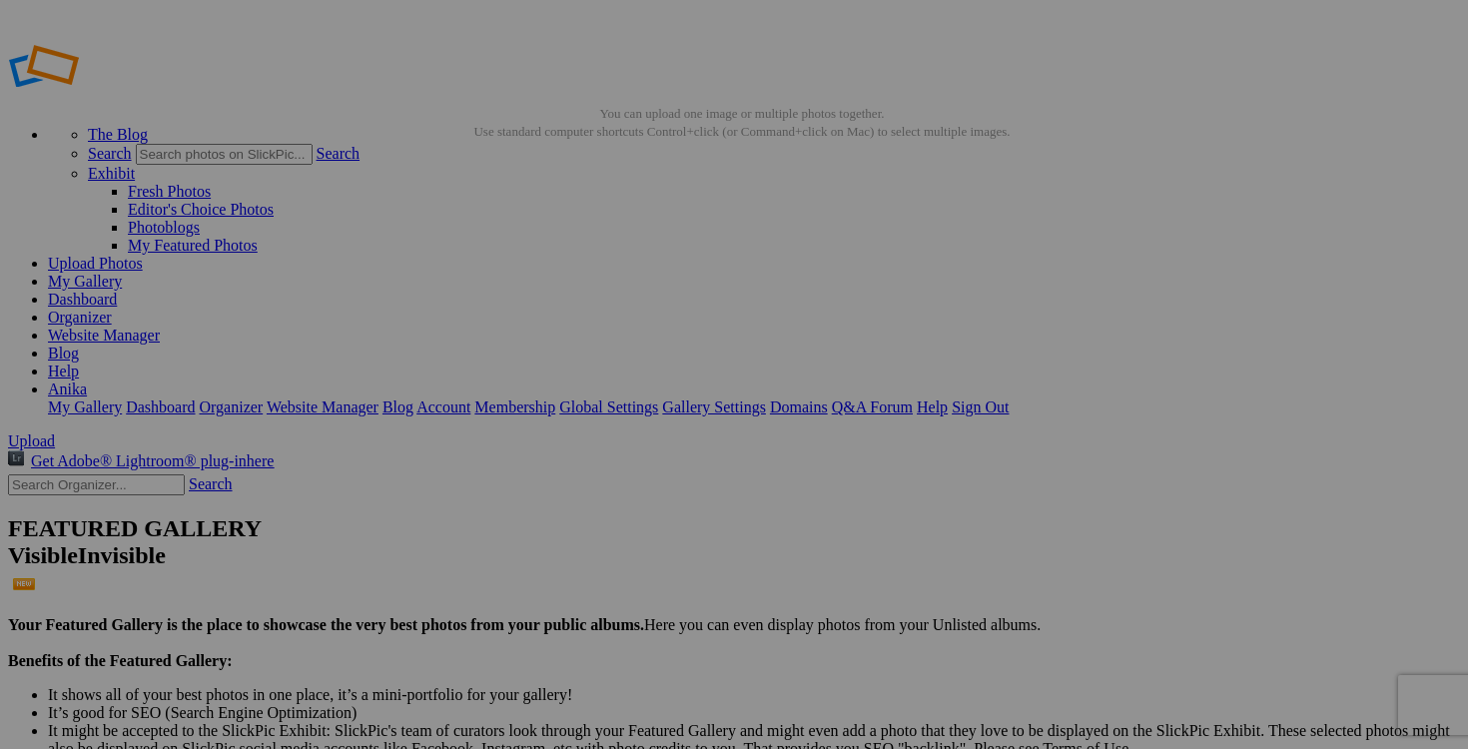
scroll to position [0, 88]
type input "blouse VIOLET+CLAIRE large 20$(comme neuf)"
